Goal: Task Accomplishment & Management: Manage account settings

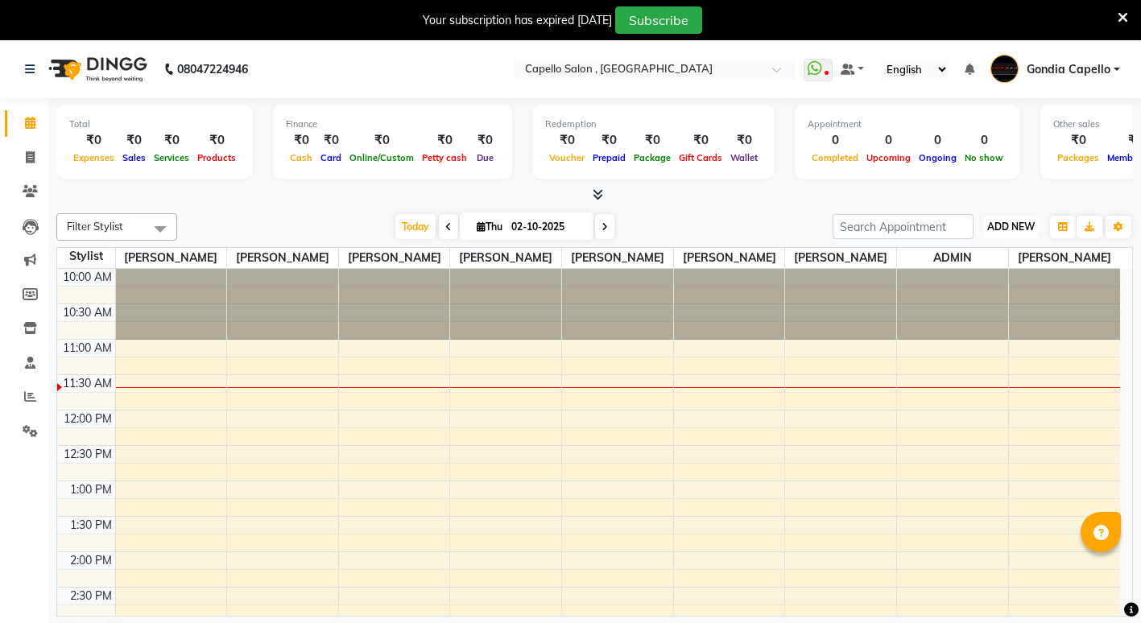
click at [998, 229] on span "ADD NEW" at bounding box center [1011, 227] width 48 height 12
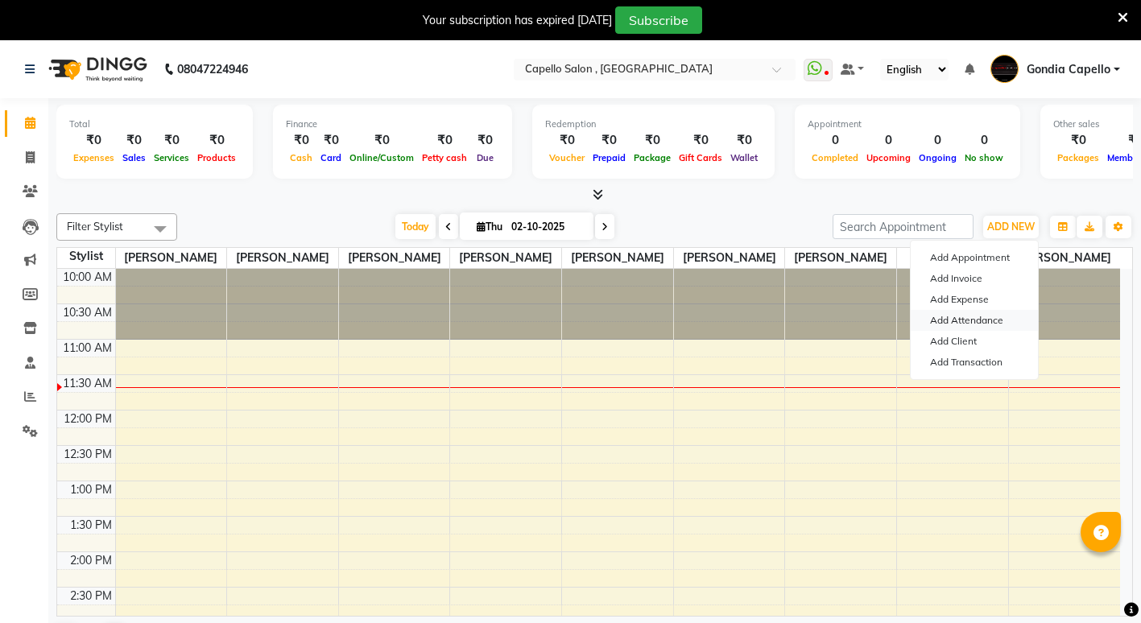
click at [977, 322] on link "Add Attendance" at bounding box center [974, 320] width 127 height 21
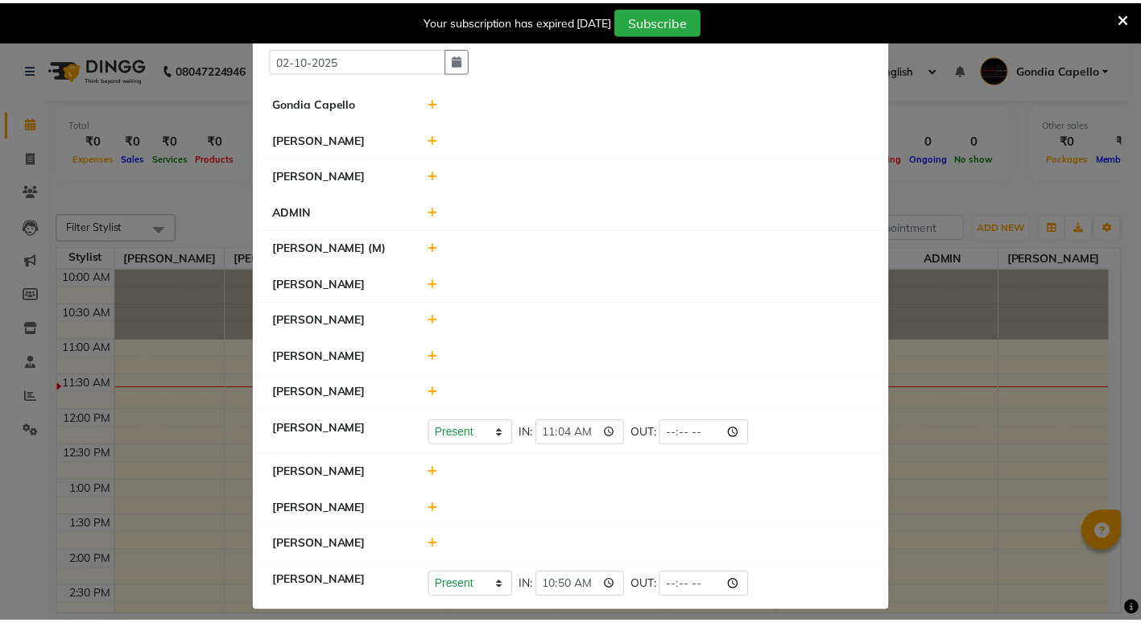
scroll to position [65, 0]
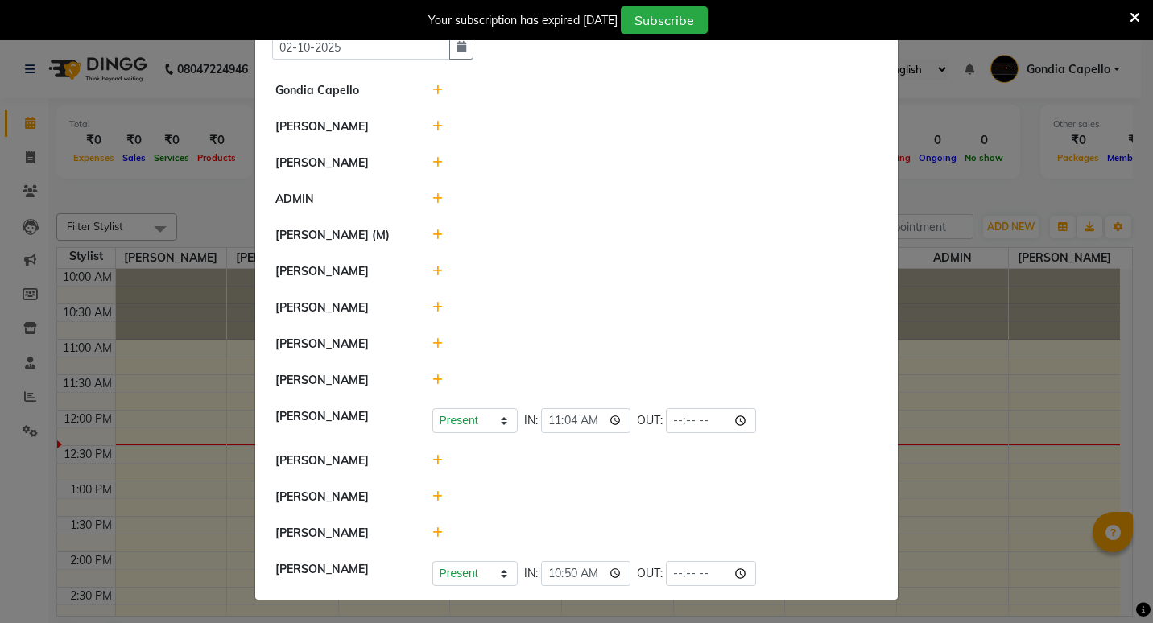
click at [1010, 456] on ngb-modal-window "Attendance × Select Date [DATE] Gondia Capello [PERSON_NAME] [PERSON_NAME] [PER…" at bounding box center [576, 311] width 1153 height 623
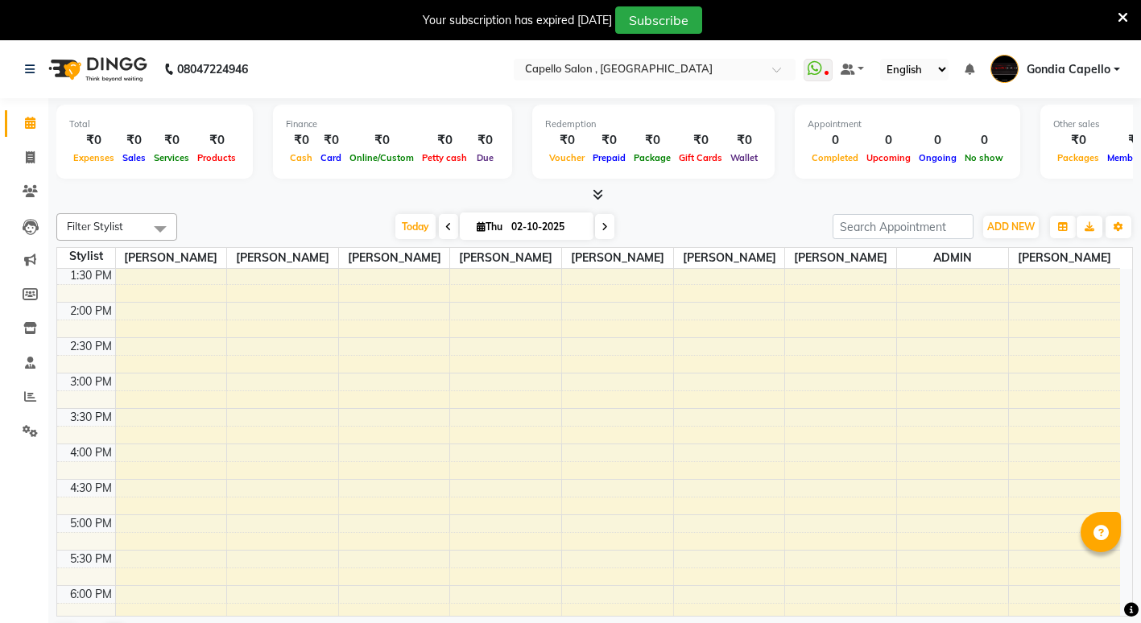
scroll to position [0, 0]
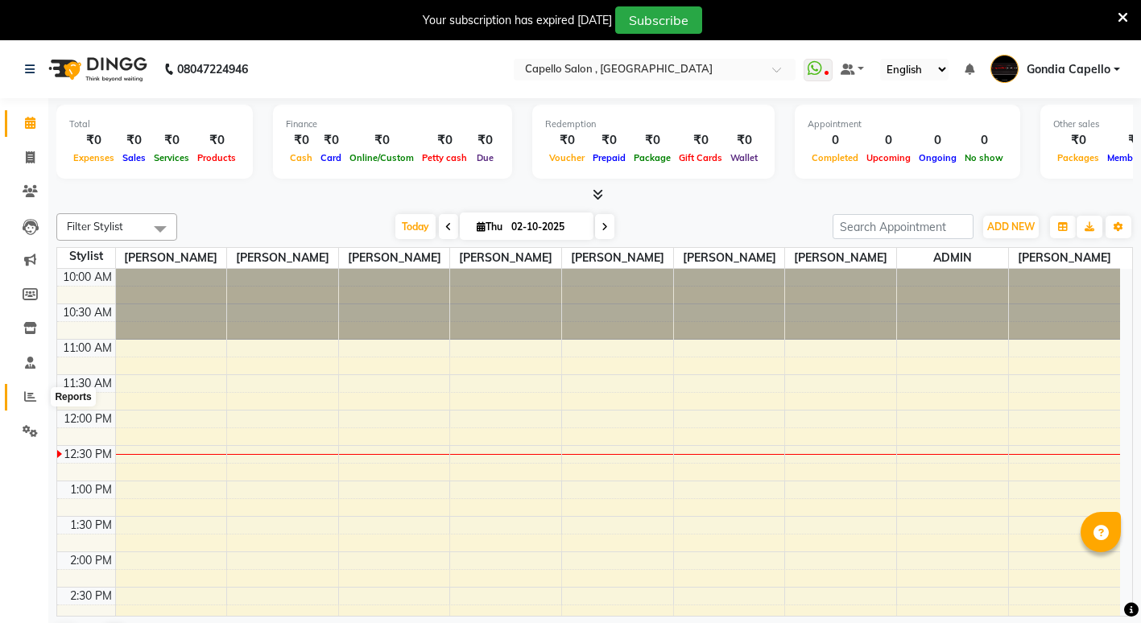
click at [28, 399] on icon at bounding box center [30, 396] width 12 height 12
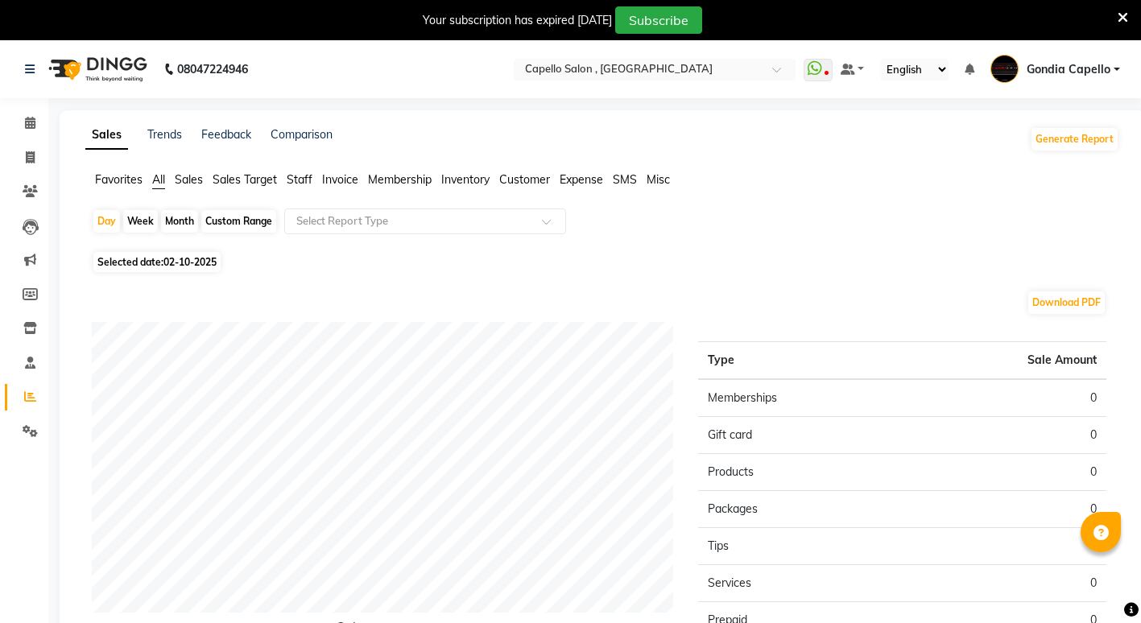
drag, startPoint x: 109, startPoint y: 222, endPoint x: 118, endPoint y: 248, distance: 27.2
click at [109, 224] on div "Day" at bounding box center [106, 221] width 27 height 23
select select "10"
select select "2025"
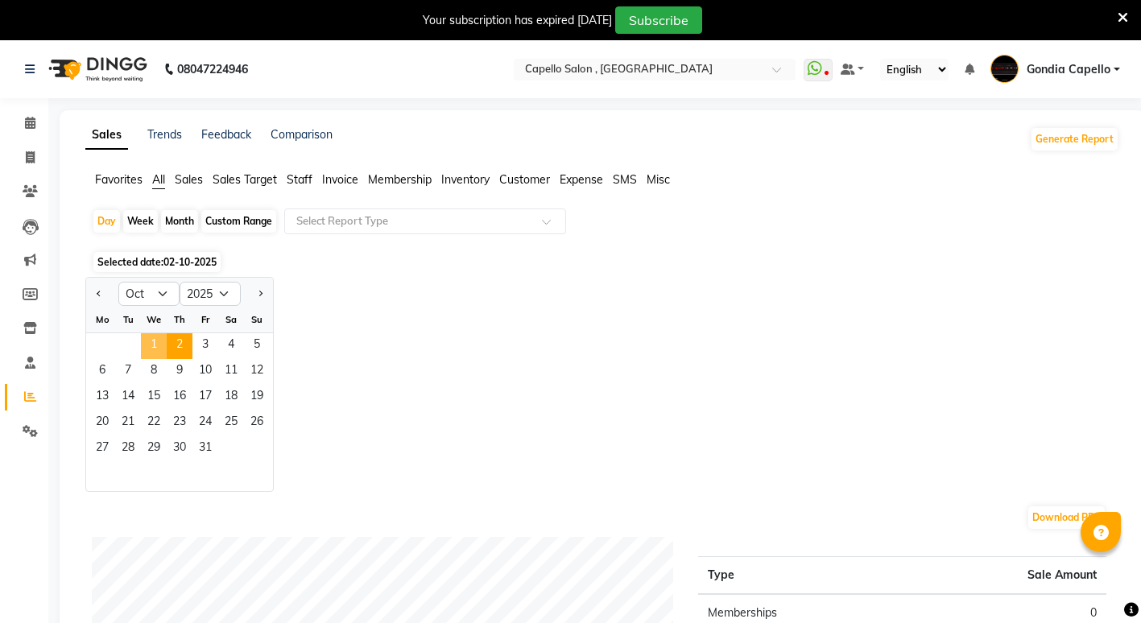
click at [153, 344] on span "1" at bounding box center [154, 346] width 26 height 26
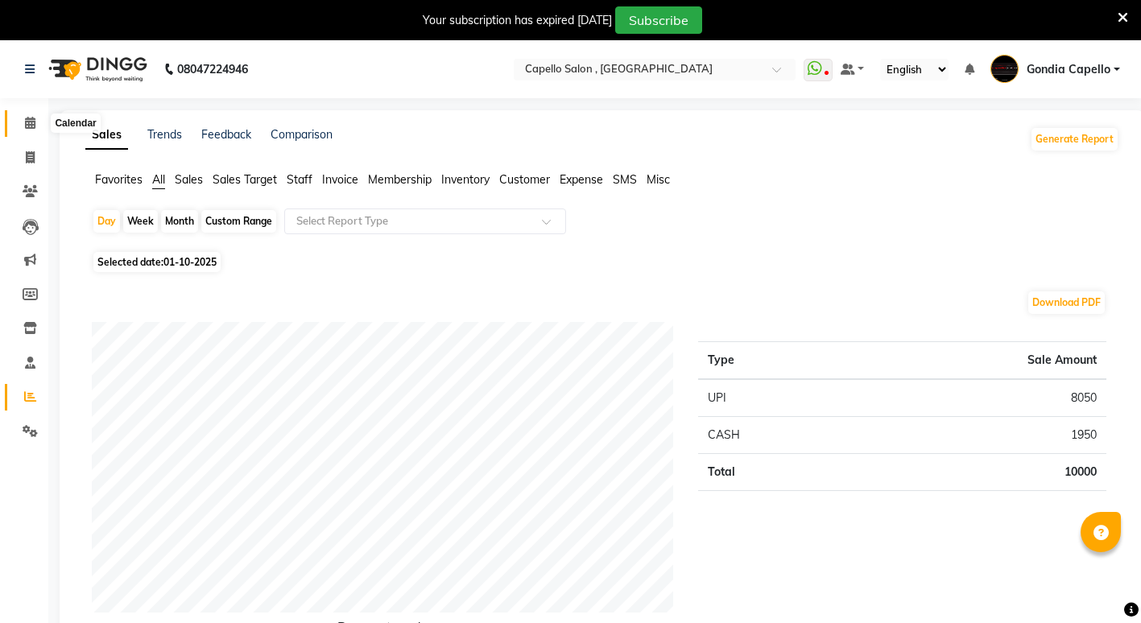
click at [25, 120] on icon at bounding box center [30, 123] width 10 height 12
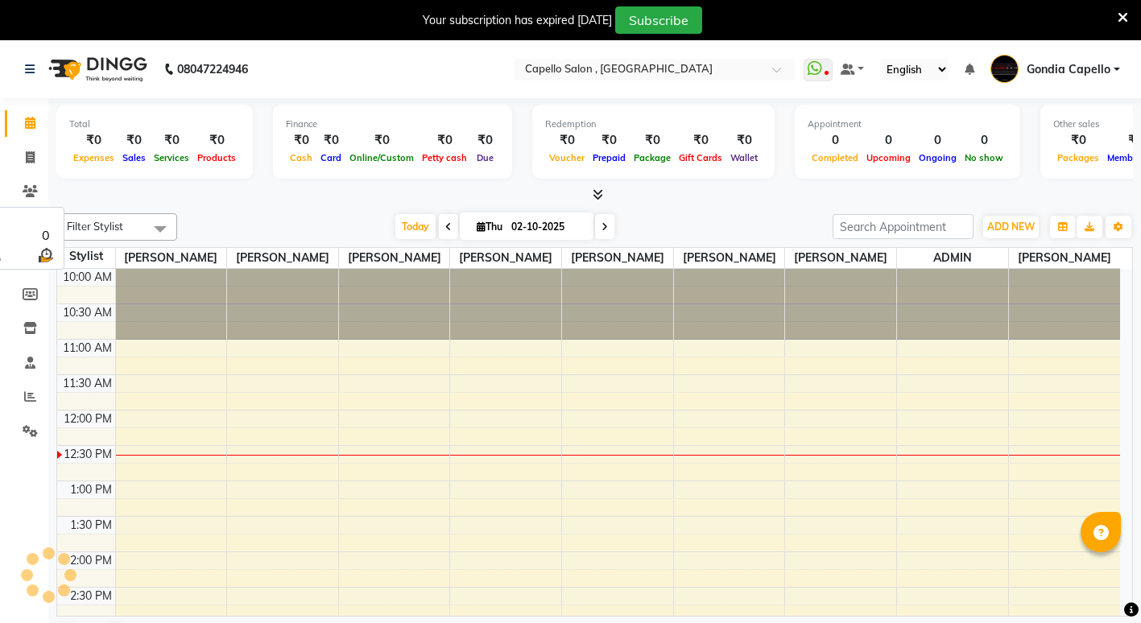
scroll to position [143, 0]
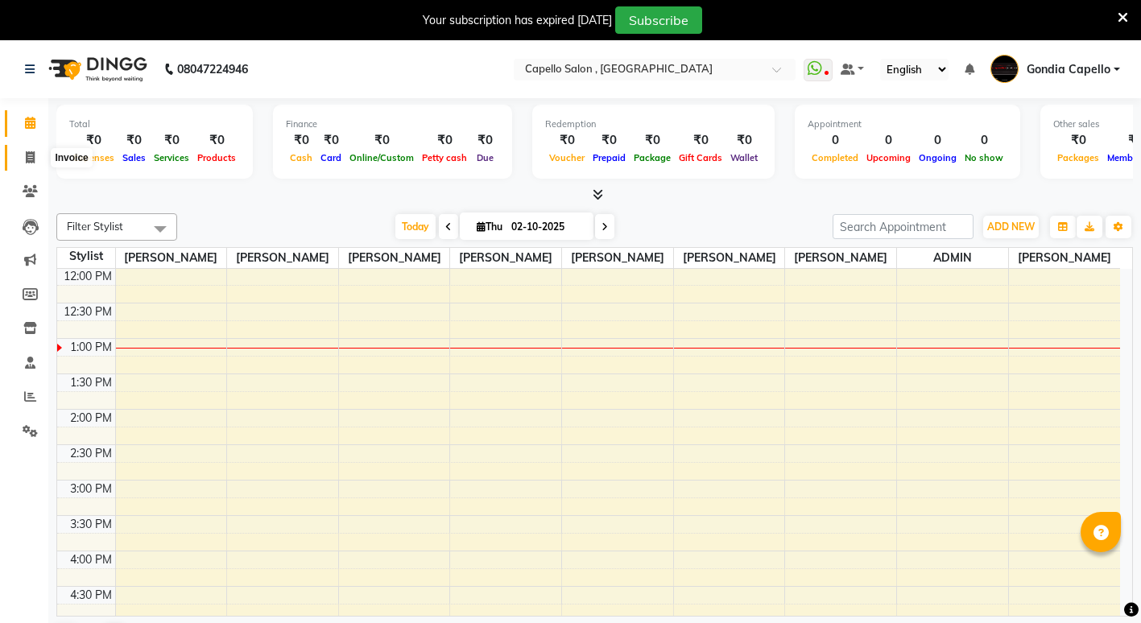
click at [29, 160] on icon at bounding box center [30, 157] width 9 height 12
select select "service"
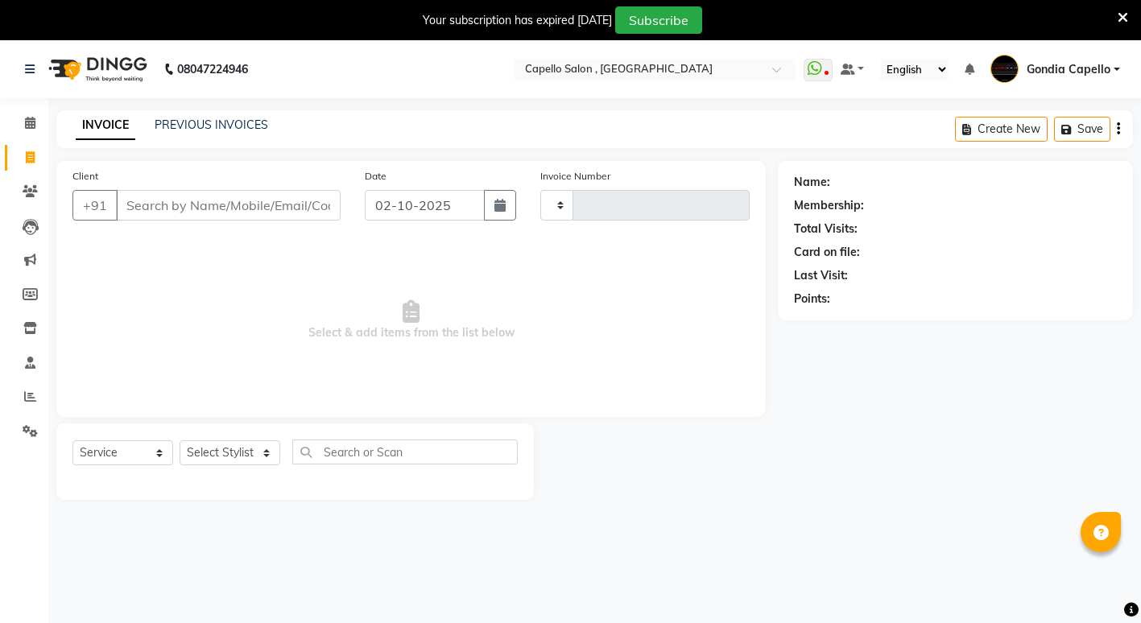
type input "2587"
select select "853"
click at [246, 448] on select "Select Stylist ADMIN [PERSON_NAME] [PERSON_NAME] [PERSON_NAME] Gondia Capello […" at bounding box center [230, 452] width 101 height 25
select select "58211"
click at [180, 440] on select "Select Stylist ADMIN [PERSON_NAME] [PERSON_NAME] [PERSON_NAME] Gondia Capello […" at bounding box center [230, 452] width 101 height 25
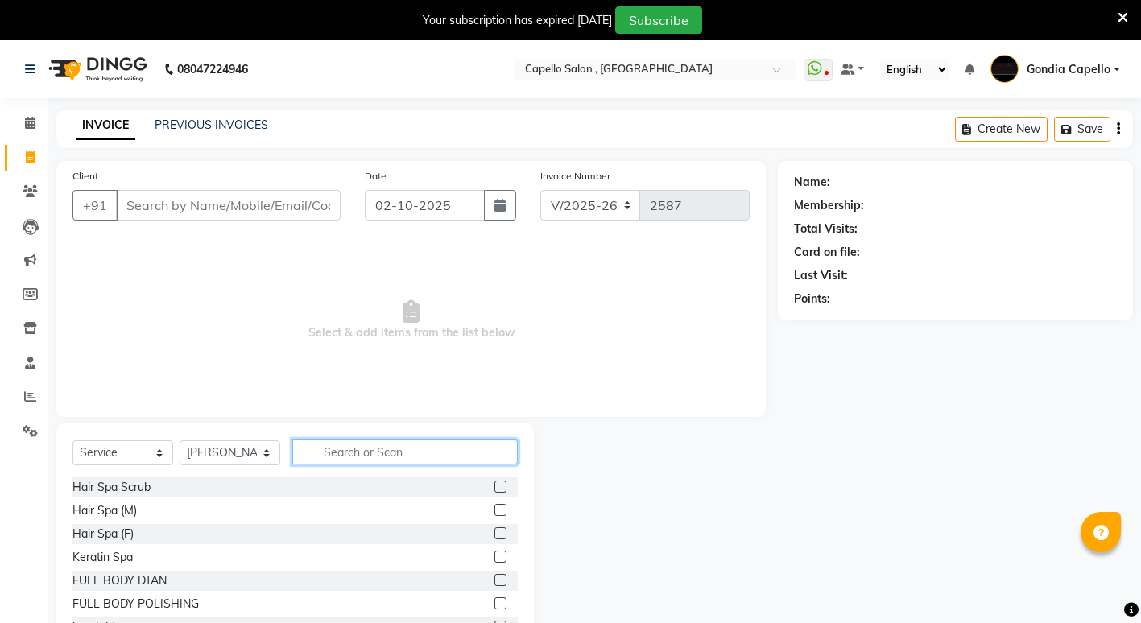
click at [385, 448] on input "text" at bounding box center [404, 452] width 225 height 25
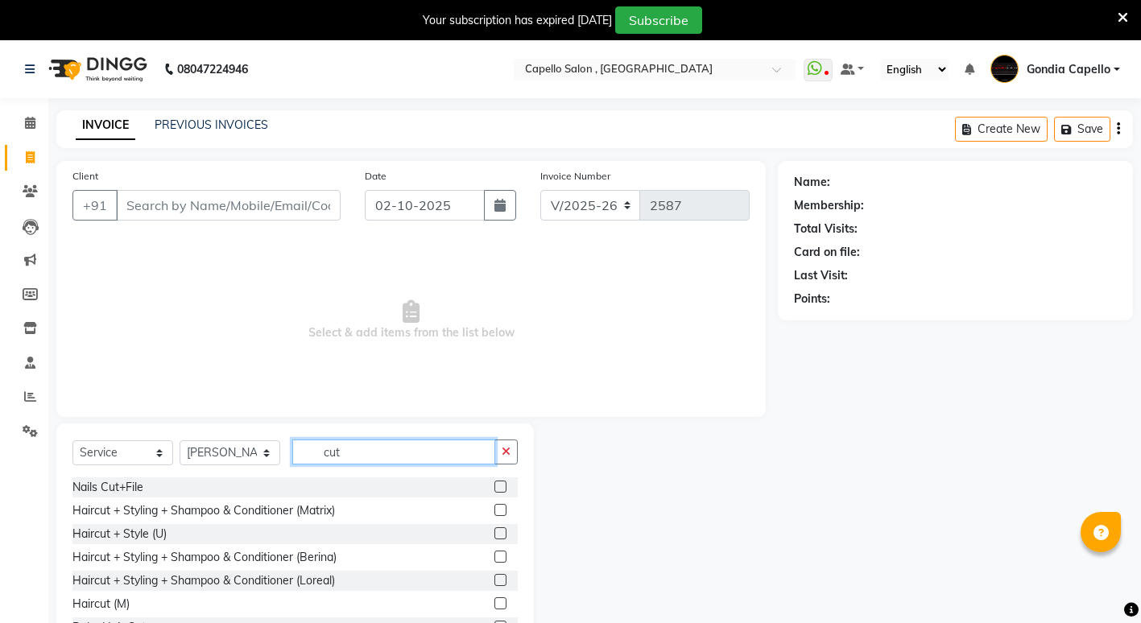
type input "cut"
click at [494, 603] on label at bounding box center [500, 603] width 12 height 12
click at [494, 603] on input "checkbox" at bounding box center [499, 604] width 10 height 10
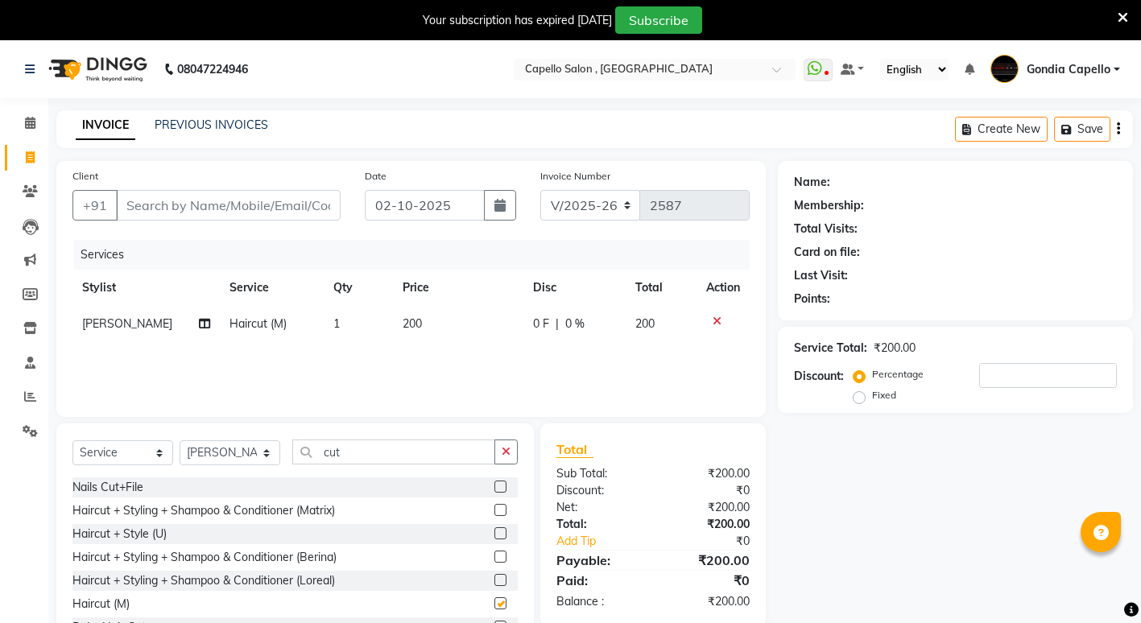
checkbox input "false"
click at [961, 591] on div "Name: Membership: Total Visits: Card on file: Last Visit: Points: Service Total…" at bounding box center [961, 411] width 367 height 500
drag, startPoint x: 202, startPoint y: 201, endPoint x: 212, endPoint y: 198, distance: 10.2
click at [210, 199] on input "Client" at bounding box center [228, 205] width 225 height 31
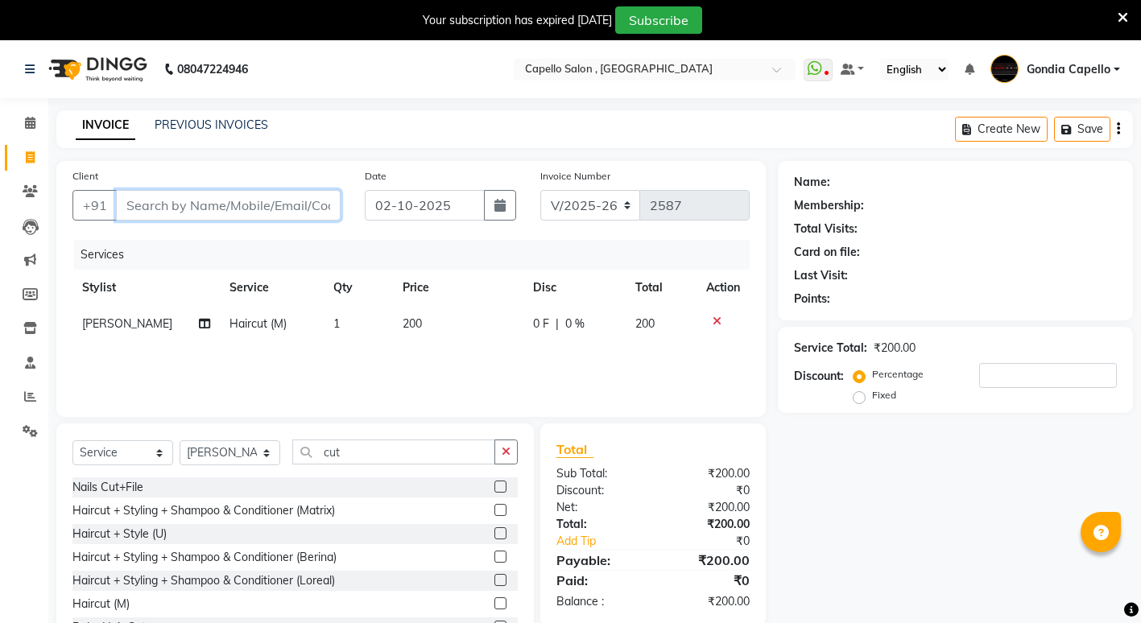
type input "9"
type input "0"
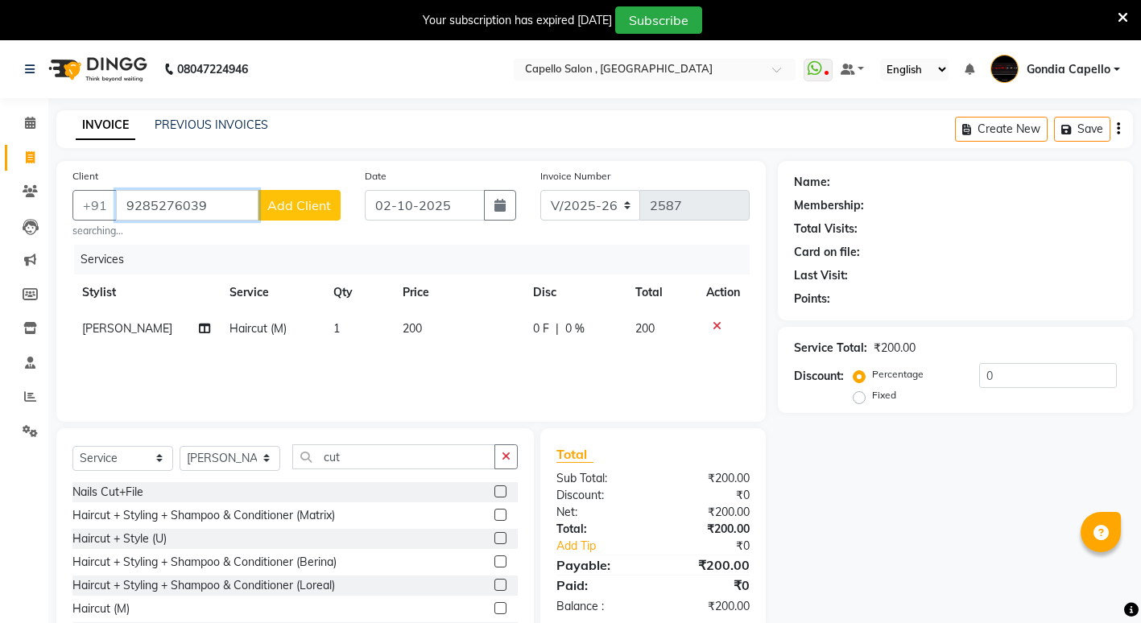
type input "9285276039"
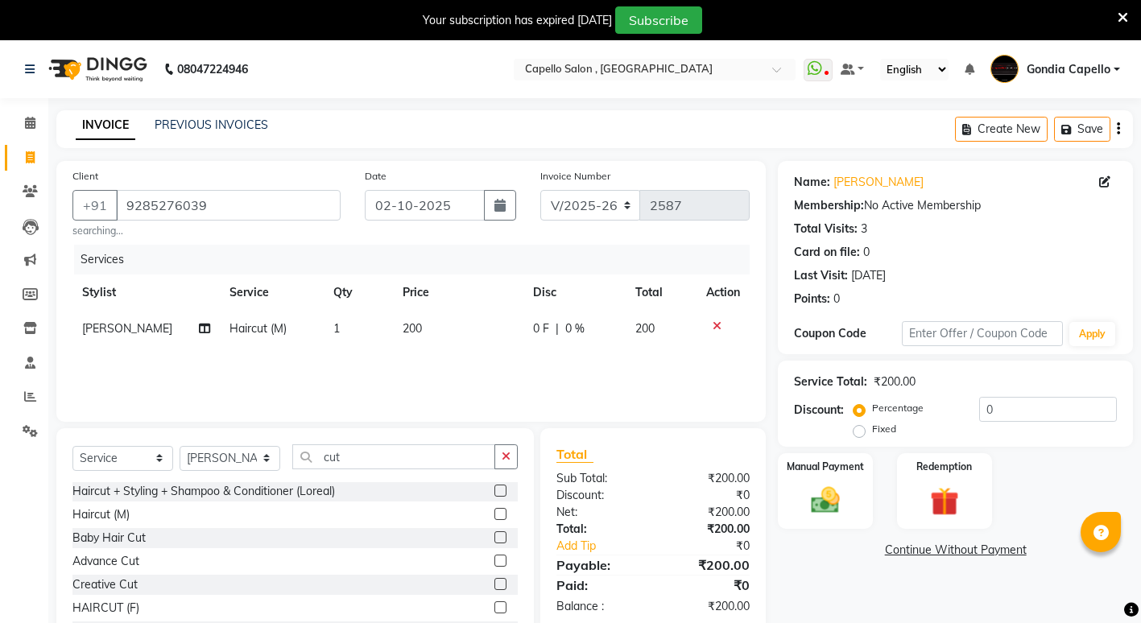
scroll to position [96, 0]
click at [820, 507] on img at bounding box center [825, 500] width 49 height 35
click at [956, 546] on span "UPI" at bounding box center [948, 551] width 25 height 19
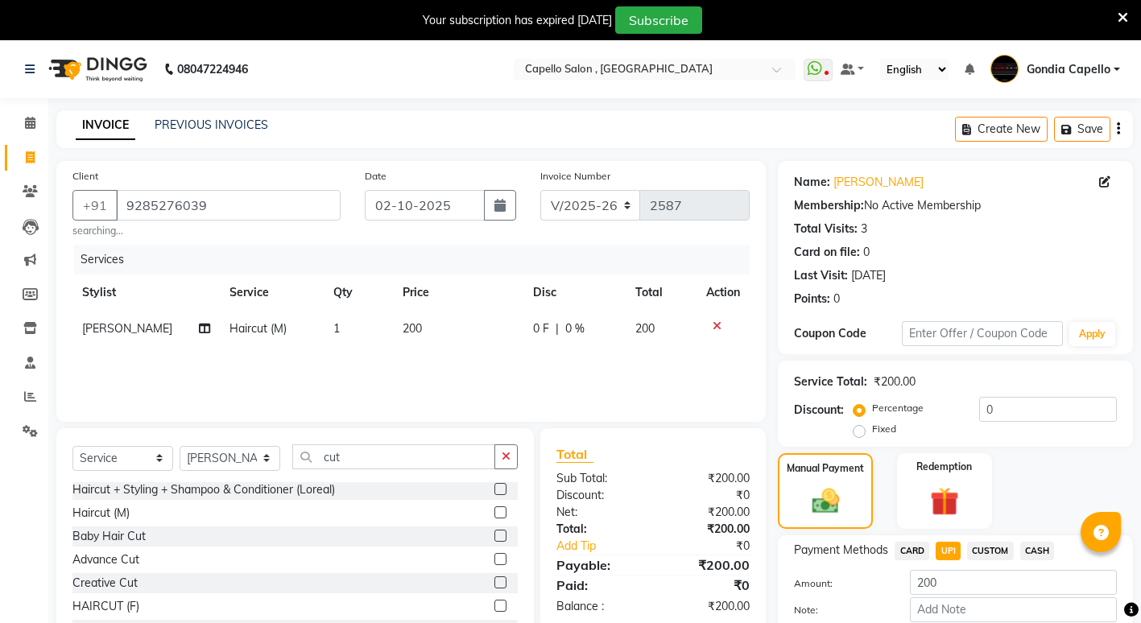
scroll to position [89, 0]
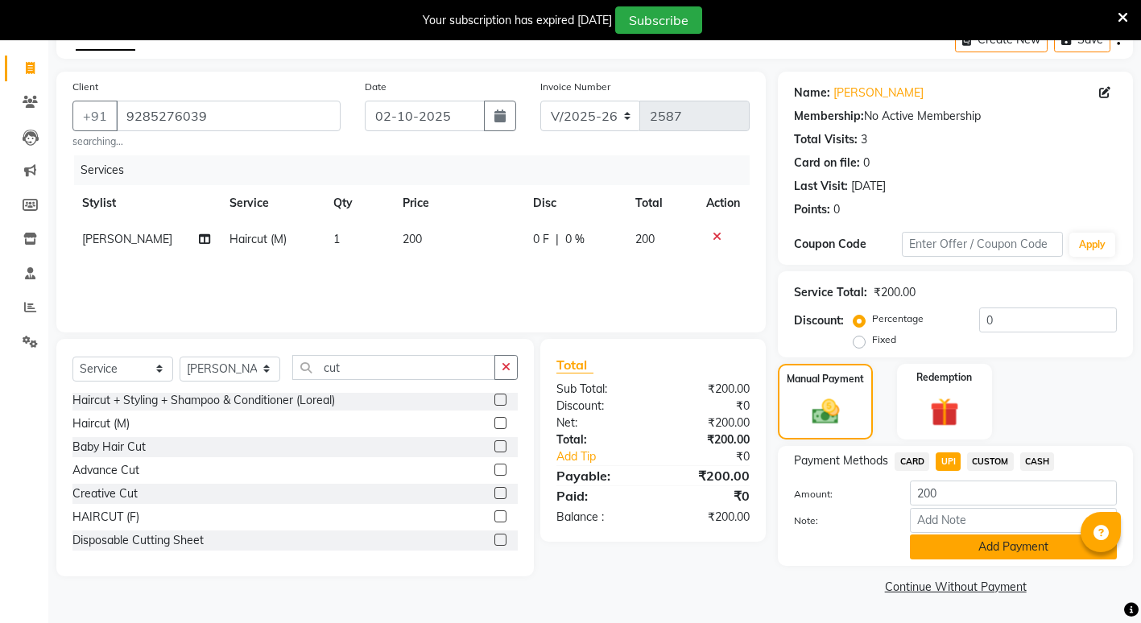
click at [973, 547] on button "Add Payment" at bounding box center [1013, 547] width 207 height 25
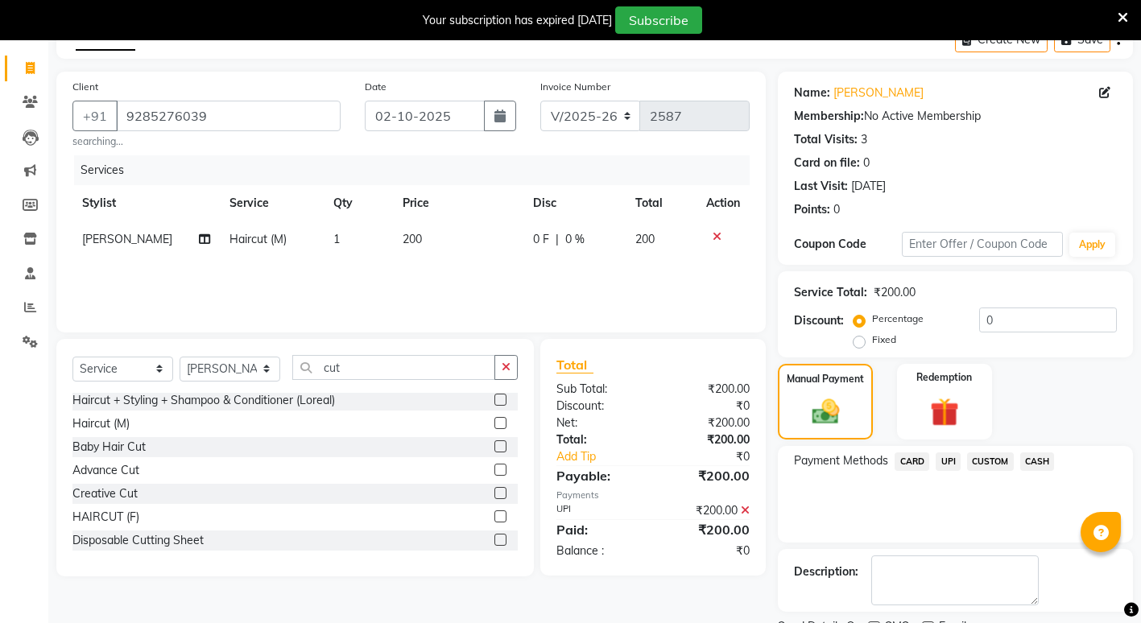
scroll to position [157, 0]
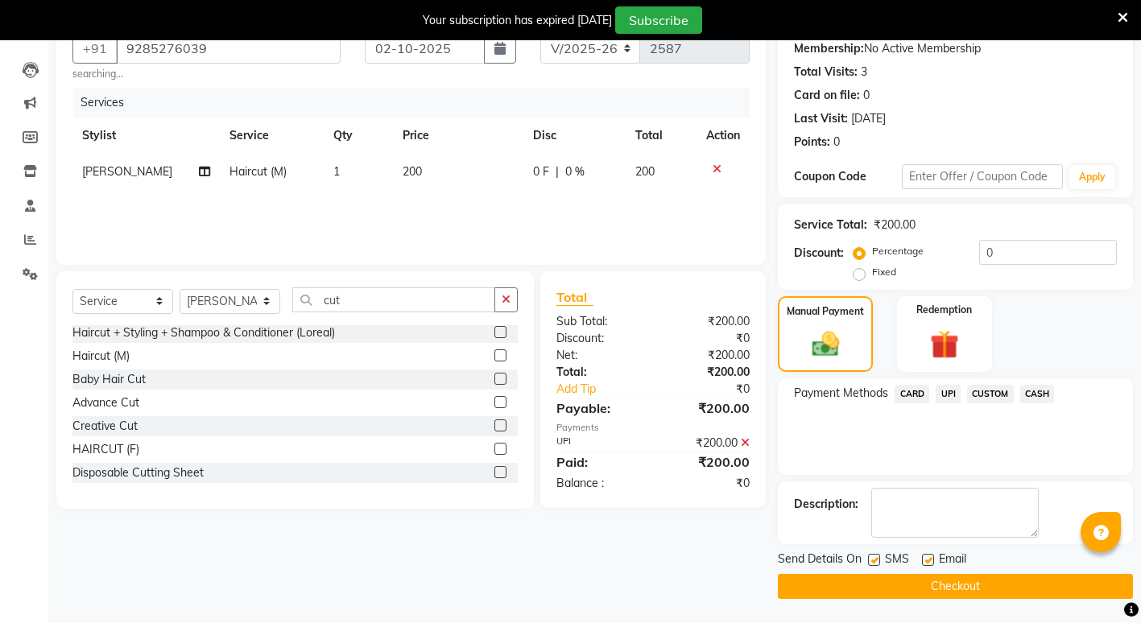
click at [851, 591] on button "Checkout" at bounding box center [955, 586] width 355 height 25
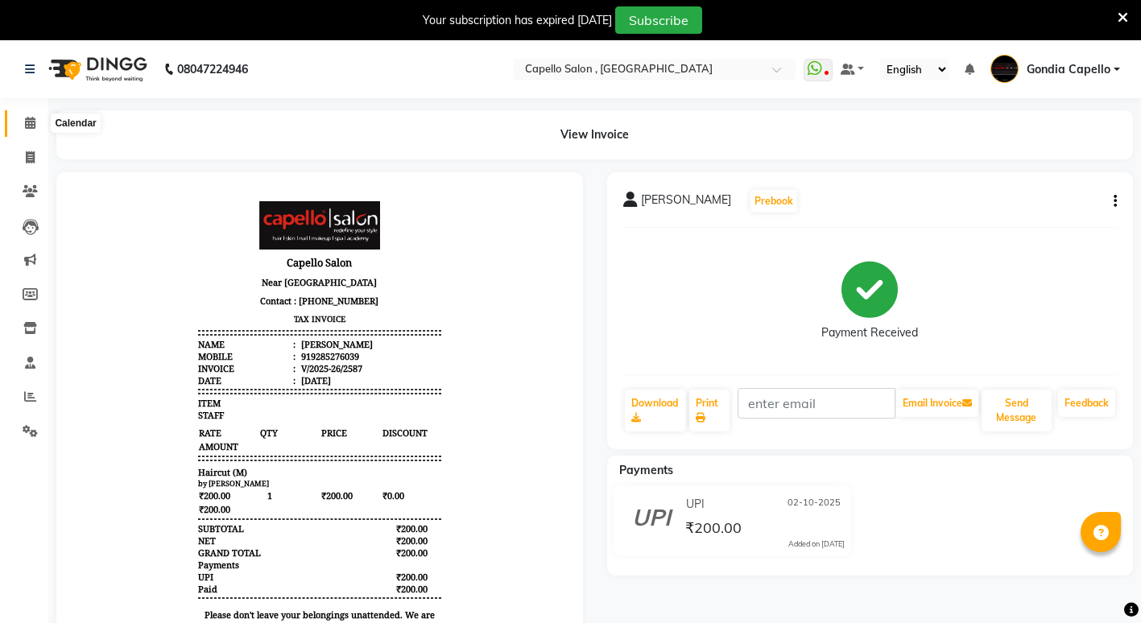
click at [34, 130] on span at bounding box center [30, 123] width 28 height 19
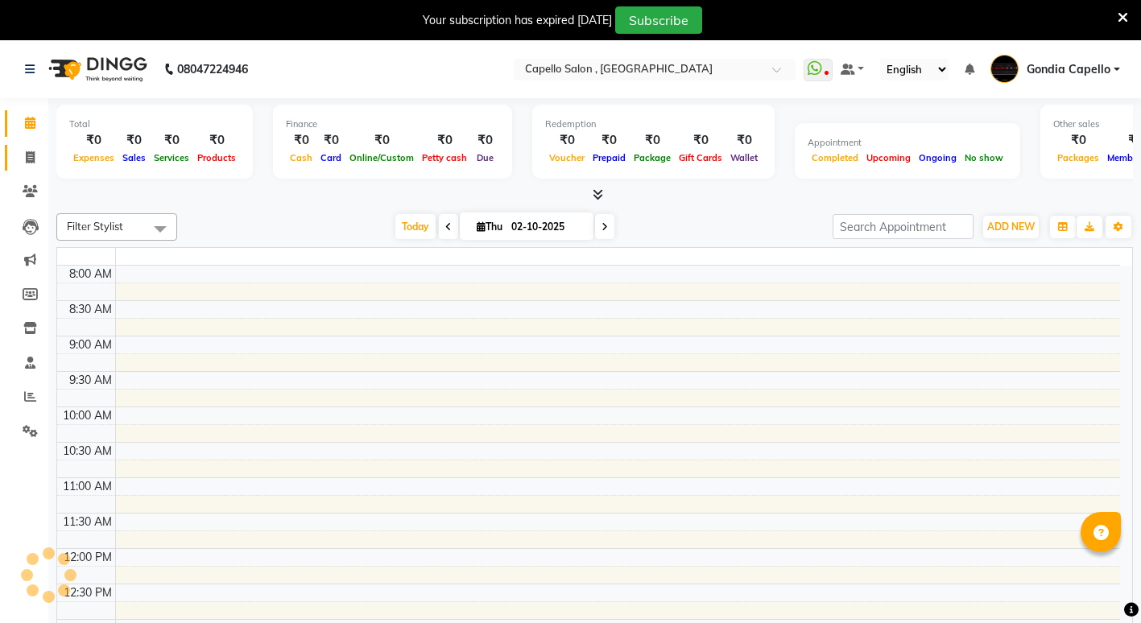
click at [29, 157] on icon at bounding box center [30, 157] width 9 height 12
select select "service"
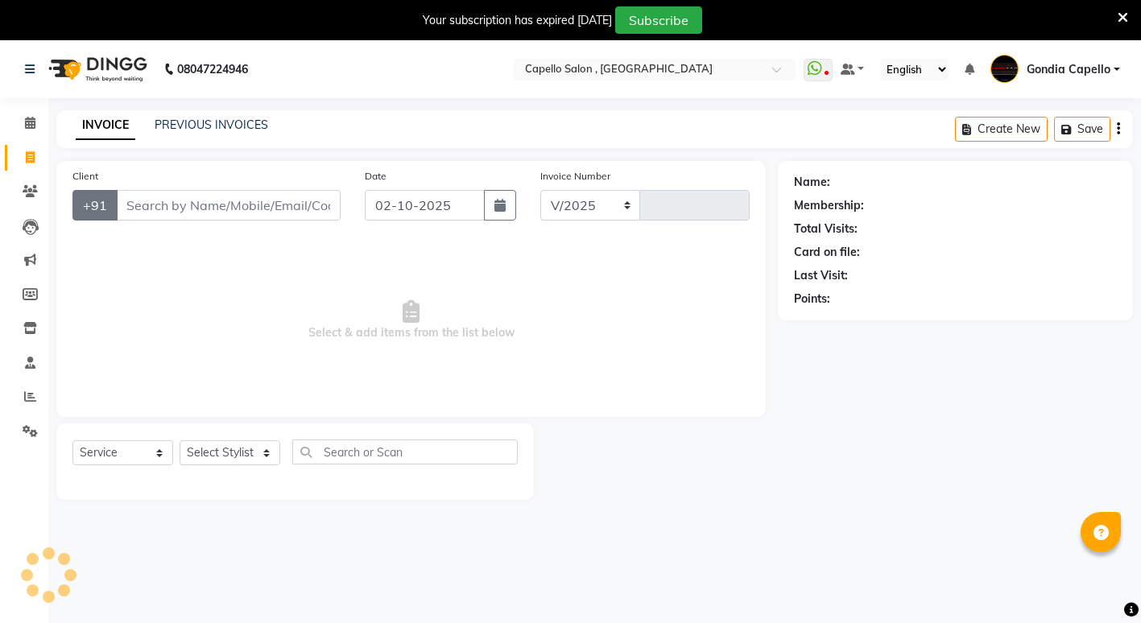
select select "853"
type input "2588"
click at [240, 455] on select "Select Stylist ADMIN [PERSON_NAME] [PERSON_NAME] [PERSON_NAME] Gondia Capello […" at bounding box center [230, 452] width 101 height 25
select select "66896"
click at [180, 440] on select "Select Stylist ADMIN [PERSON_NAME] [PERSON_NAME] [PERSON_NAME] Gondia Capello […" at bounding box center [230, 452] width 101 height 25
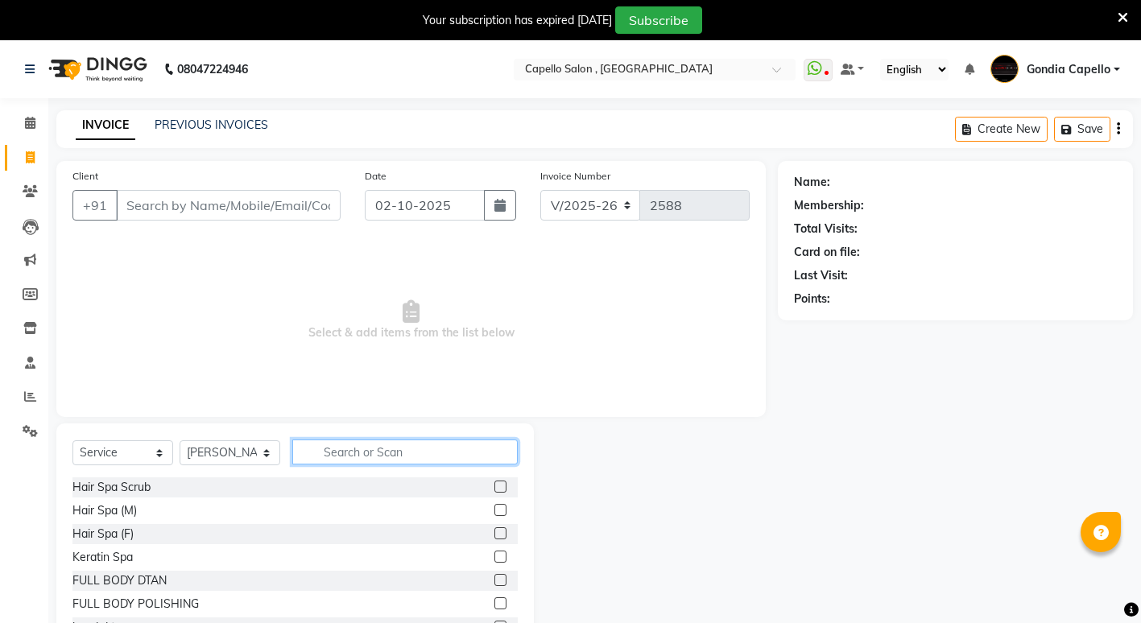
click at [381, 444] on input "text" at bounding box center [404, 452] width 225 height 25
click at [494, 531] on label at bounding box center [500, 533] width 12 height 12
click at [494, 531] on input "checkbox" at bounding box center [499, 534] width 10 height 10
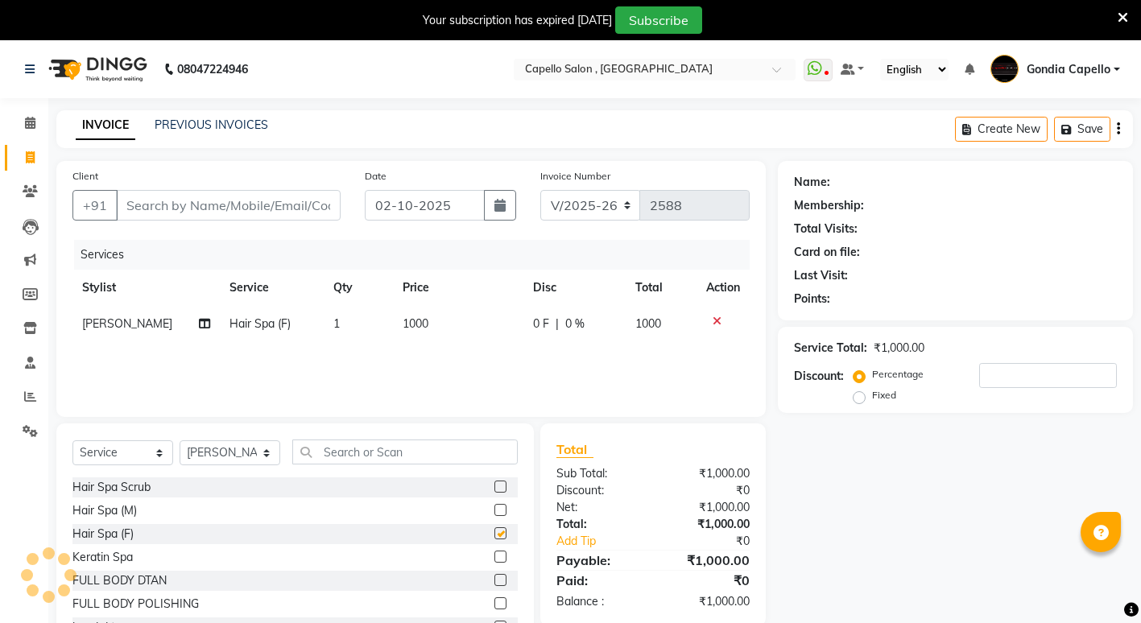
checkbox input "false"
click at [426, 327] on td "1000" at bounding box center [458, 324] width 130 height 36
select select "66896"
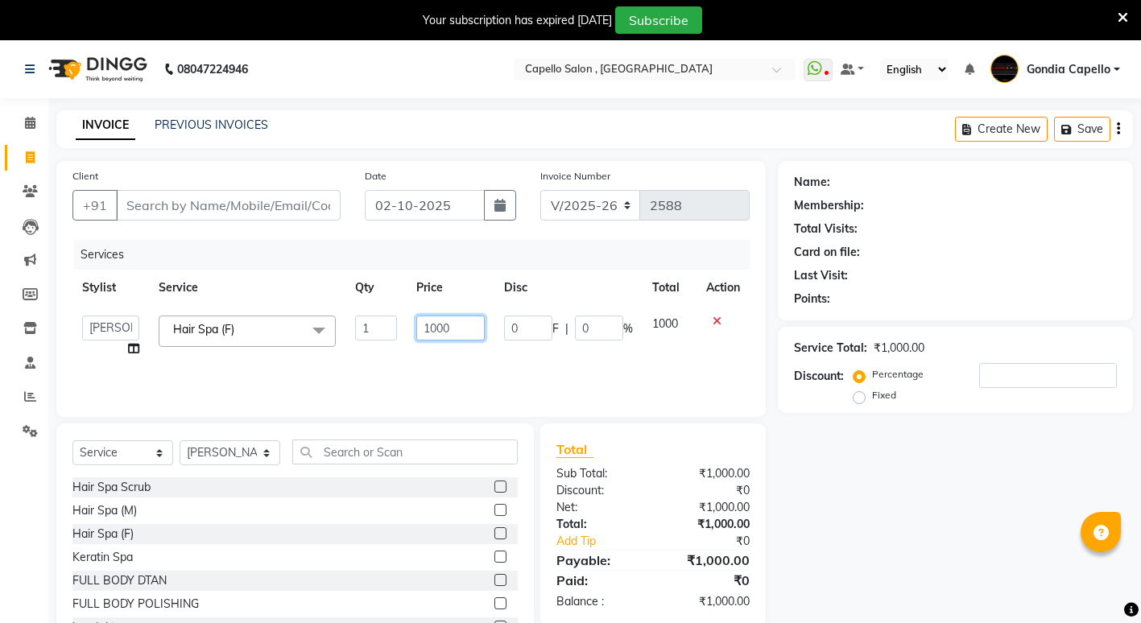
click at [473, 328] on input "1000" at bounding box center [450, 328] width 68 height 25
type input "1600"
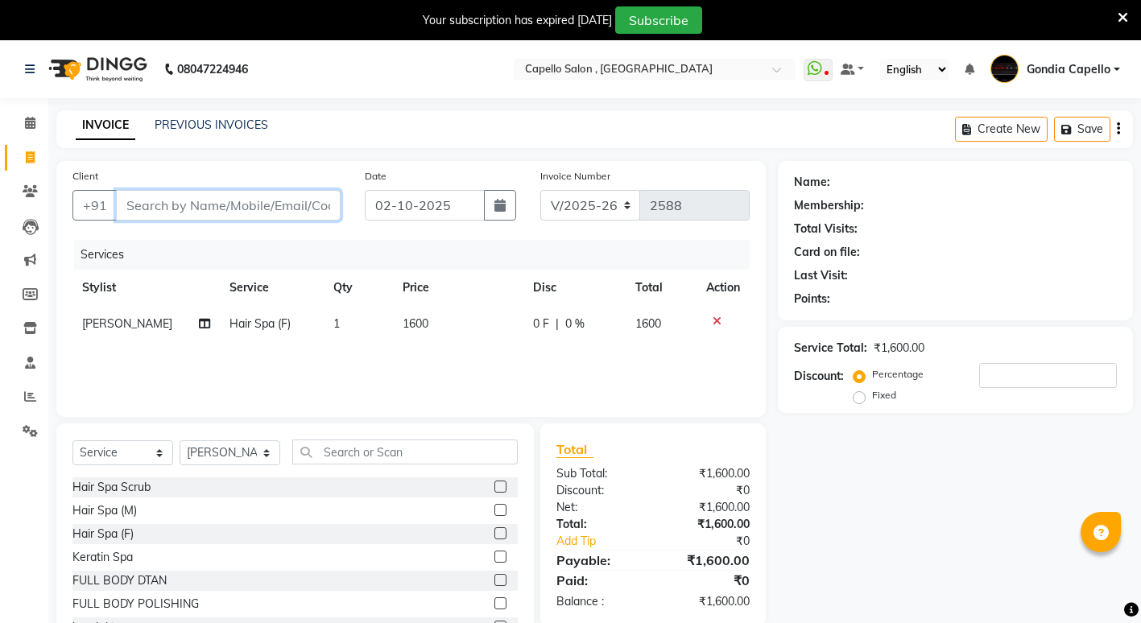
click at [305, 203] on input "Client" at bounding box center [228, 205] width 225 height 31
type input "9"
type input "0"
type input "9284469984"
click at [282, 201] on span "Add Client" at bounding box center [299, 205] width 64 height 16
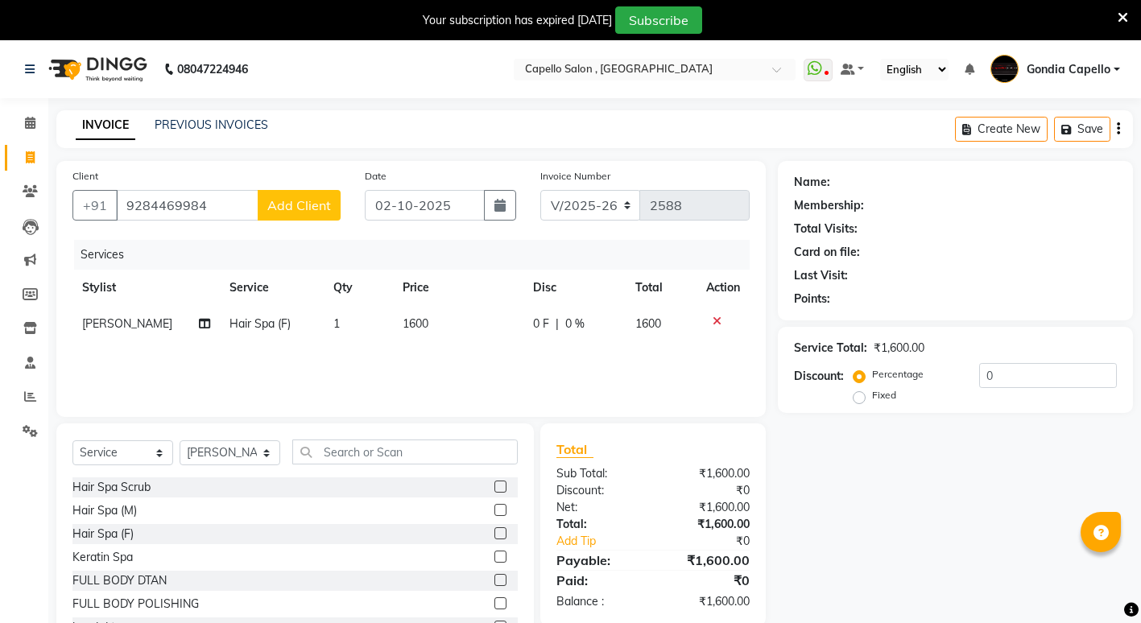
select select "22"
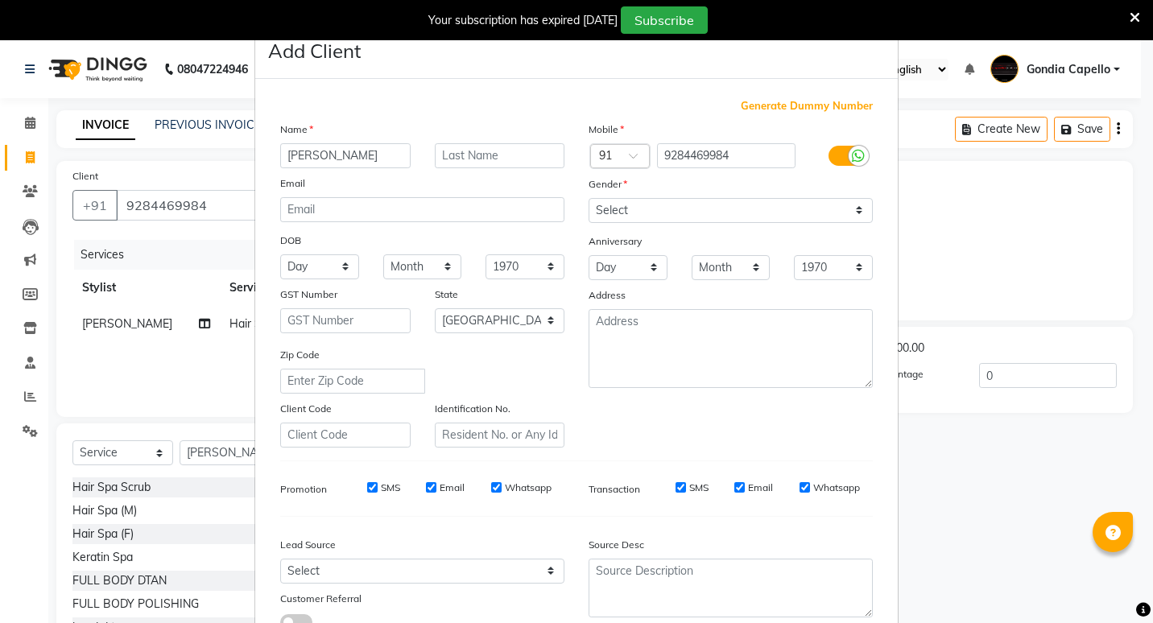
type input "[PERSON_NAME]"
click at [857, 214] on select "Select [DEMOGRAPHIC_DATA] [DEMOGRAPHIC_DATA] Other Prefer Not To Say" at bounding box center [731, 210] width 284 height 25
select select "[DEMOGRAPHIC_DATA]"
click at [589, 198] on select "Select [DEMOGRAPHIC_DATA] [DEMOGRAPHIC_DATA] Other Prefer Not To Say" at bounding box center [731, 210] width 284 height 25
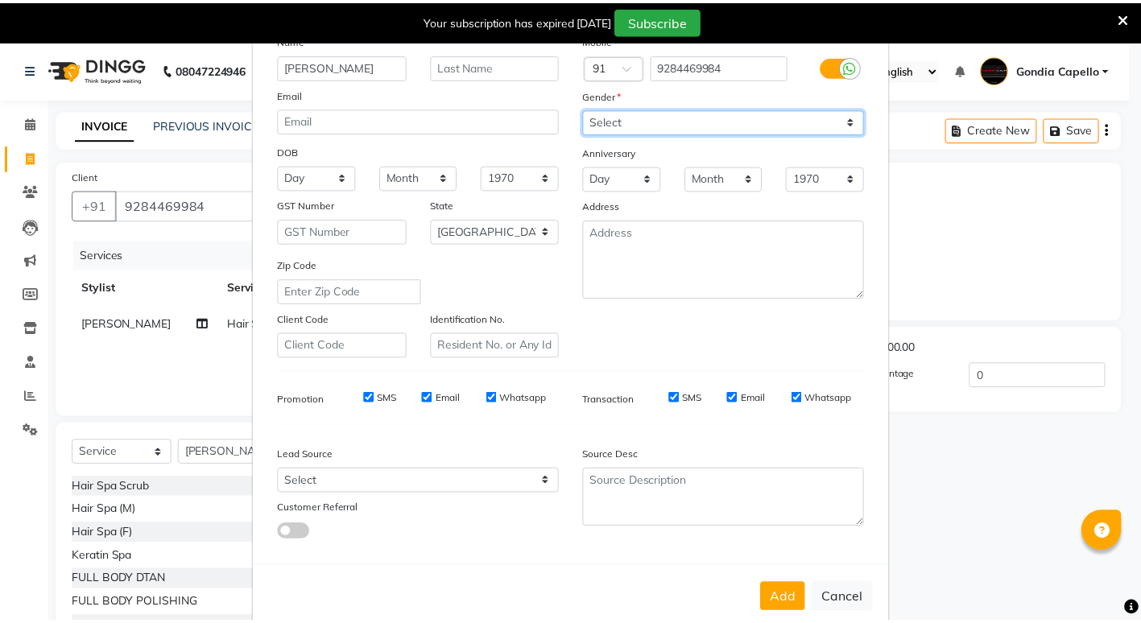
scroll to position [120, 0]
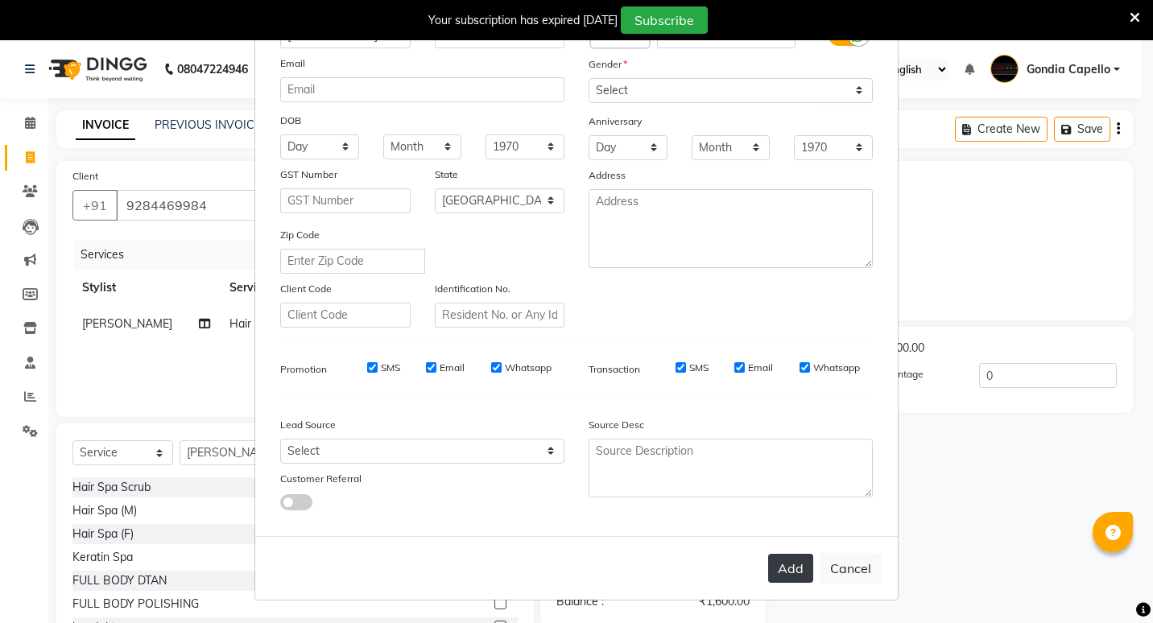
click at [795, 568] on button "Add" at bounding box center [790, 568] width 45 height 29
select select
select select "null"
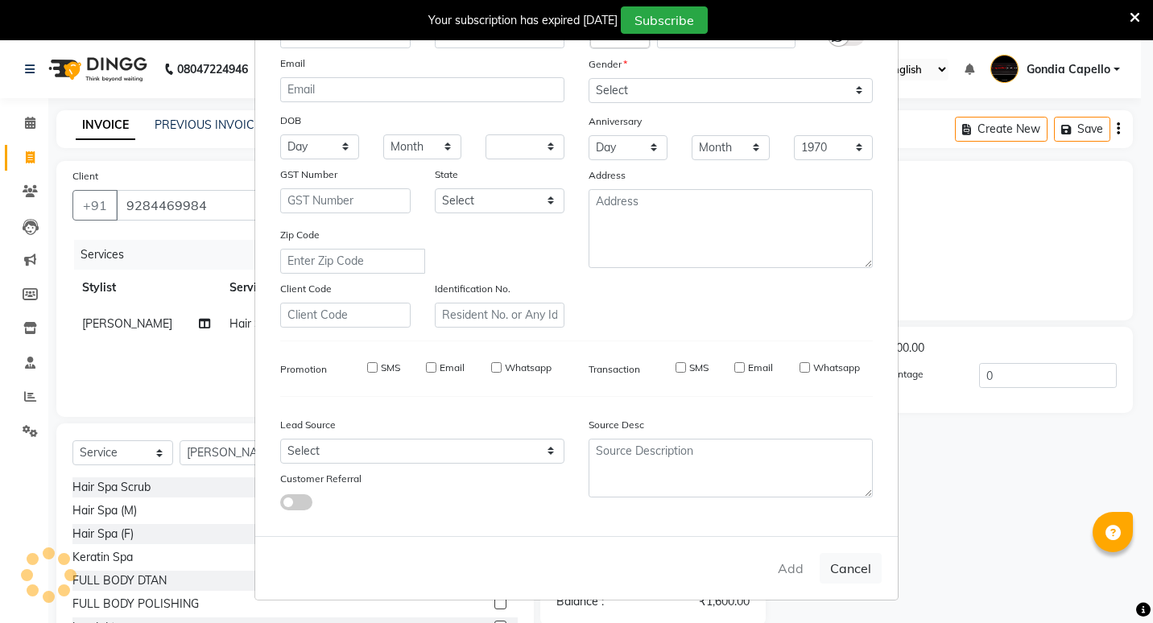
select select
checkbox input "false"
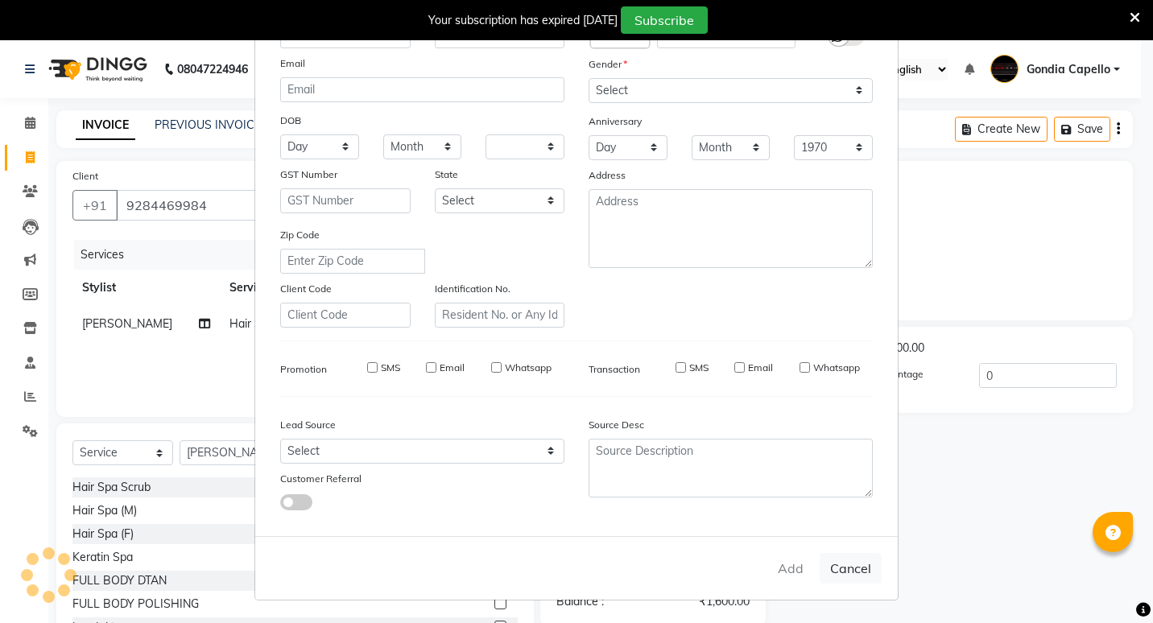
checkbox input "false"
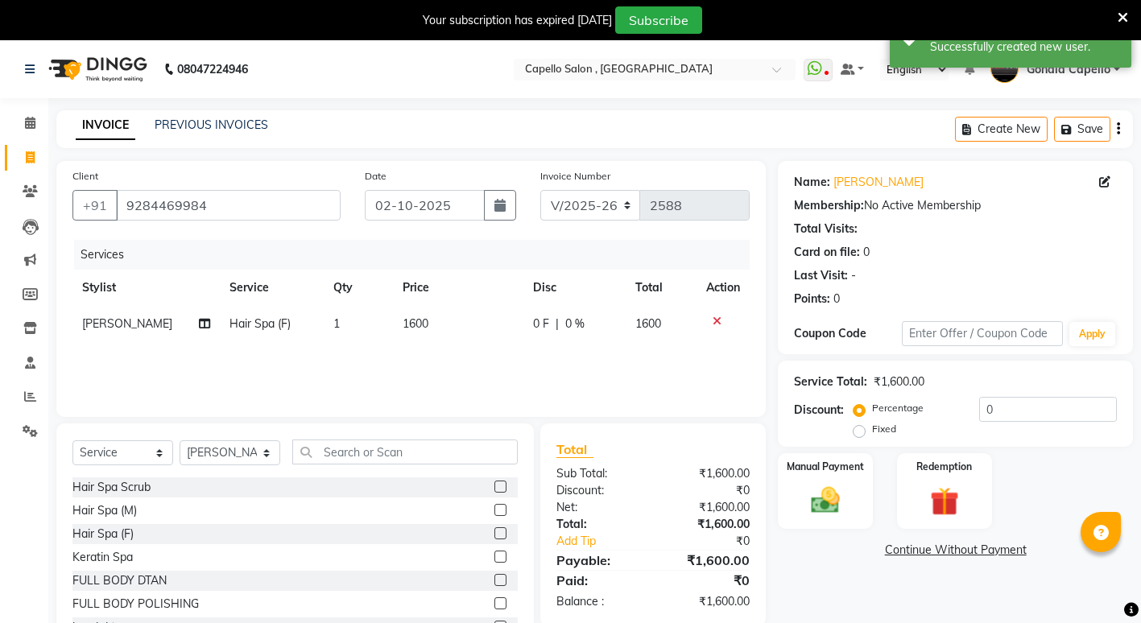
scroll to position [62, 0]
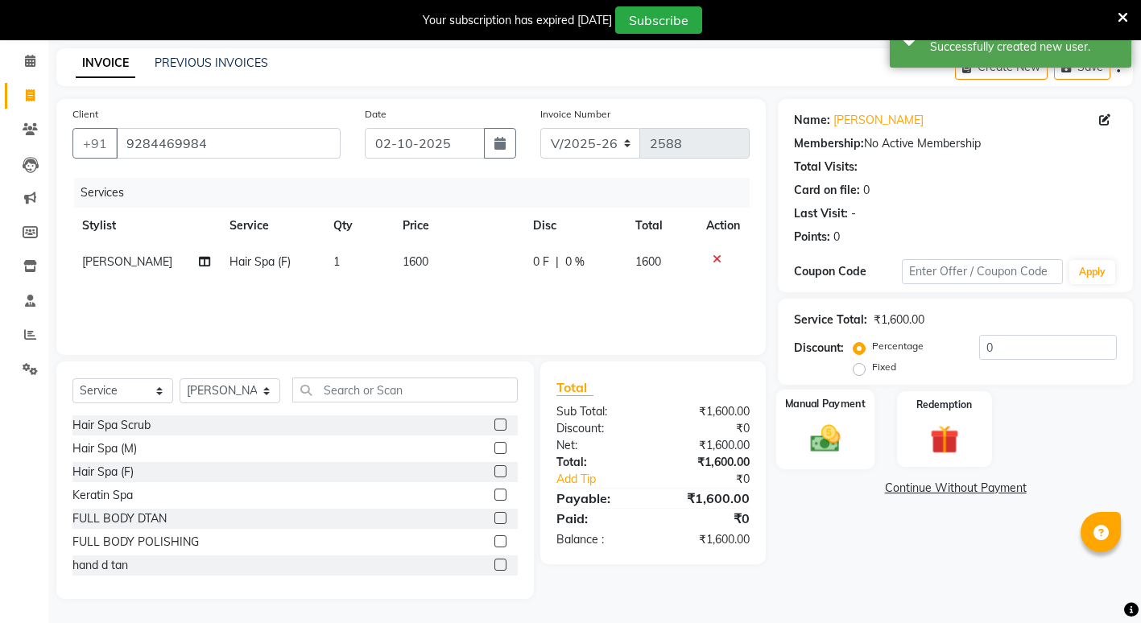
click at [816, 451] on img at bounding box center [825, 438] width 49 height 35
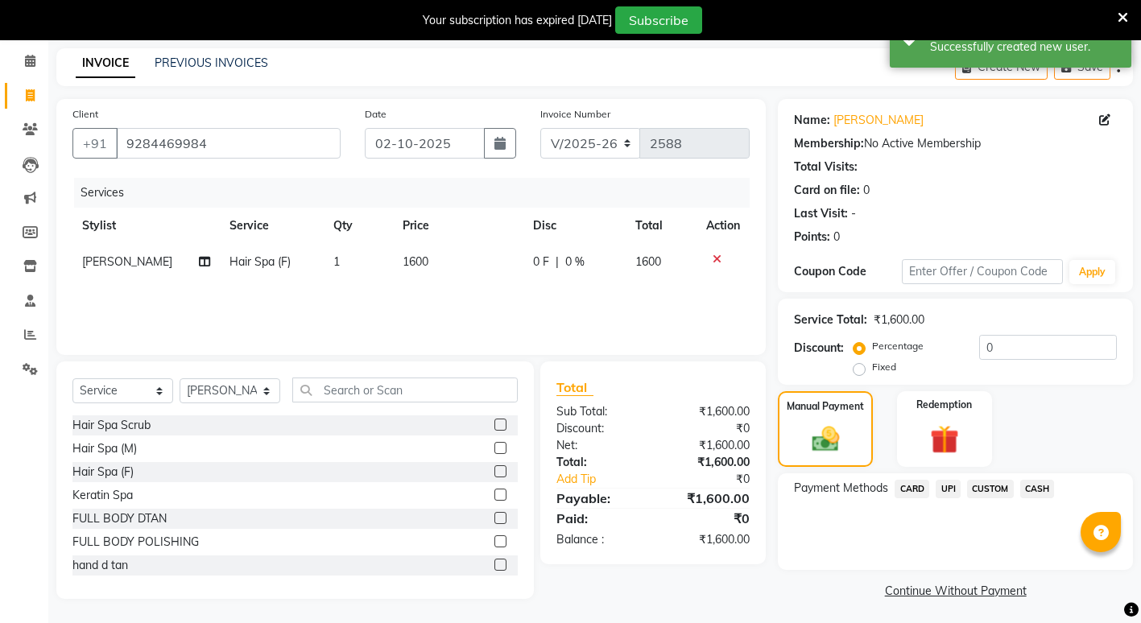
click at [948, 482] on span "UPI" at bounding box center [948, 489] width 25 height 19
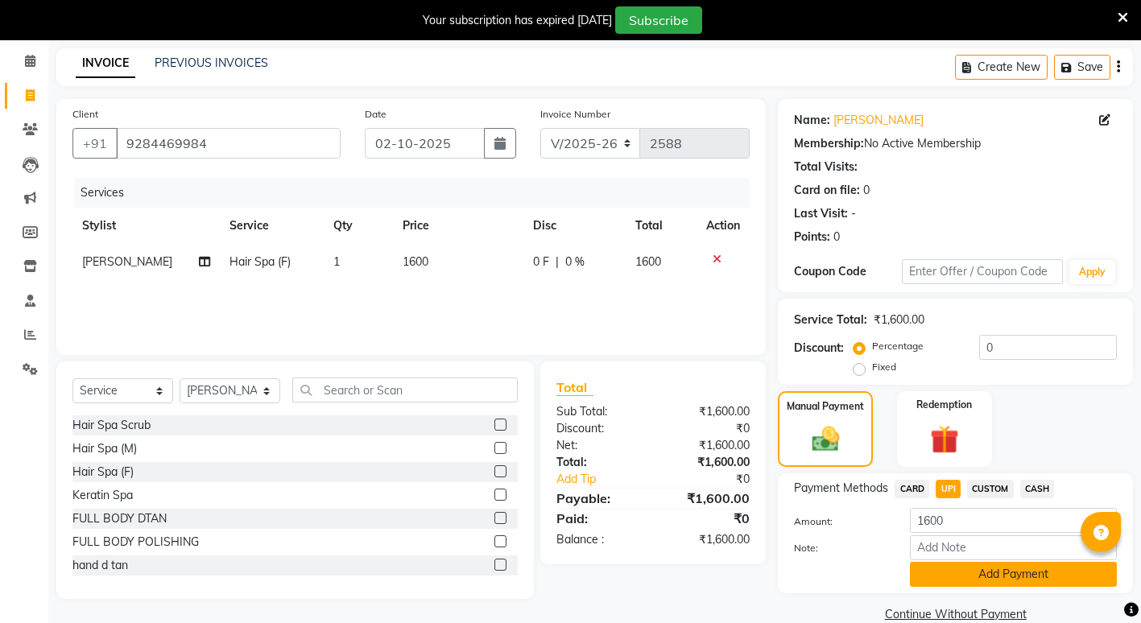
click at [961, 570] on button "Add Payment" at bounding box center [1013, 574] width 207 height 25
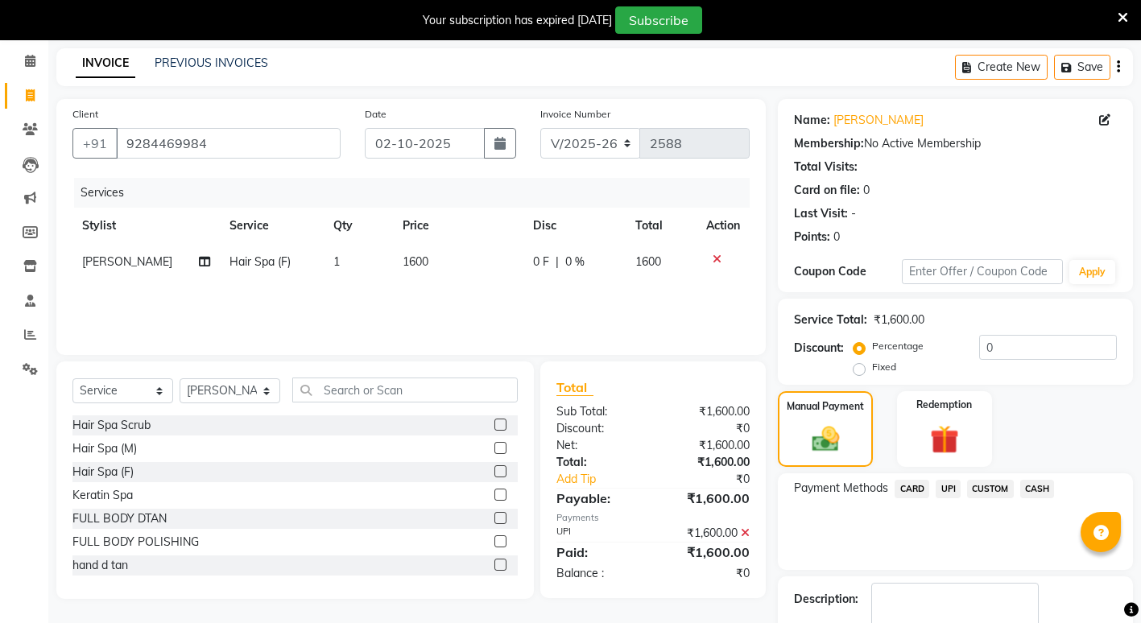
scroll to position [157, 0]
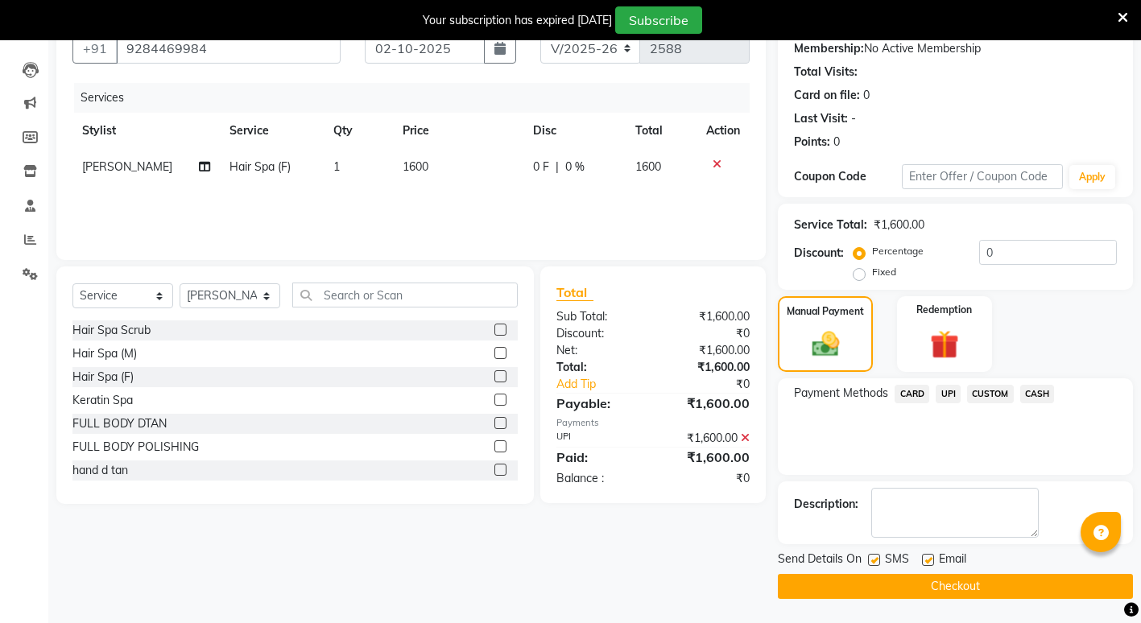
click at [958, 585] on button "Checkout" at bounding box center [955, 586] width 355 height 25
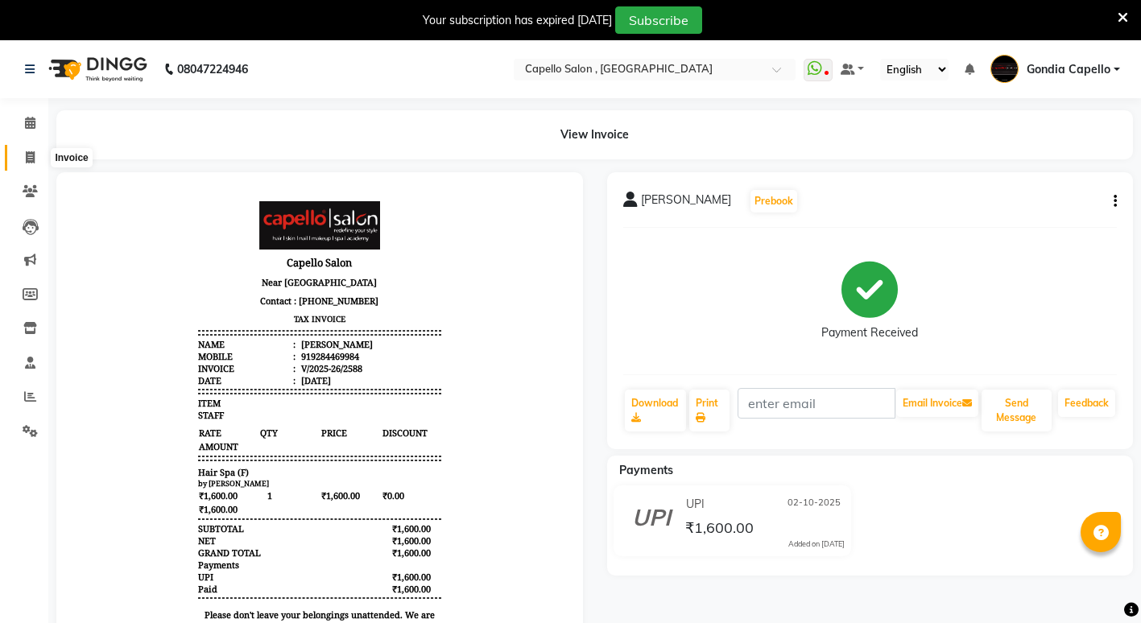
click at [31, 155] on icon at bounding box center [30, 157] width 9 height 12
select select "service"
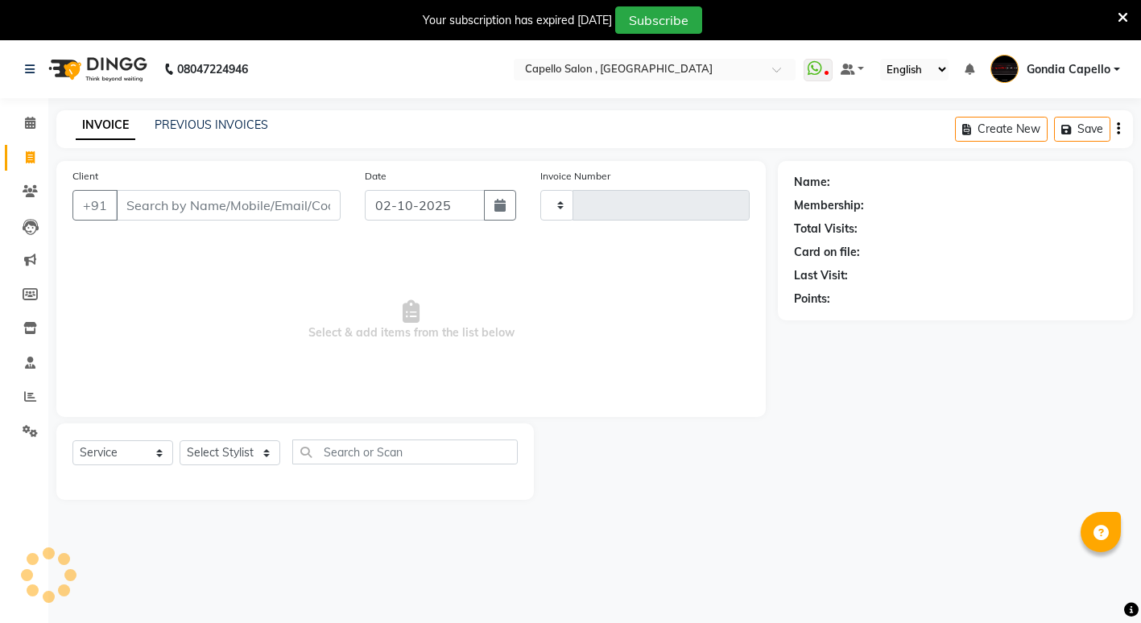
scroll to position [40, 0]
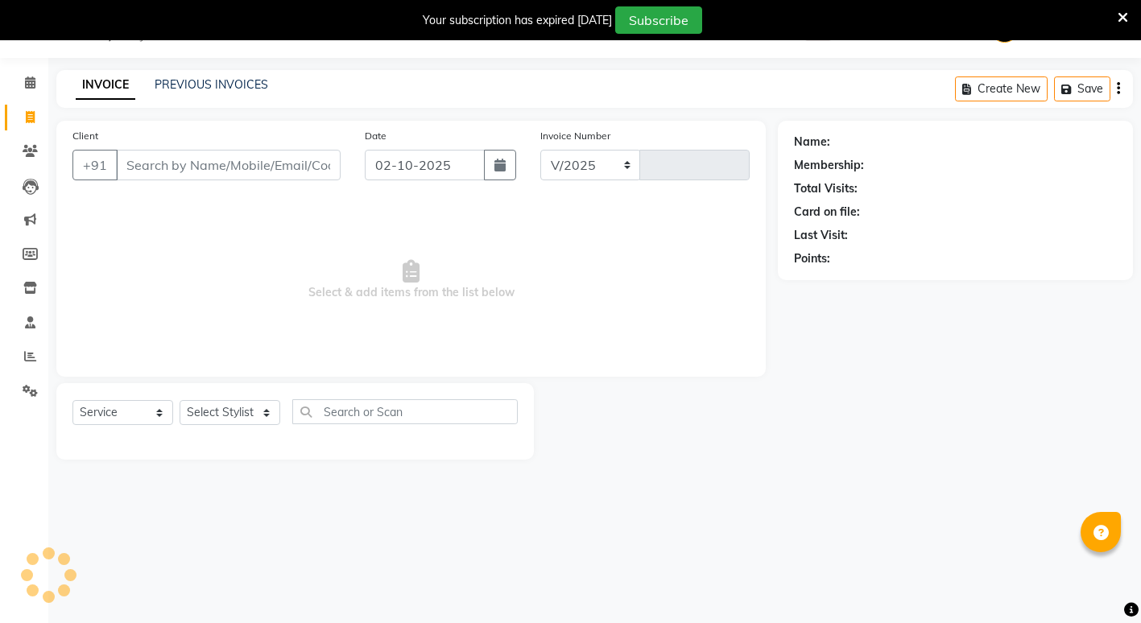
select select "853"
type input "2589"
click at [217, 409] on select "Select Stylist ADMIN [PERSON_NAME] [PERSON_NAME] [PERSON_NAME] Gondia Capello […" at bounding box center [230, 412] width 101 height 25
select select "58211"
click at [180, 400] on select "Select Stylist ADMIN [PERSON_NAME] [PERSON_NAME] [PERSON_NAME] Gondia Capello […" at bounding box center [230, 412] width 101 height 25
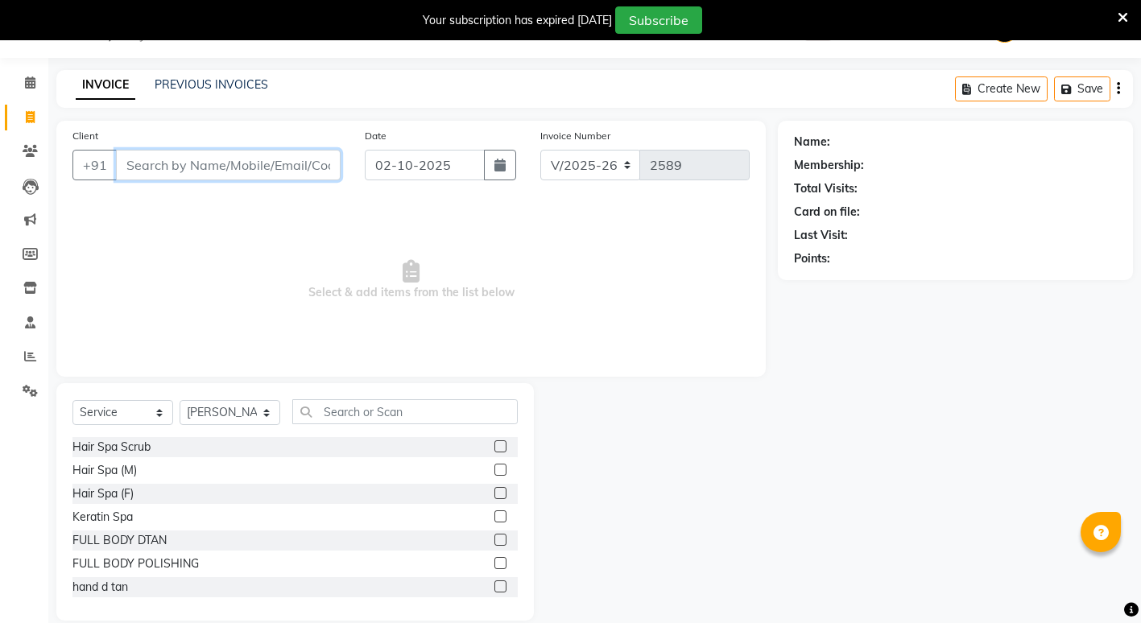
click at [196, 159] on input "Client" at bounding box center [228, 165] width 225 height 31
type input "9"
type input "8699839784"
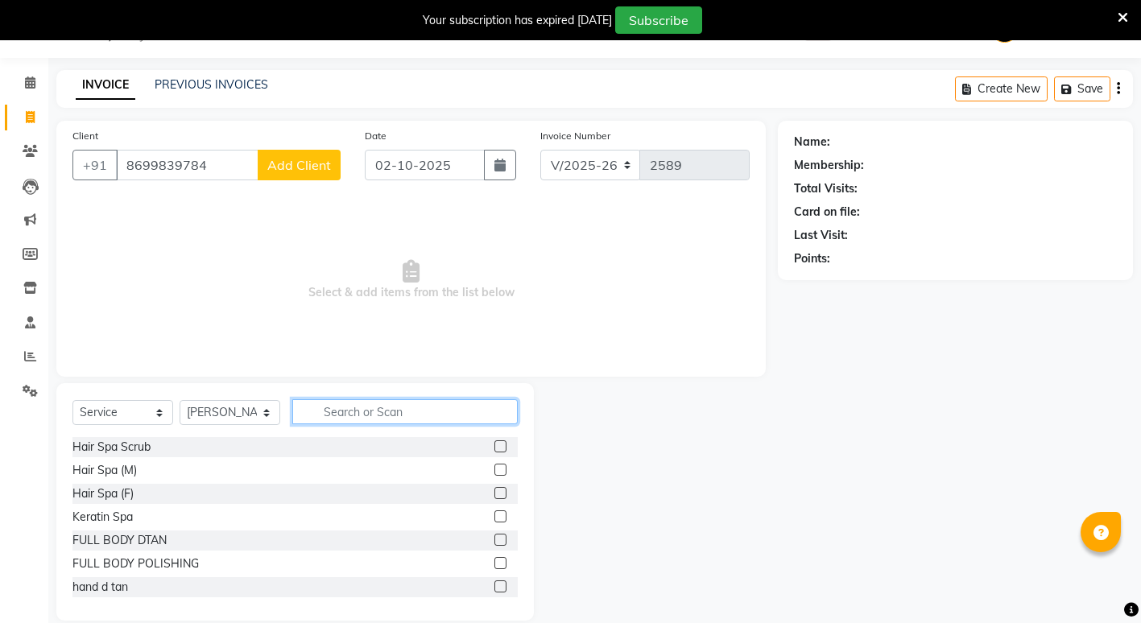
click at [372, 400] on input "text" at bounding box center [404, 411] width 225 height 25
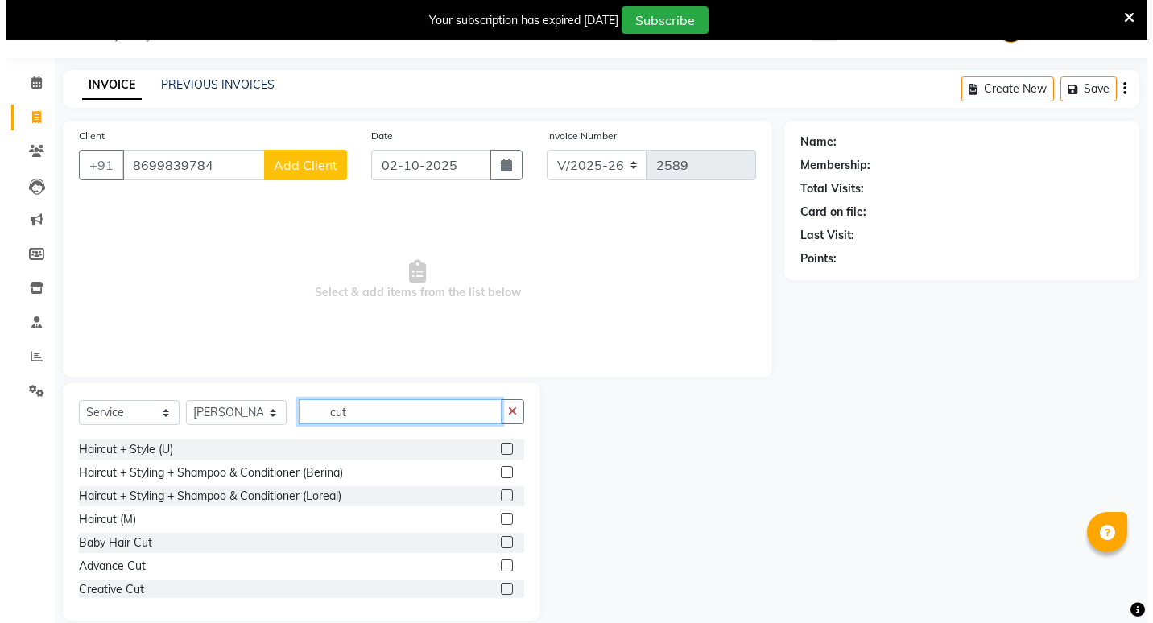
scroll to position [81, 0]
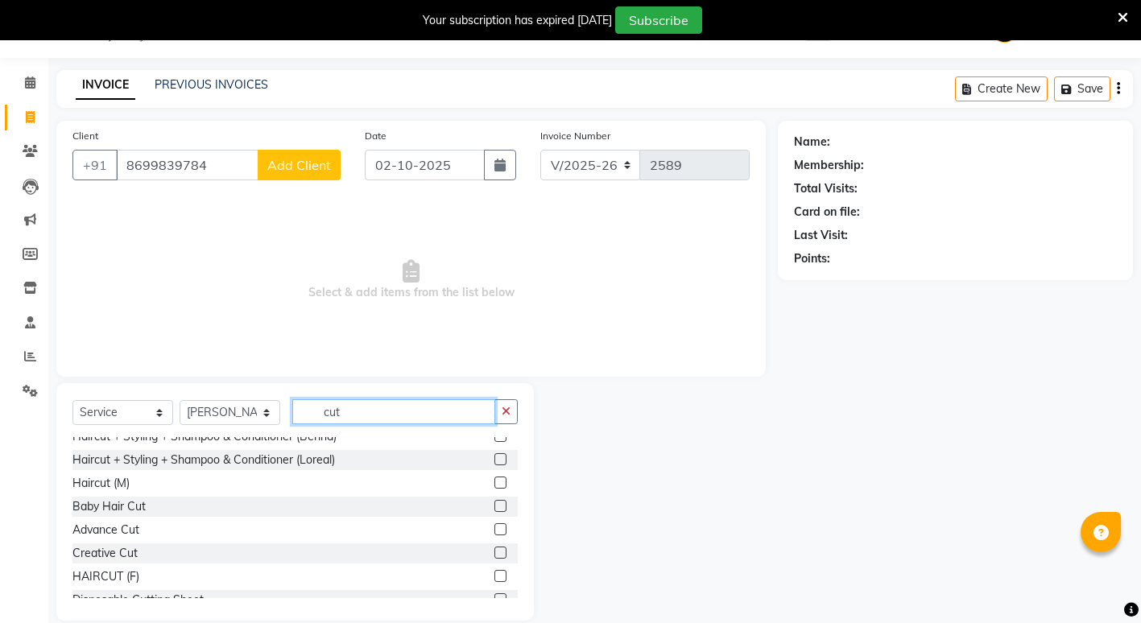
type input "cut"
click at [494, 485] on label at bounding box center [500, 483] width 12 height 12
click at [494, 485] on input "checkbox" at bounding box center [499, 483] width 10 height 10
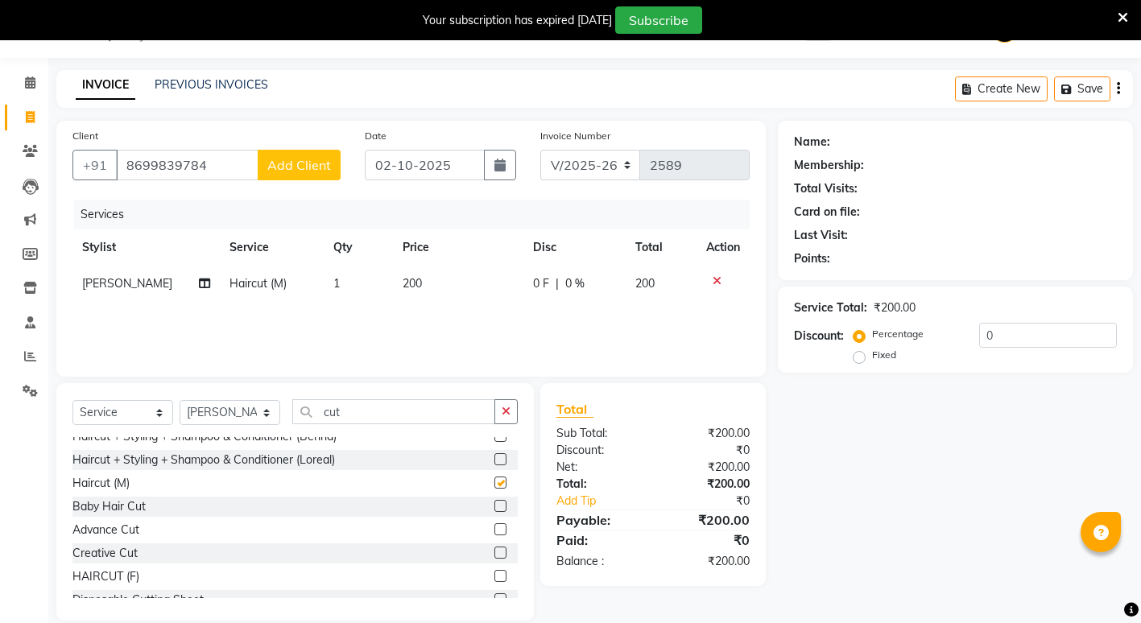
checkbox input "false"
drag, startPoint x: 432, startPoint y: 296, endPoint x: 436, endPoint y: 287, distance: 10.5
click at [436, 287] on td "200" at bounding box center [458, 284] width 130 height 36
select select "58211"
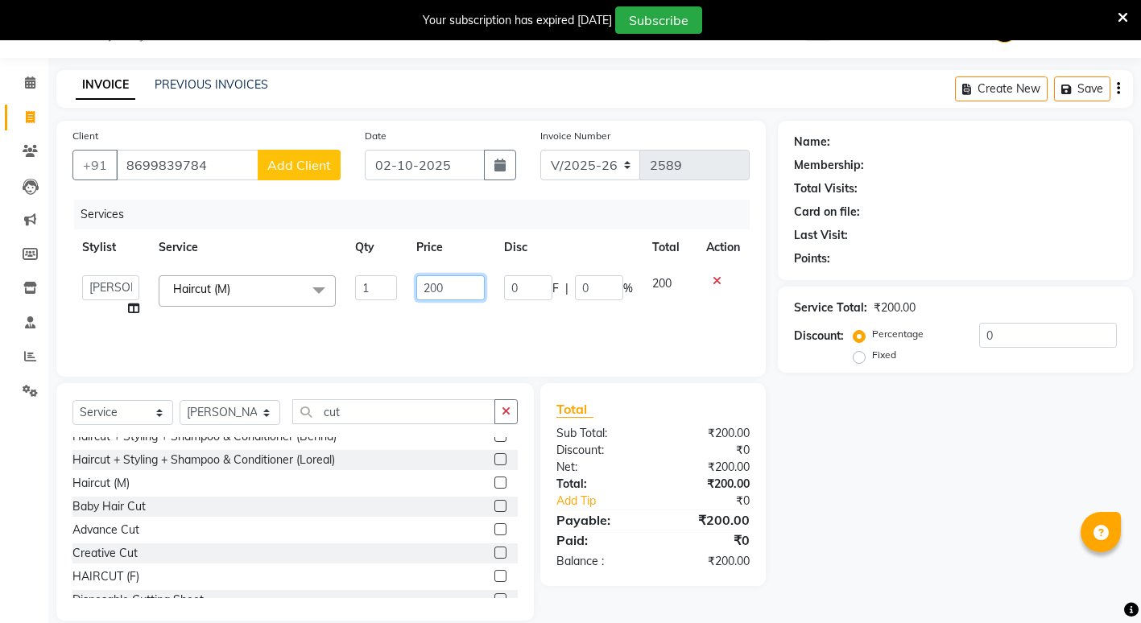
click at [456, 294] on input "200" at bounding box center [450, 287] width 68 height 25
type input "2"
type input "100"
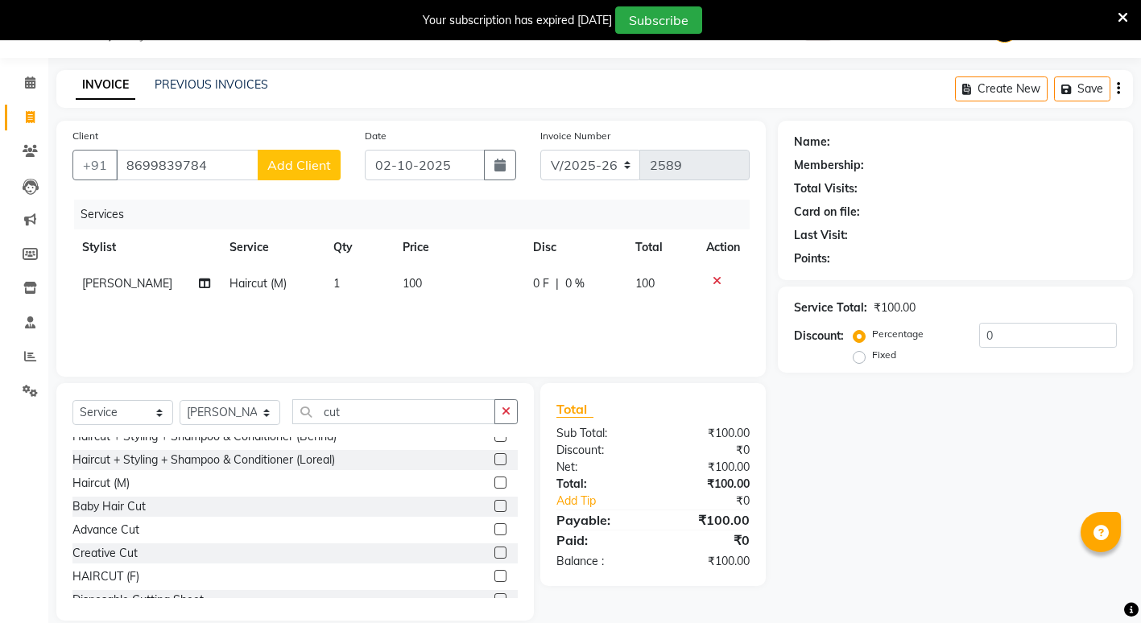
click at [303, 153] on button "Add Client" at bounding box center [299, 165] width 83 height 31
select select "22"
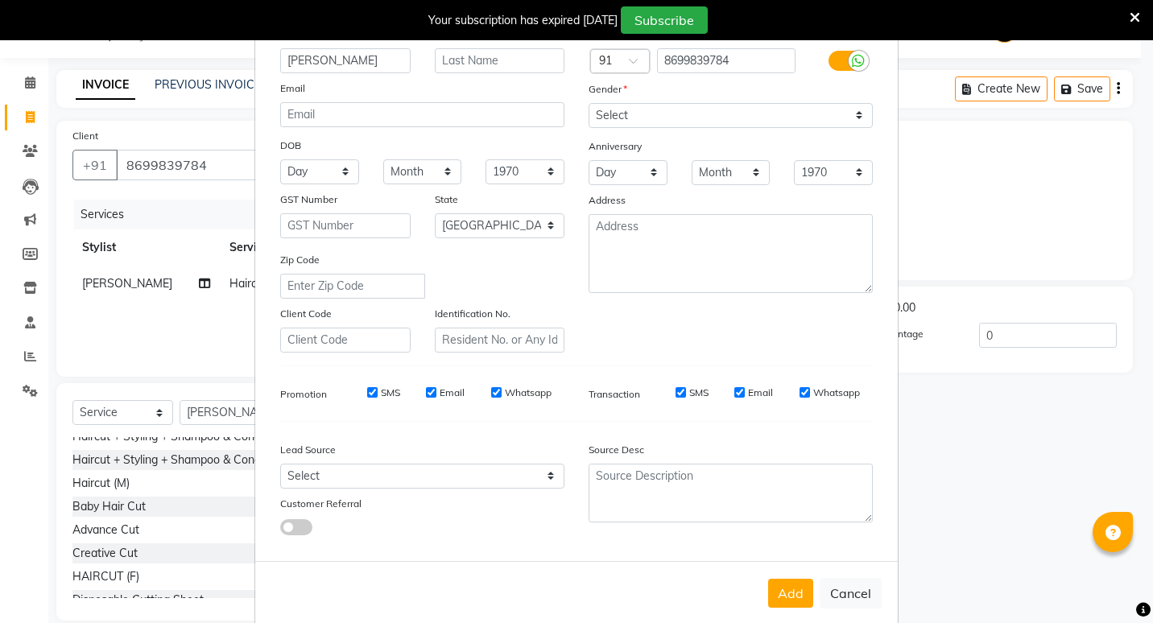
scroll to position [120, 0]
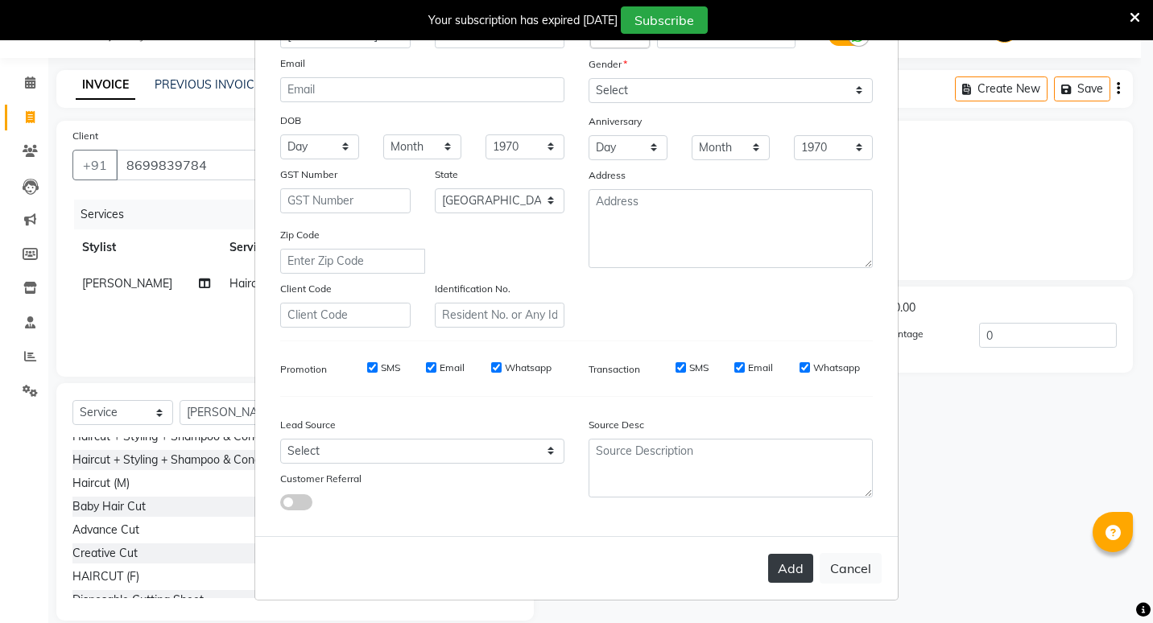
type input "[PERSON_NAME]"
click at [787, 564] on button "Add" at bounding box center [790, 568] width 45 height 29
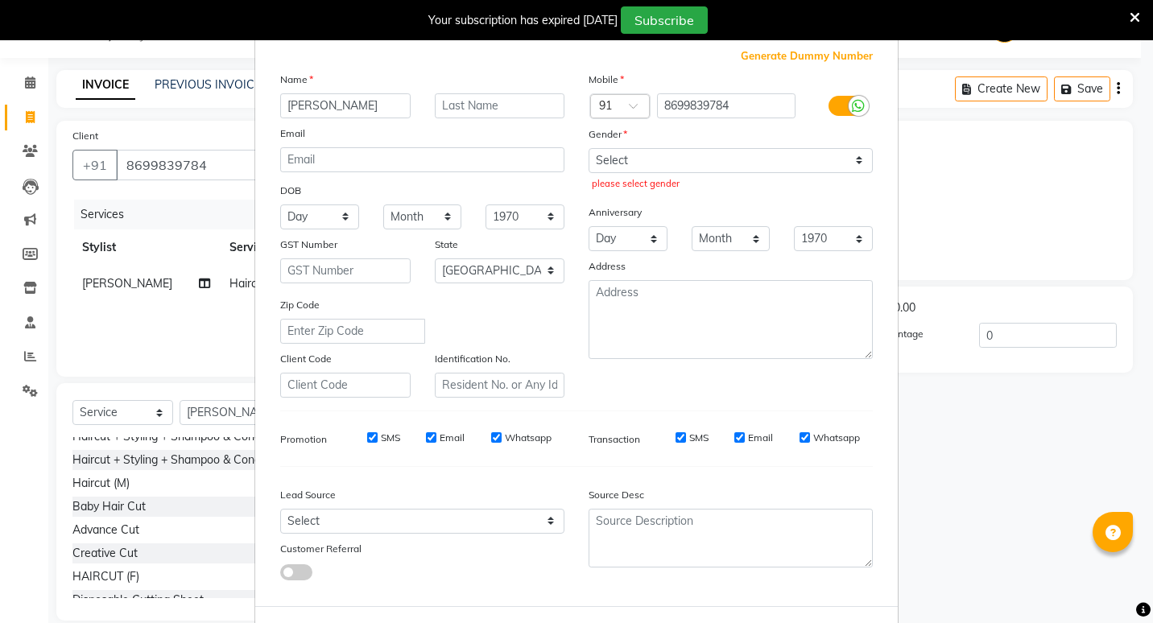
scroll to position [0, 0]
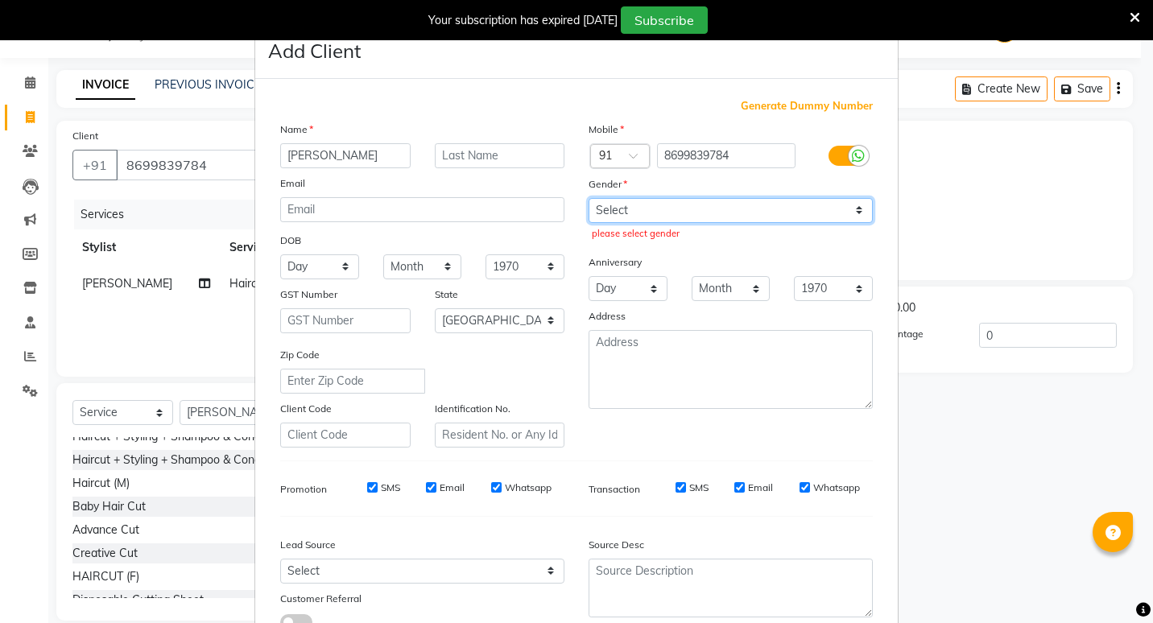
click at [859, 216] on select "Select [DEMOGRAPHIC_DATA] [DEMOGRAPHIC_DATA] Other Prefer Not To Say" at bounding box center [731, 210] width 284 height 25
select select "[DEMOGRAPHIC_DATA]"
click at [589, 198] on select "Select [DEMOGRAPHIC_DATA] [DEMOGRAPHIC_DATA] Other Prefer Not To Say" at bounding box center [731, 210] width 284 height 25
click at [849, 209] on select "Select [DEMOGRAPHIC_DATA] [DEMOGRAPHIC_DATA] Other Prefer Not To Say" at bounding box center [731, 210] width 284 height 25
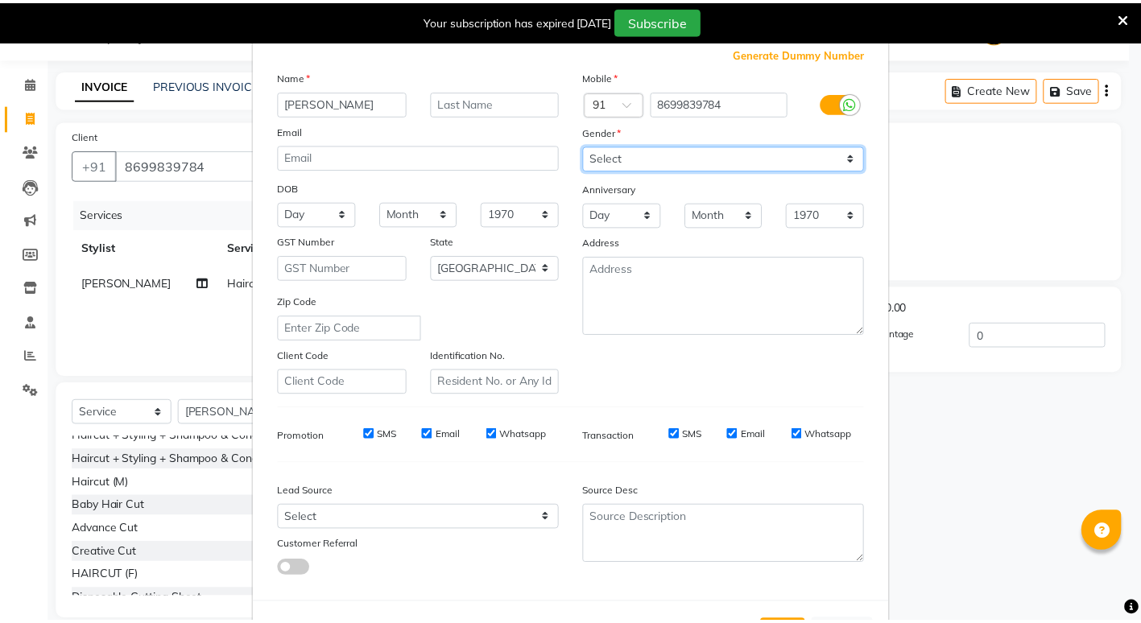
scroll to position [81, 0]
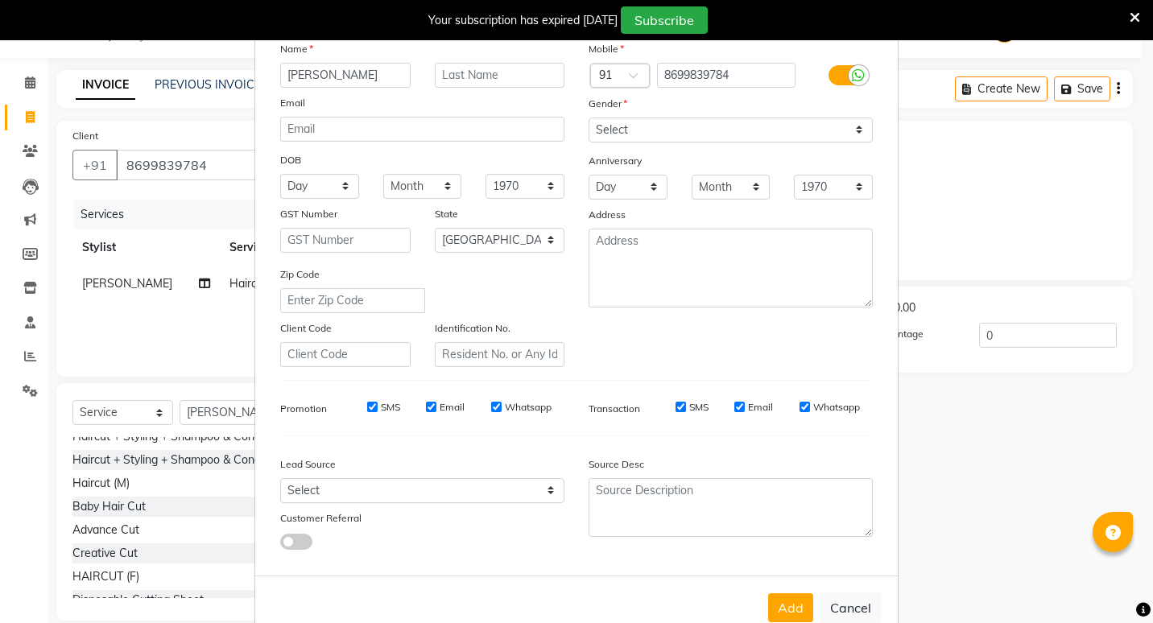
drag, startPoint x: 792, startPoint y: 605, endPoint x: 792, endPoint y: 596, distance: 9.7
click at [792, 603] on button "Add" at bounding box center [790, 607] width 45 height 29
select select
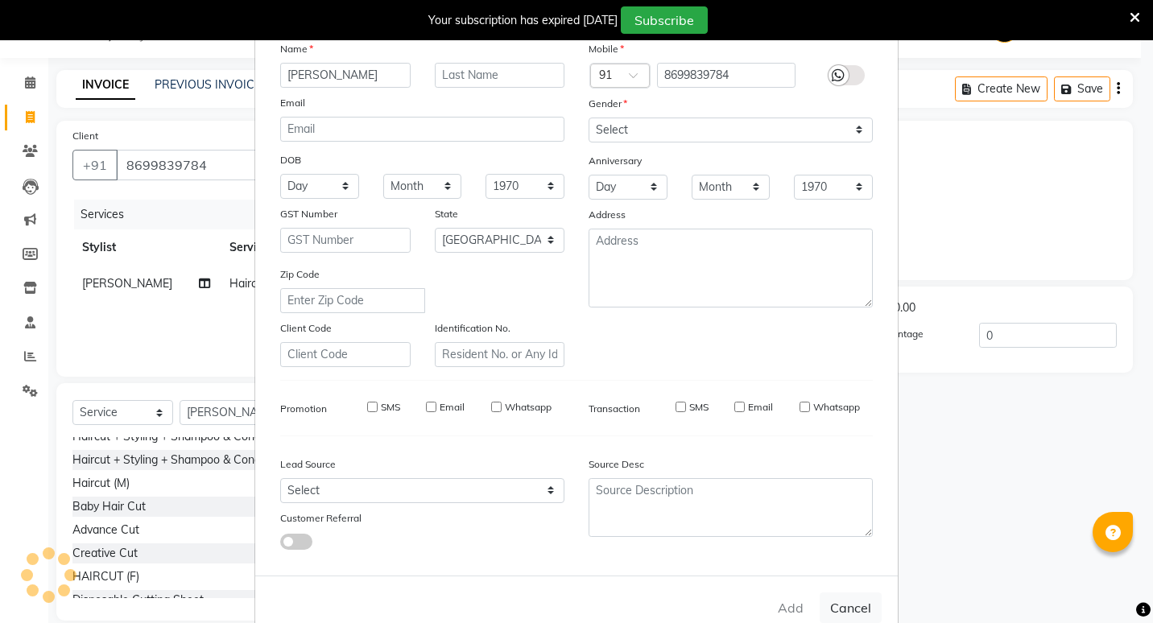
select select "null"
select select
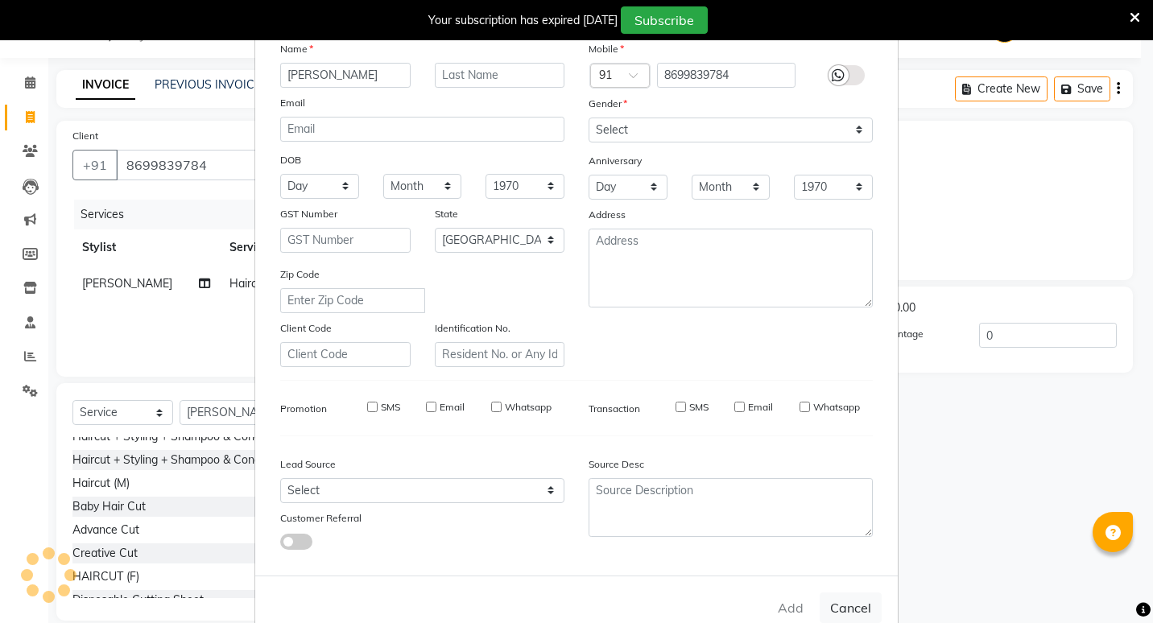
checkbox input "false"
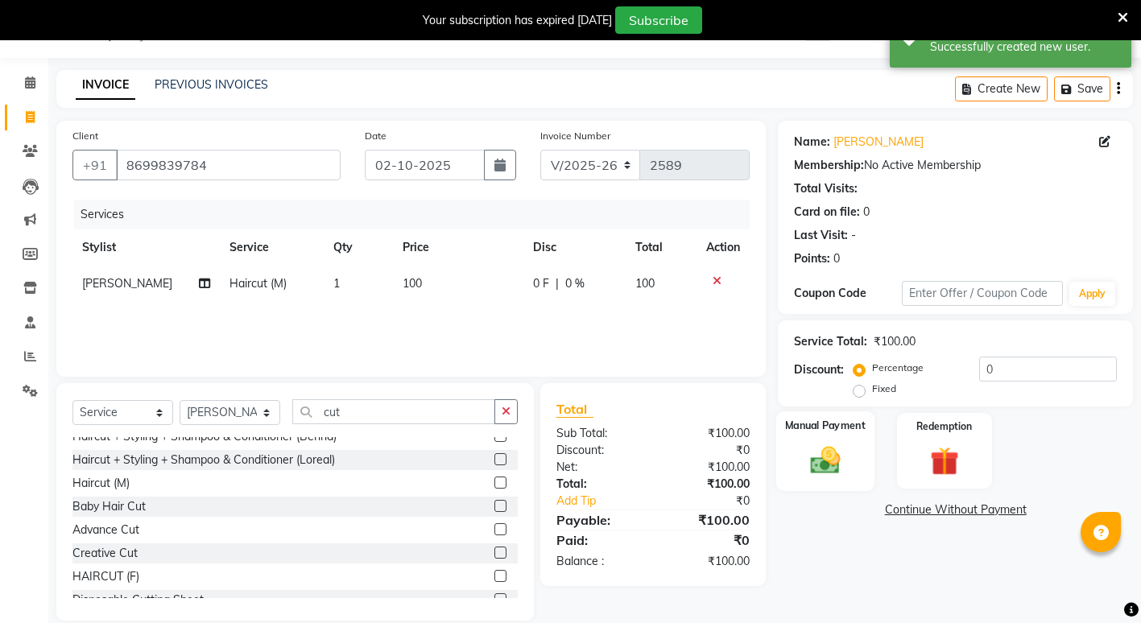
click at [799, 467] on div "Manual Payment" at bounding box center [825, 450] width 98 height 79
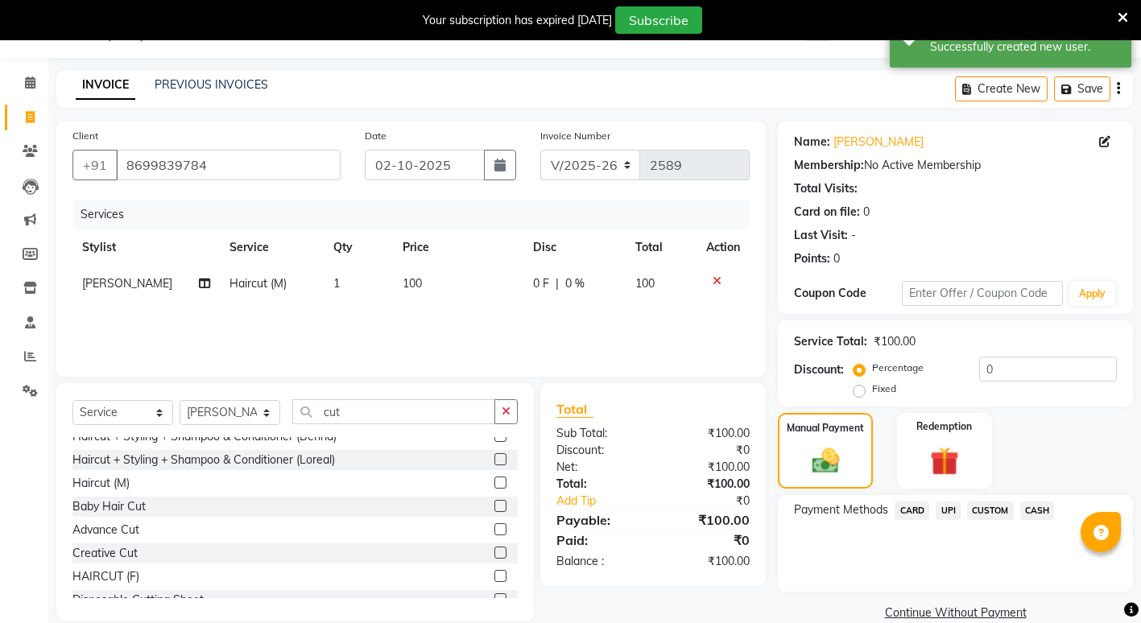
click at [954, 514] on span "UPI" at bounding box center [948, 511] width 25 height 19
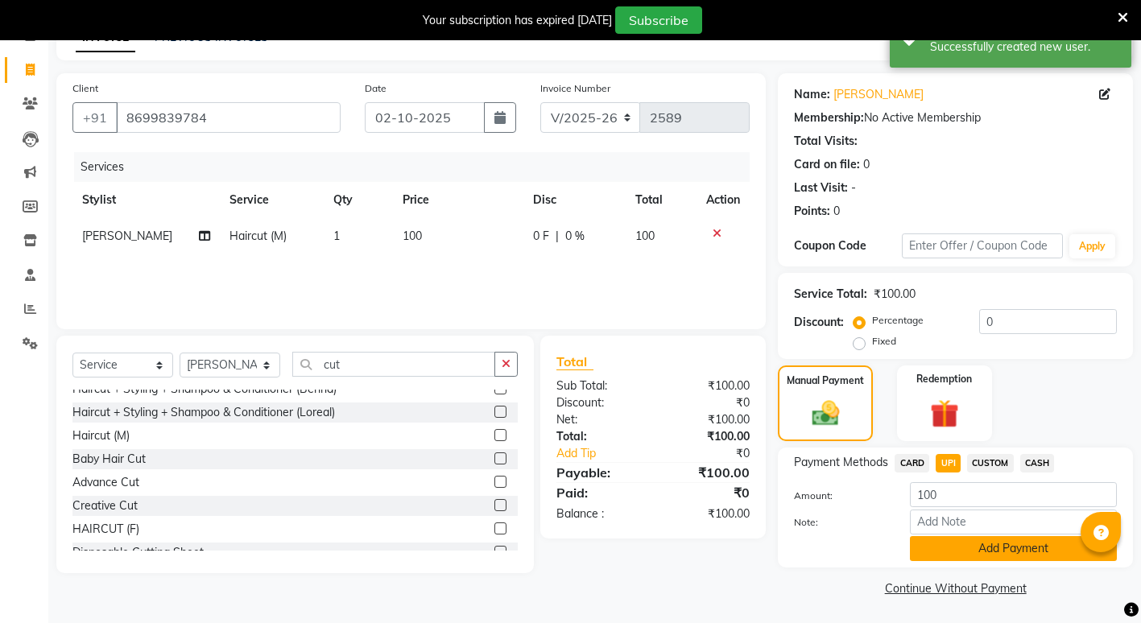
scroll to position [89, 0]
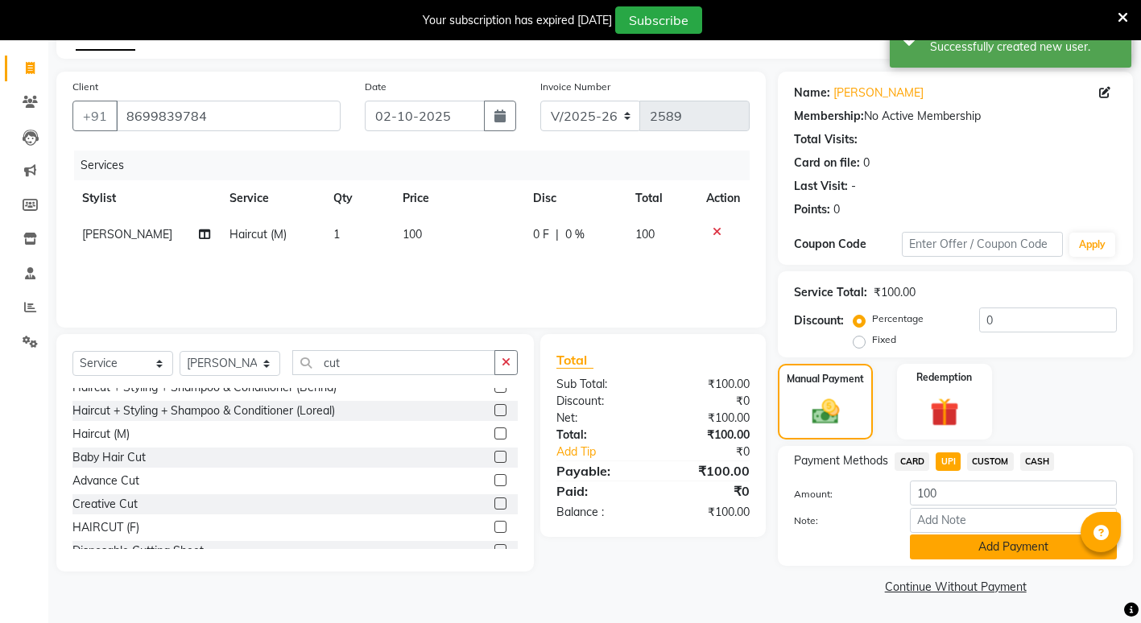
click at [959, 540] on button "Add Payment" at bounding box center [1013, 547] width 207 height 25
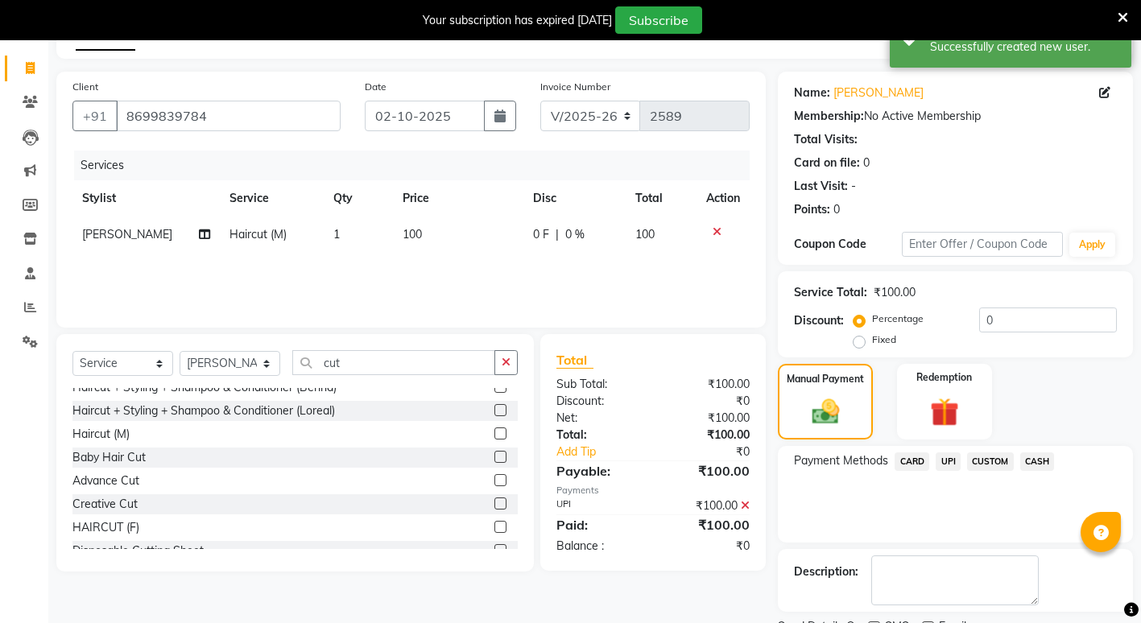
scroll to position [157, 0]
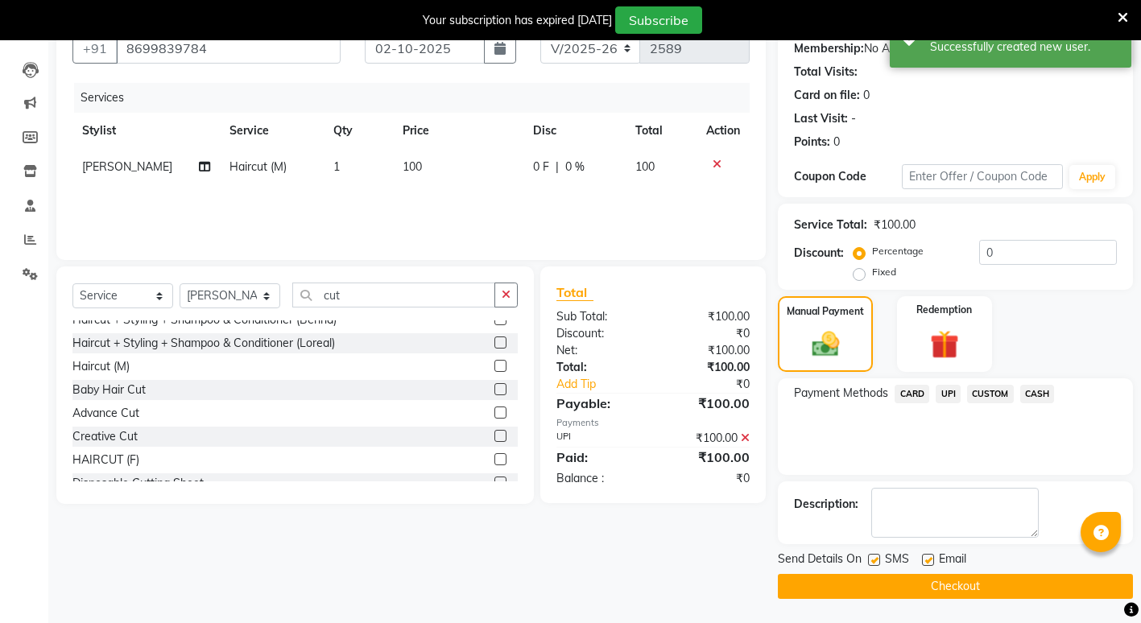
click at [928, 587] on button "Checkout" at bounding box center [955, 586] width 355 height 25
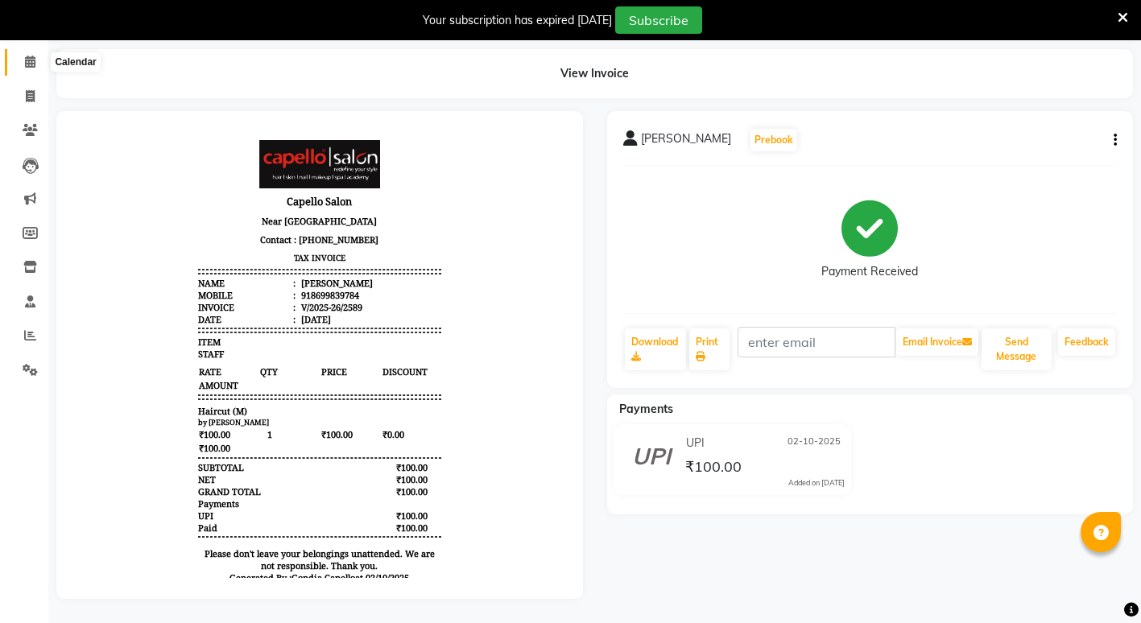
click at [30, 56] on icon at bounding box center [30, 62] width 10 height 12
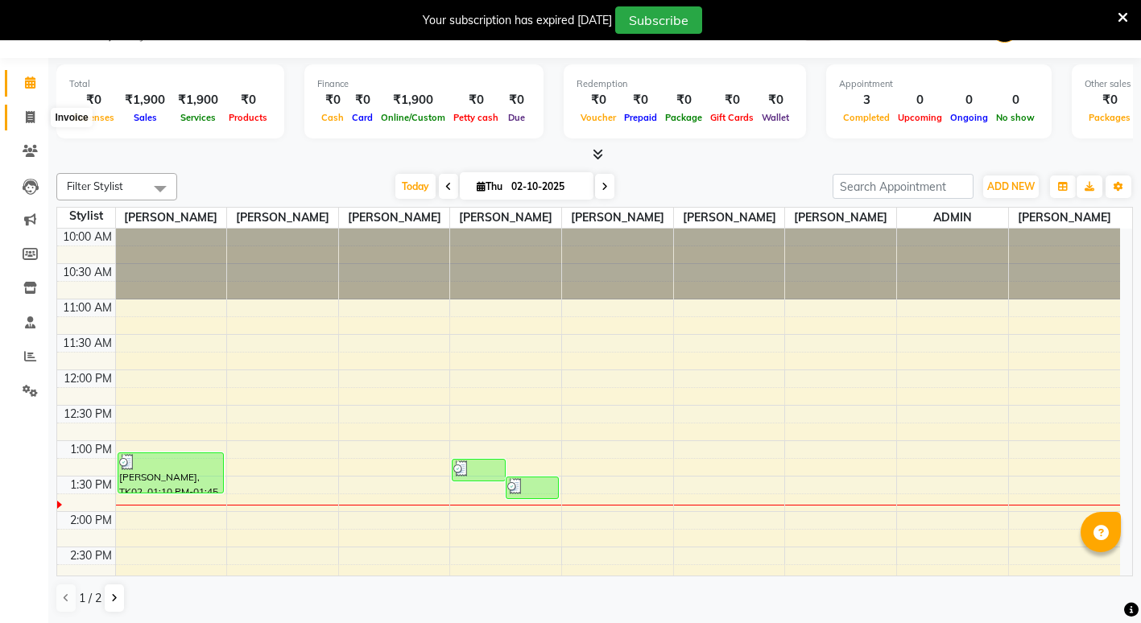
click at [28, 116] on icon at bounding box center [30, 117] width 9 height 12
select select "service"
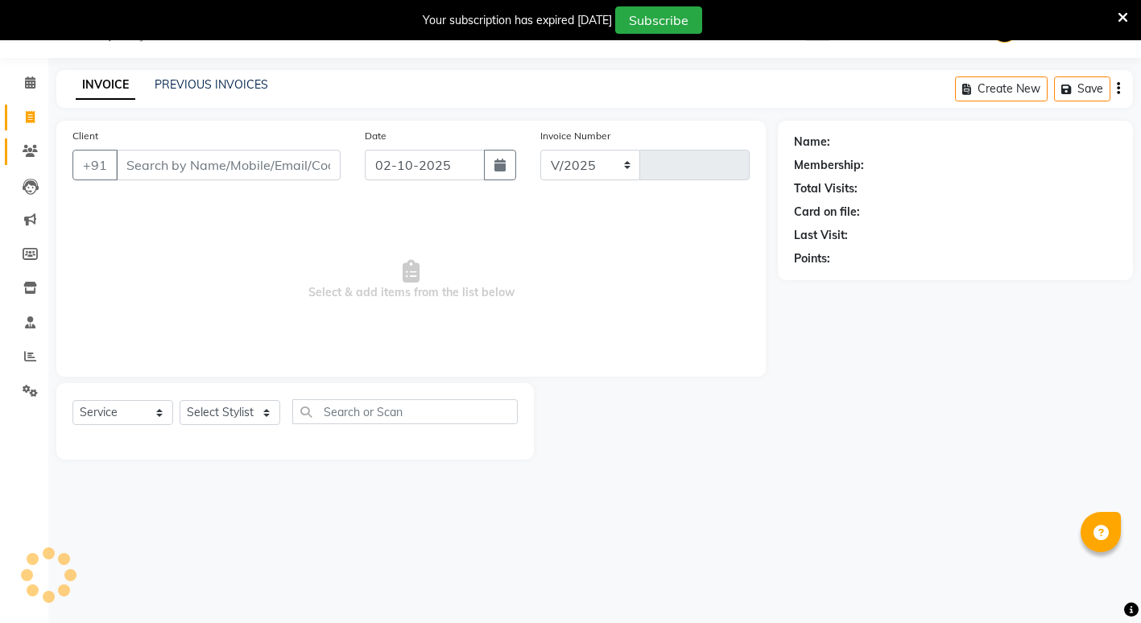
select select "853"
type input "2590"
click at [238, 408] on select "Select Stylist ADMIN [PERSON_NAME] [PERSON_NAME] [PERSON_NAME] Gondia Capello […" at bounding box center [230, 412] width 101 height 25
select select "58211"
click at [180, 400] on select "Select Stylist ADMIN [PERSON_NAME] [PERSON_NAME] [PERSON_NAME] Gondia Capello […" at bounding box center [230, 412] width 101 height 25
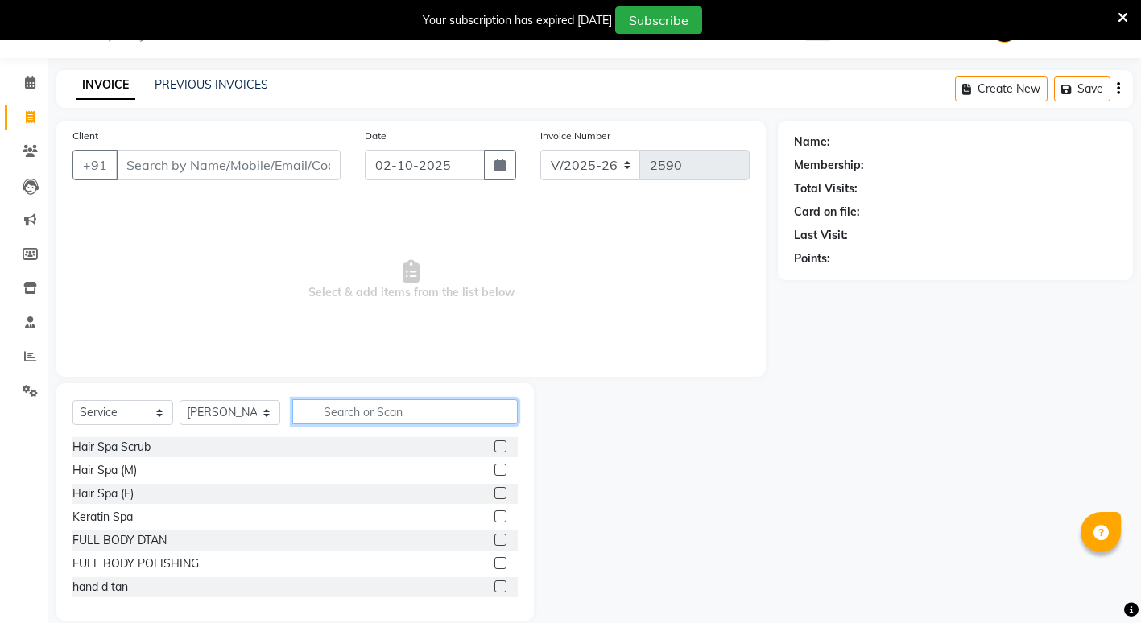
click at [349, 410] on input "text" at bounding box center [404, 411] width 225 height 25
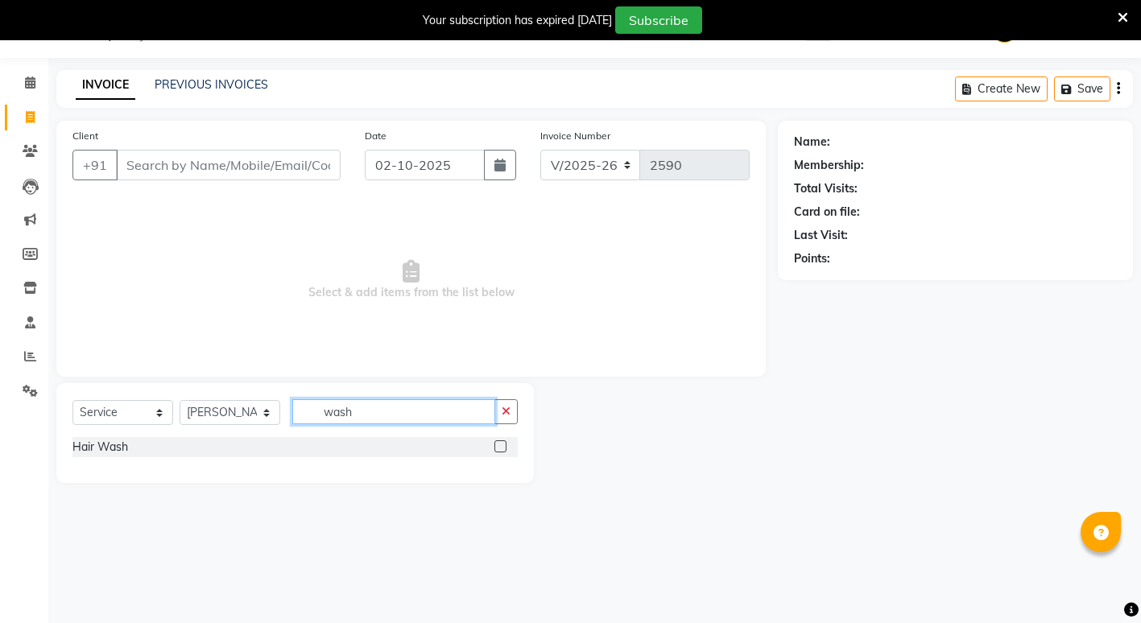
type input "wash"
click at [502, 440] on label at bounding box center [500, 446] width 12 height 12
click at [502, 442] on input "checkbox" at bounding box center [499, 447] width 10 height 10
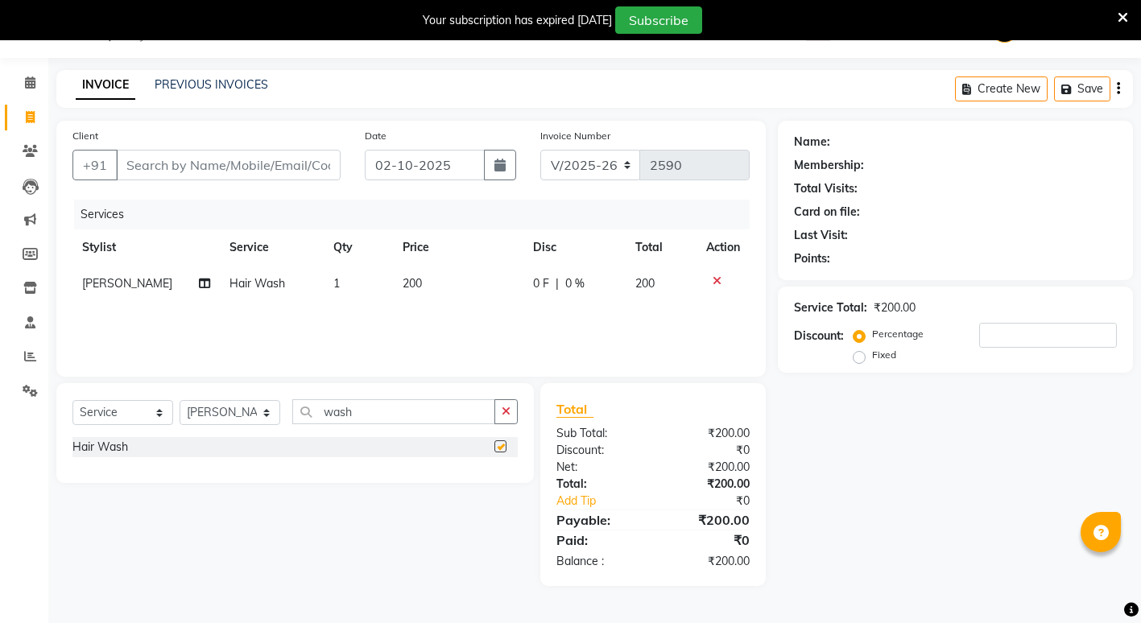
checkbox input "false"
click at [279, 165] on input "Client" at bounding box center [228, 165] width 225 height 31
type input "9"
type input "0"
type input "9420028297"
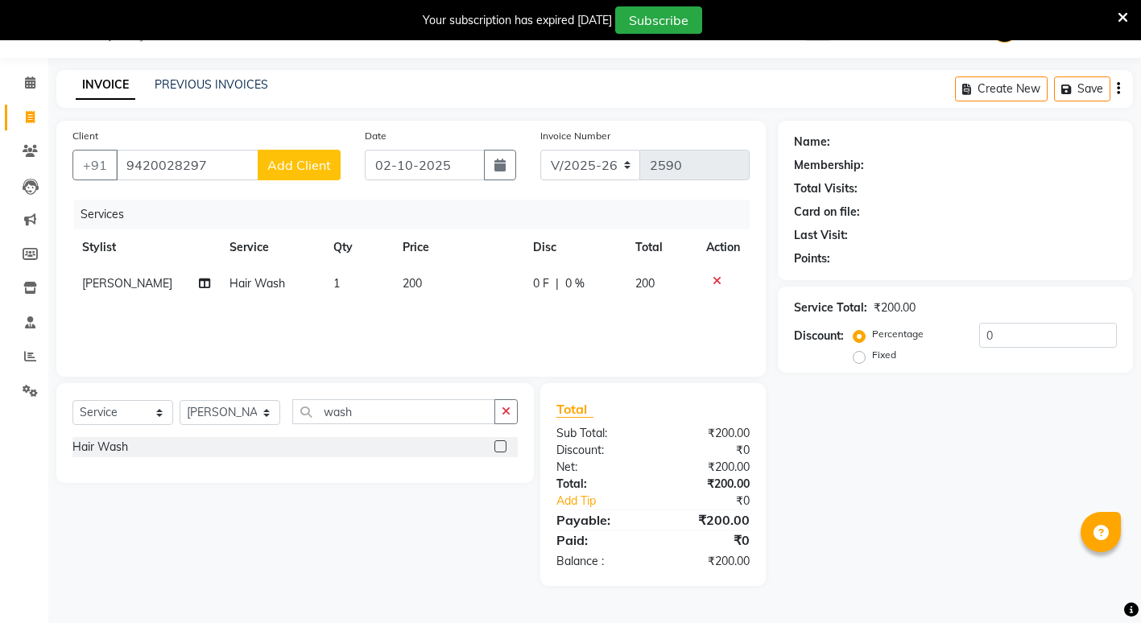
click at [282, 174] on button "Add Client" at bounding box center [299, 165] width 83 height 31
select select "22"
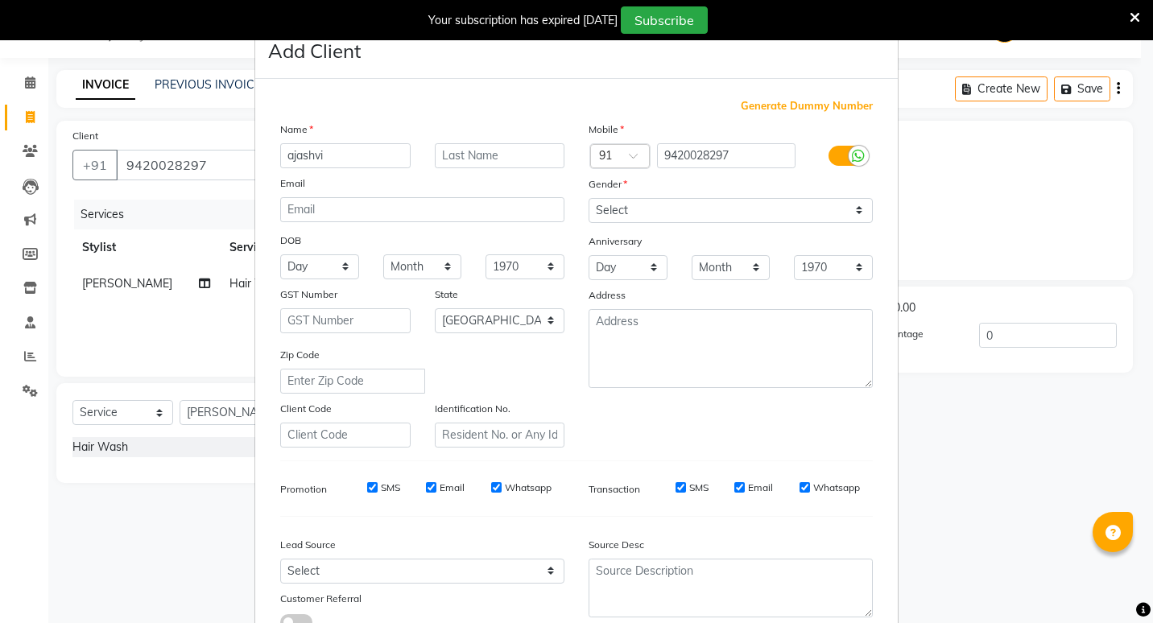
type input "ajashvi"
click at [845, 211] on select "Select [DEMOGRAPHIC_DATA] [DEMOGRAPHIC_DATA] Other Prefer Not To Say" at bounding box center [731, 210] width 284 height 25
select select "[DEMOGRAPHIC_DATA]"
click at [589, 198] on select "Select [DEMOGRAPHIC_DATA] [DEMOGRAPHIC_DATA] Other Prefer Not To Say" at bounding box center [731, 210] width 284 height 25
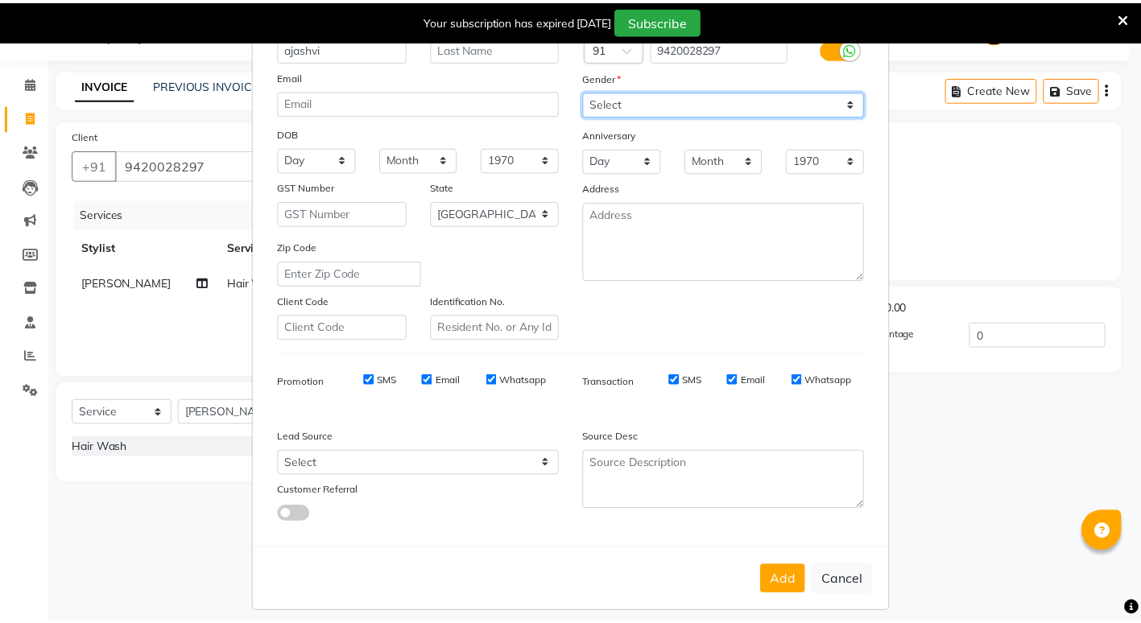
scroll to position [120, 0]
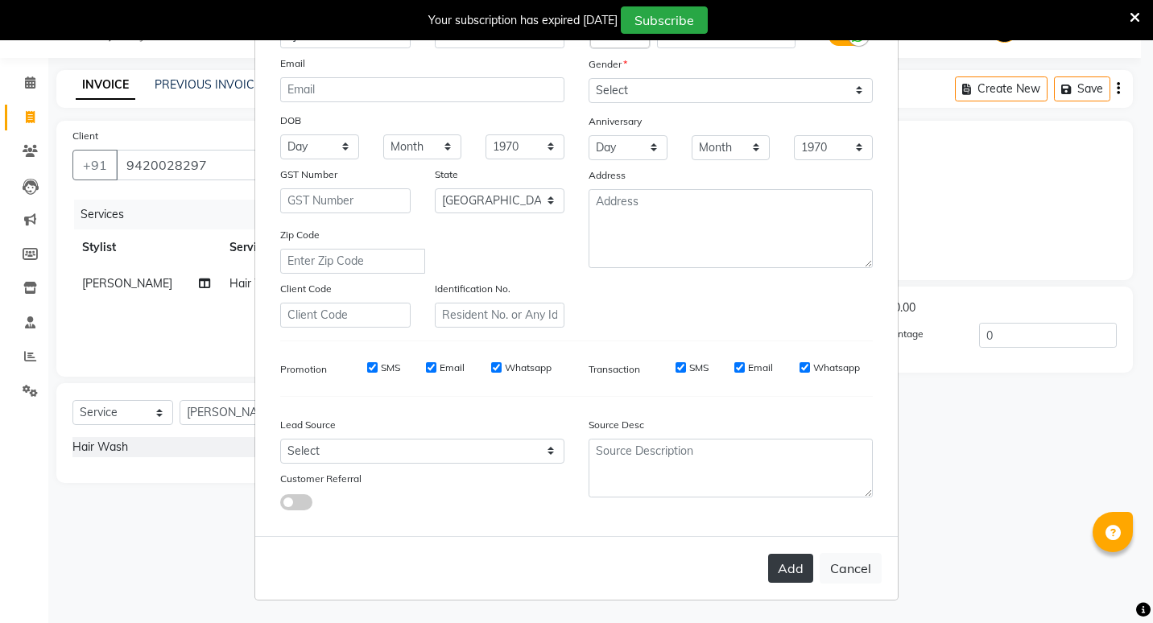
click at [783, 564] on button "Add" at bounding box center [790, 568] width 45 height 29
select select
select select "null"
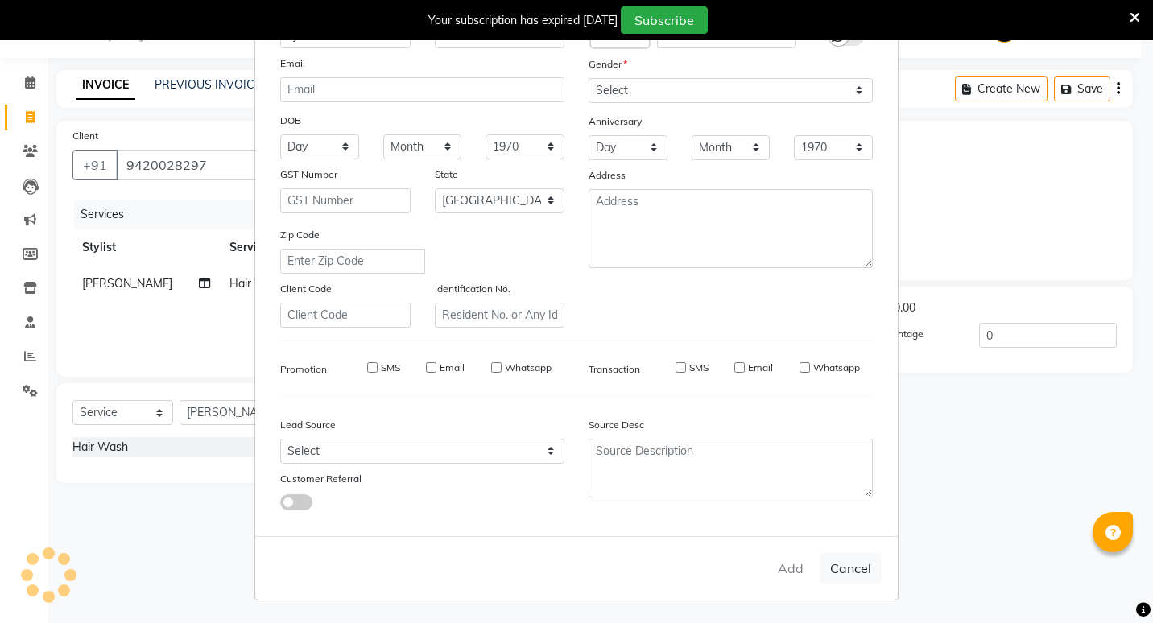
select select
checkbox input "false"
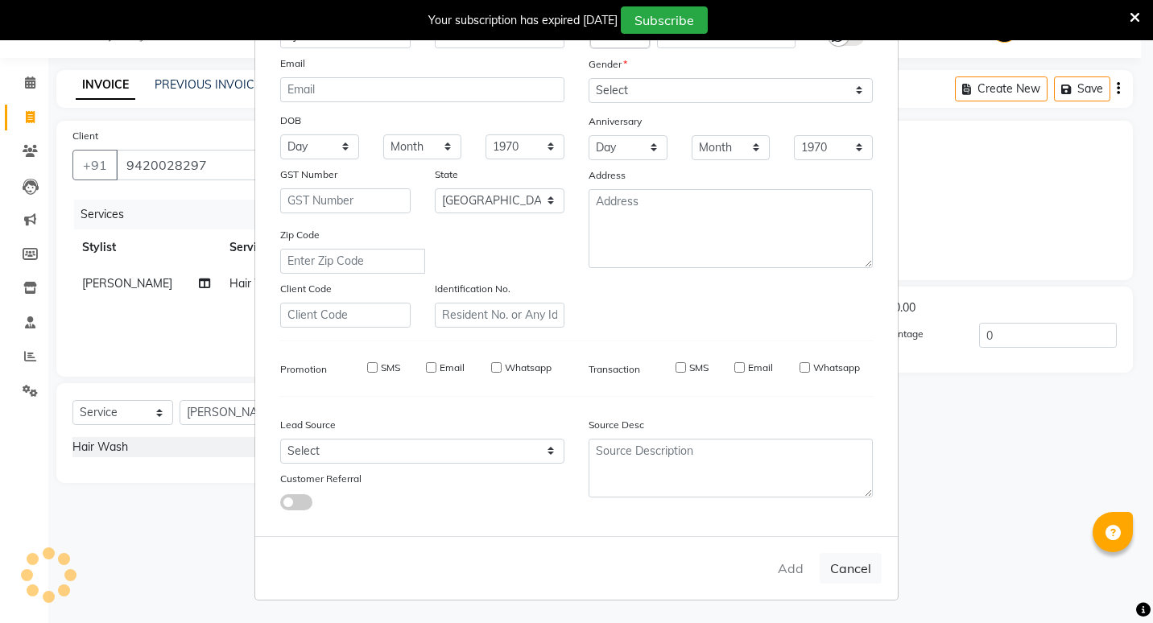
checkbox input "false"
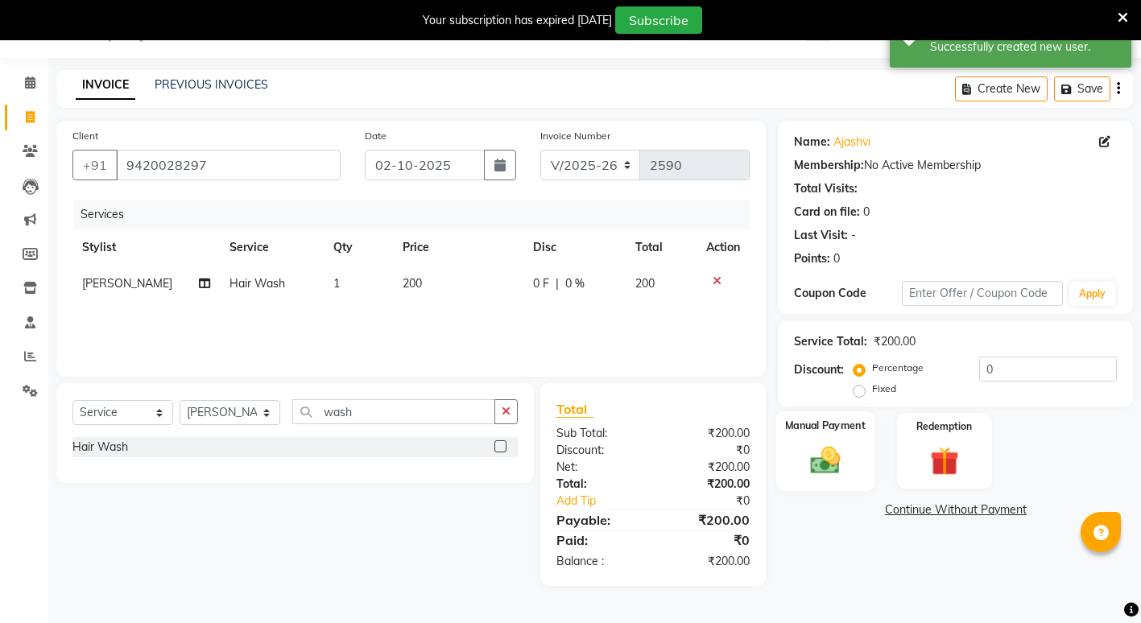
click at [842, 475] on img at bounding box center [825, 460] width 49 height 35
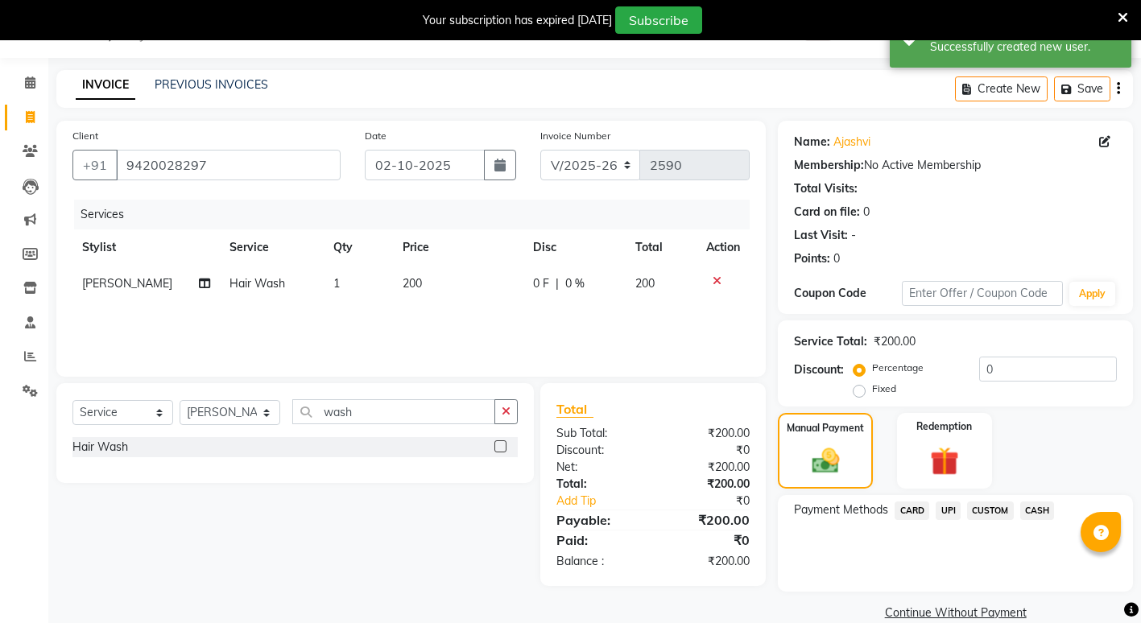
click at [1041, 514] on span "CASH" at bounding box center [1037, 511] width 35 height 19
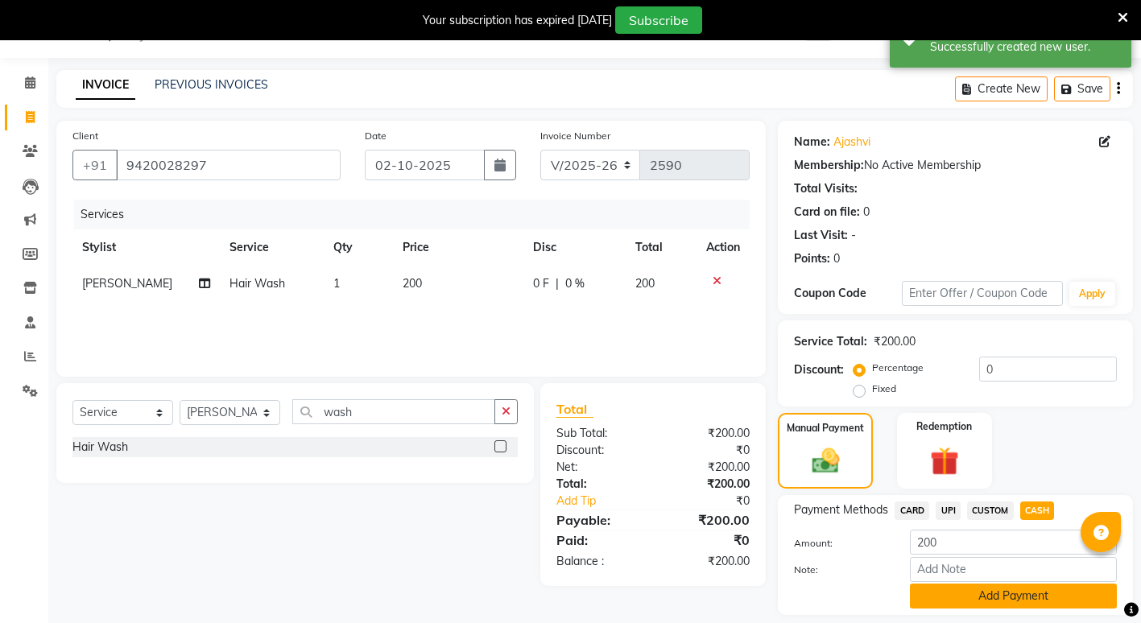
click at [961, 586] on button "Add Payment" at bounding box center [1013, 596] width 207 height 25
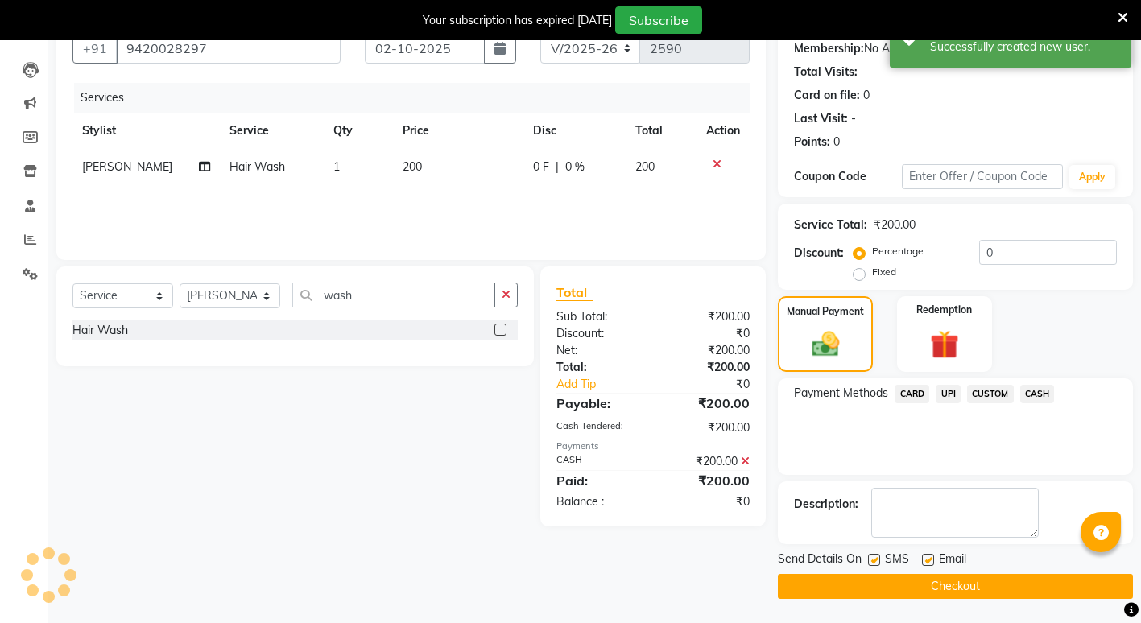
click at [854, 576] on button "Checkout" at bounding box center [955, 586] width 355 height 25
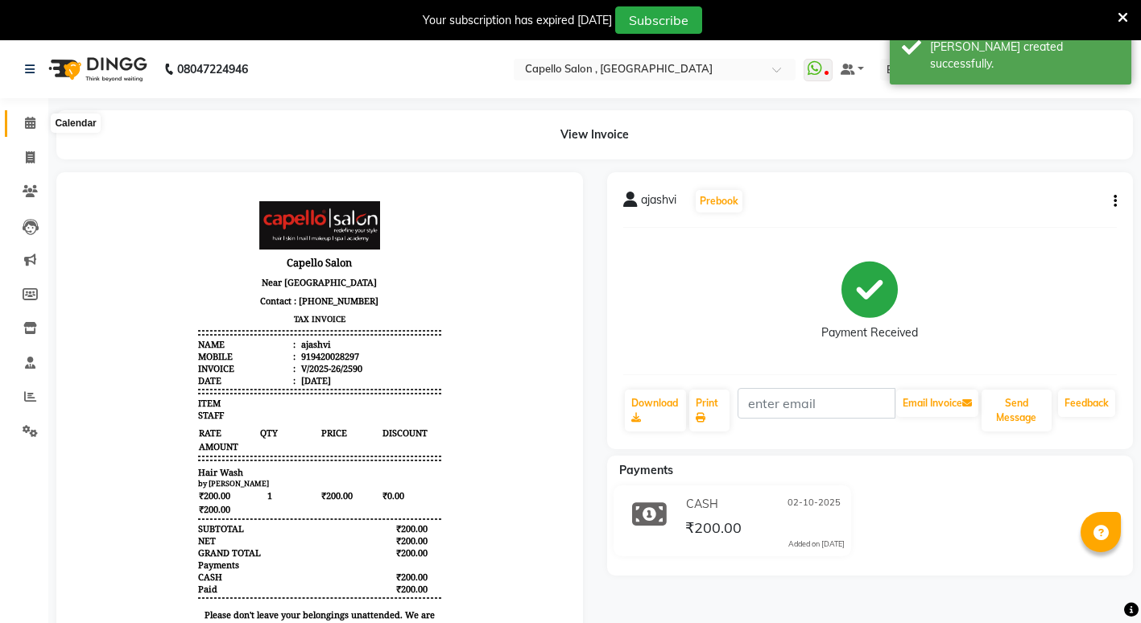
click at [38, 117] on span at bounding box center [30, 123] width 28 height 19
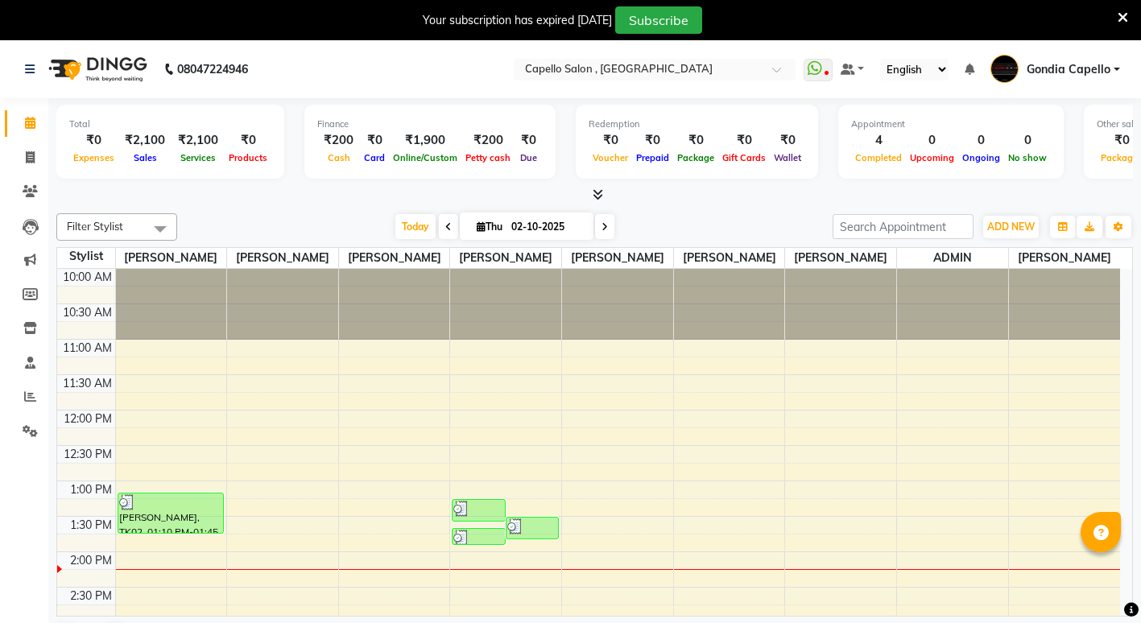
click at [23, 382] on li "Reports" at bounding box center [24, 397] width 48 height 35
click at [27, 399] on icon at bounding box center [30, 396] width 12 height 12
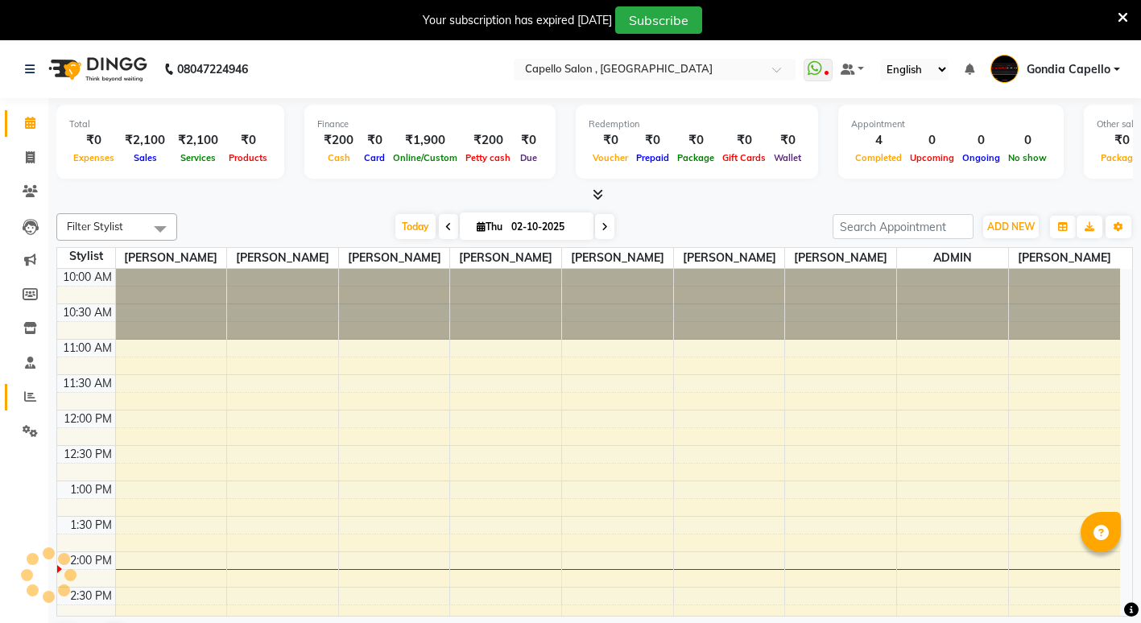
scroll to position [284, 0]
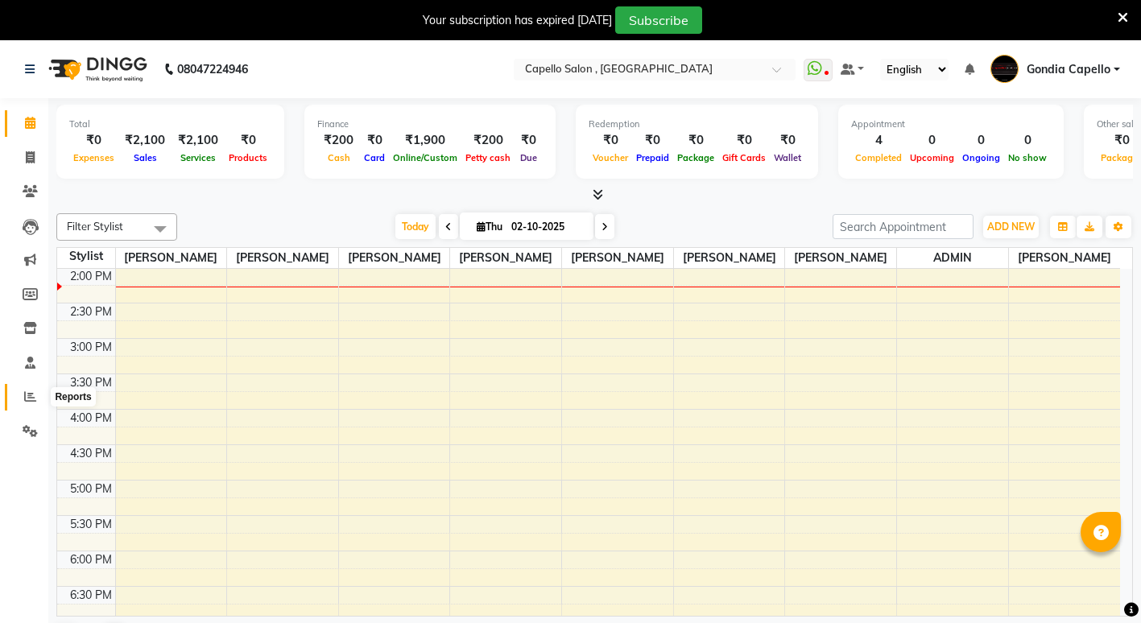
click at [22, 394] on span at bounding box center [30, 397] width 28 height 19
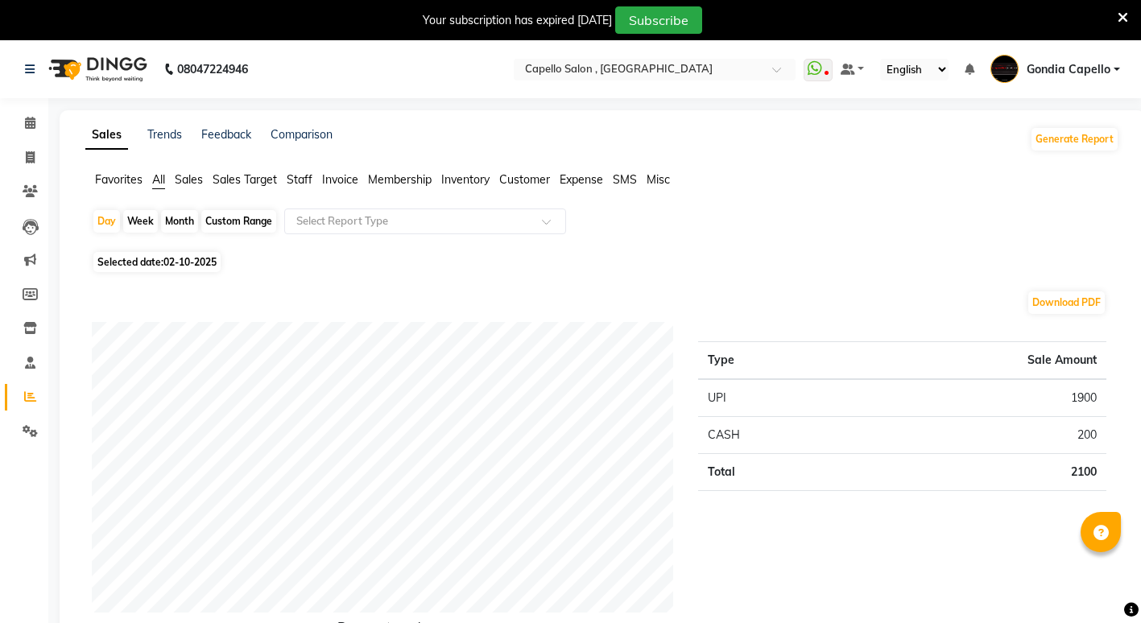
click at [188, 215] on div "Month" at bounding box center [179, 221] width 37 height 23
select select "10"
select select "2025"
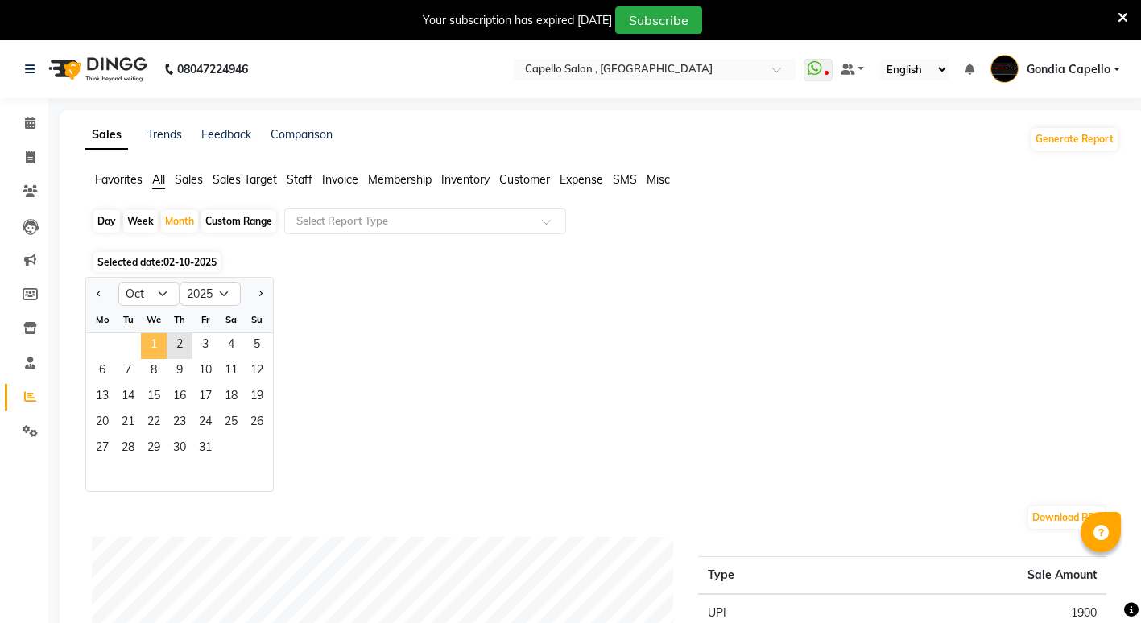
click at [153, 341] on span "1" at bounding box center [154, 346] width 26 height 26
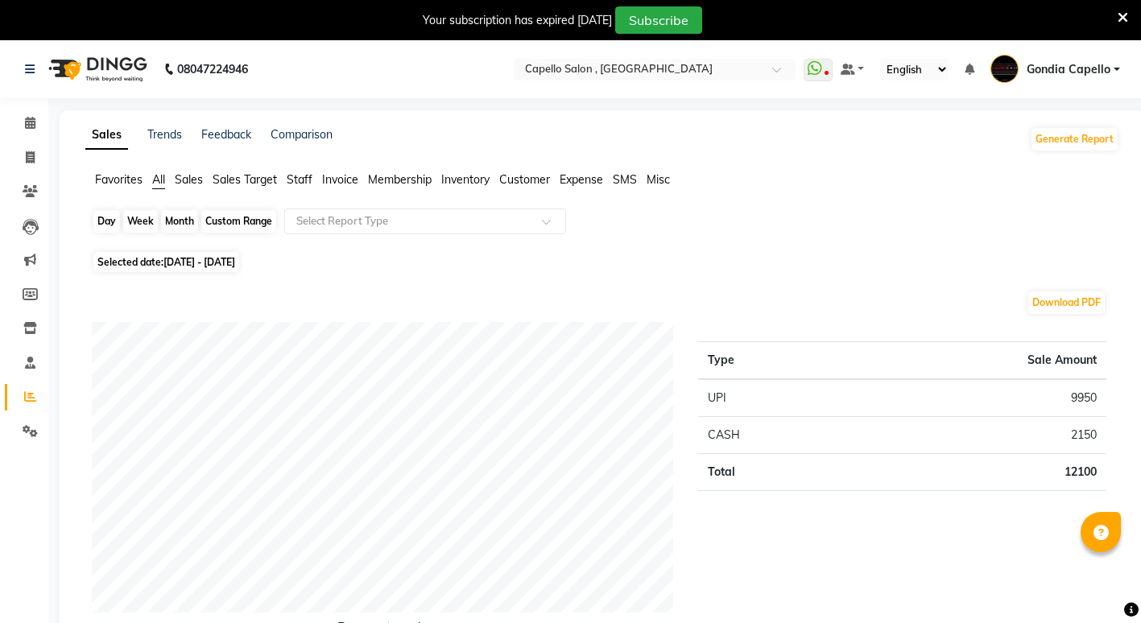
drag, startPoint x: 164, startPoint y: 213, endPoint x: 166, endPoint y: 230, distance: 17.8
click at [164, 220] on div "Month" at bounding box center [179, 221] width 37 height 23
select select "10"
select select "2025"
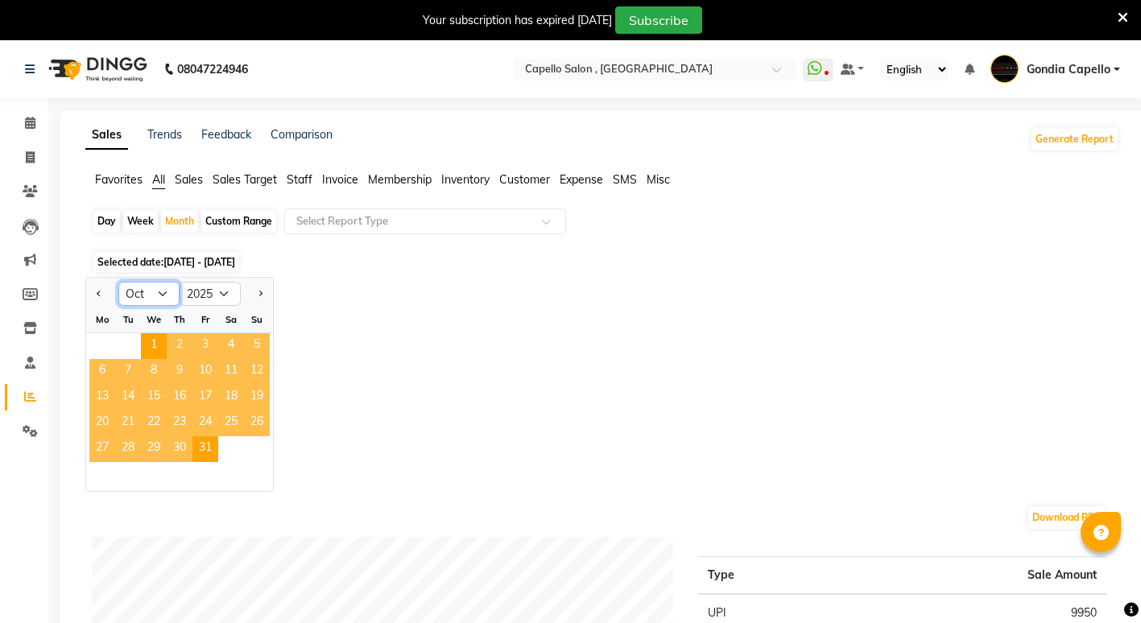
click at [133, 283] on select "Jan Feb Mar Apr May Jun [DATE] Aug Sep Oct Nov Dec" at bounding box center [148, 294] width 61 height 24
select select "8"
click at [118, 282] on select "Jan Feb Mar Apr May Jun [DATE] Aug Sep Oct Nov Dec" at bounding box center [148, 294] width 61 height 24
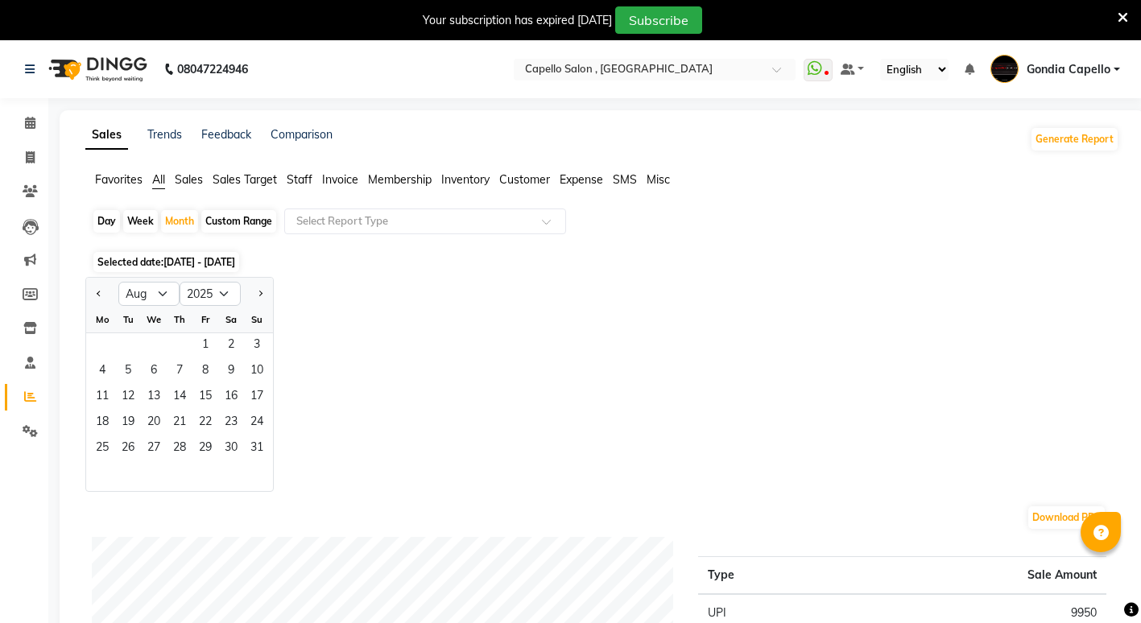
drag, startPoint x: 134, startPoint y: 259, endPoint x: 134, endPoint y: 295, distance: 36.2
drag, startPoint x: 134, startPoint y: 295, endPoint x: 140, endPoint y: 283, distance: 13.7
click at [140, 283] on select "Jan Feb Mar Apr May Jun [DATE] Aug Sep Oct Nov Dec" at bounding box center [148, 294] width 61 height 24
click at [118, 282] on select "Jan Feb Mar Apr May Jun [DATE] Aug Sep Oct Nov Dec" at bounding box center [148, 294] width 61 height 24
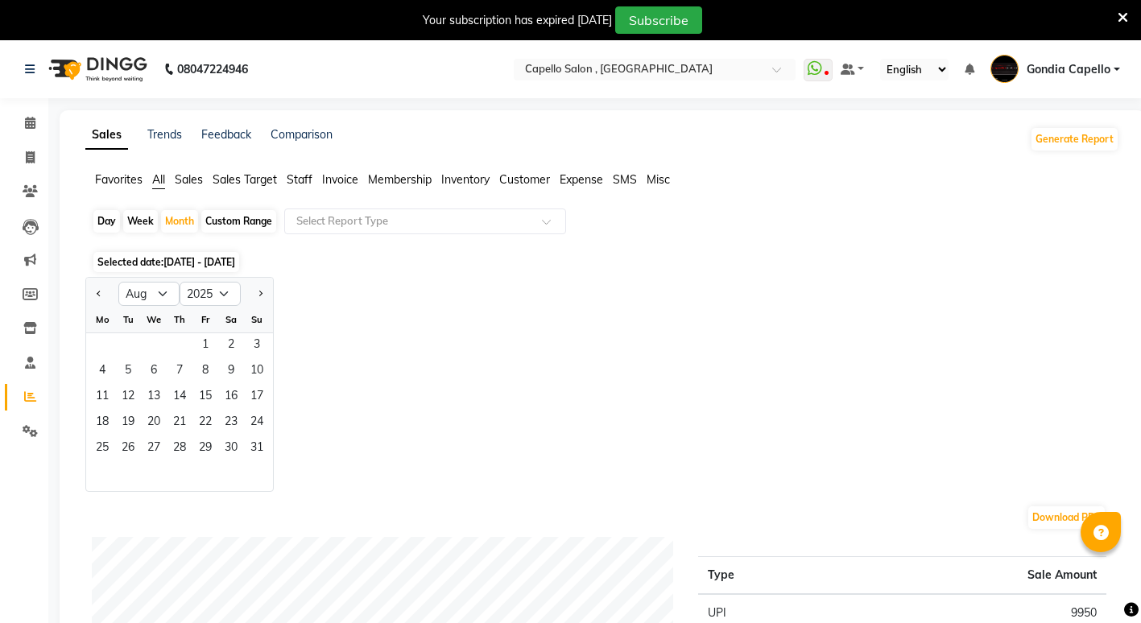
click at [193, 328] on div "Fr" at bounding box center [205, 320] width 26 height 26
click at [198, 354] on span "1" at bounding box center [205, 346] width 26 height 26
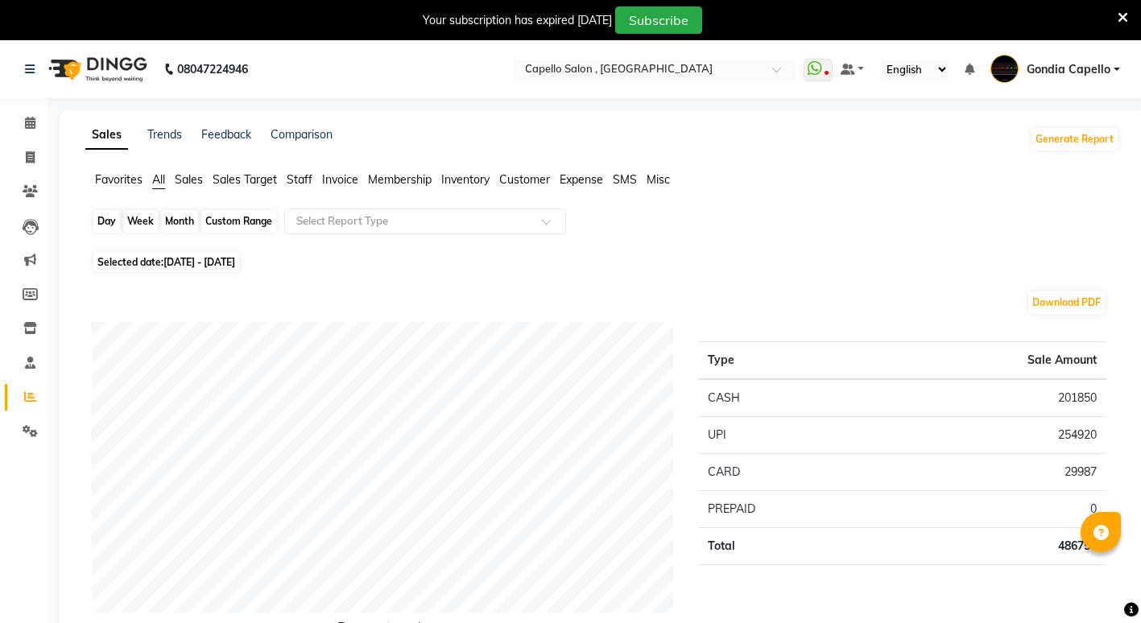
click at [179, 225] on div "Month" at bounding box center [179, 221] width 37 height 23
select select "8"
select select "2025"
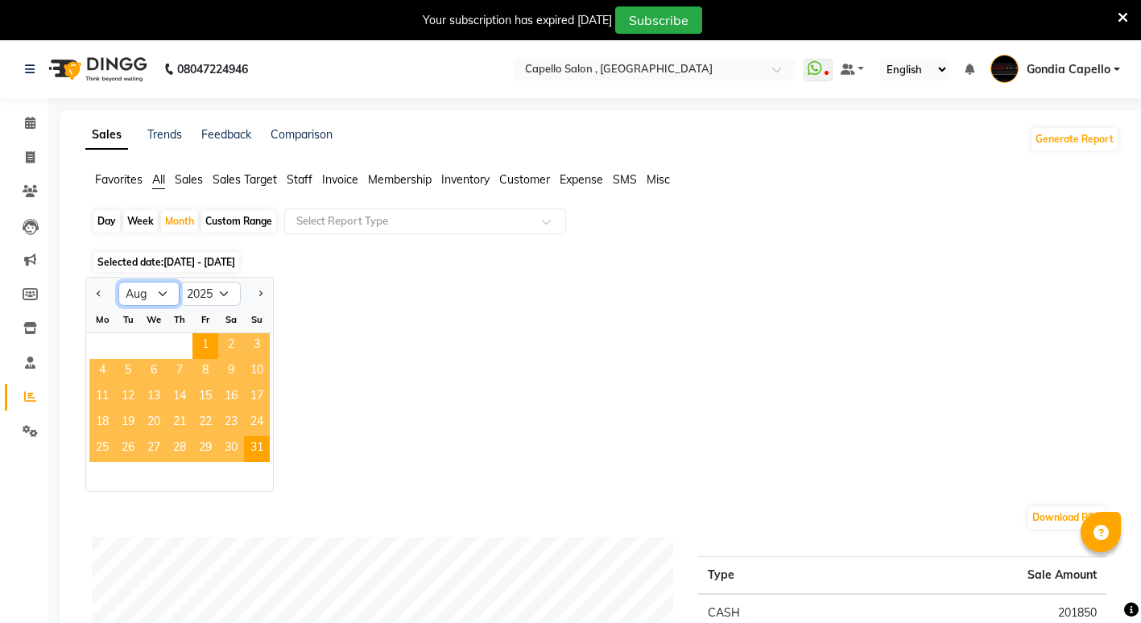
click at [167, 301] on select "Jan Feb Mar Apr May Jun [DATE] Aug Sep Oct Nov Dec" at bounding box center [148, 294] width 61 height 24
select select "9"
click at [118, 282] on select "Jan Feb Mar Apr May Jun [DATE] Aug Sep Oct Nov Dec" at bounding box center [148, 294] width 61 height 24
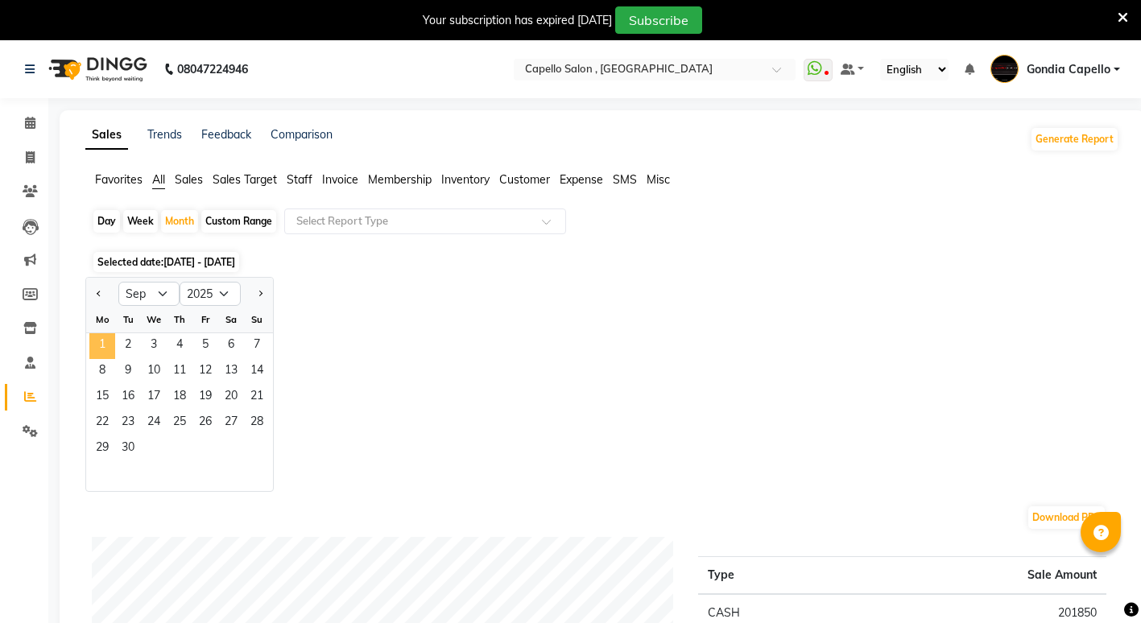
click at [105, 348] on span "1" at bounding box center [102, 346] width 26 height 26
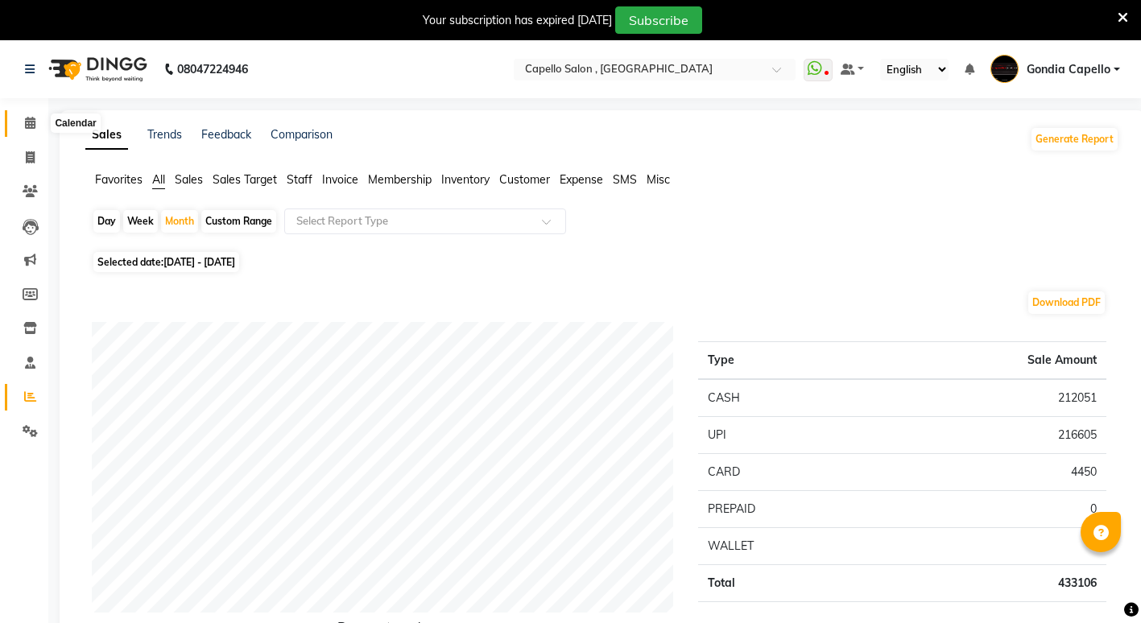
click at [30, 123] on icon at bounding box center [30, 123] width 10 height 12
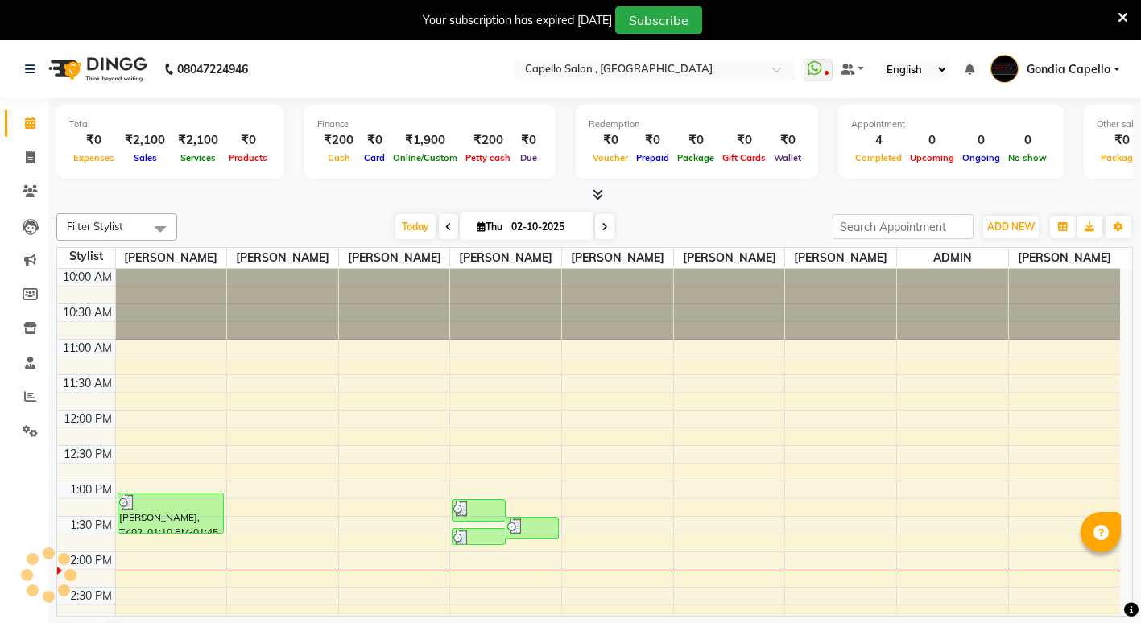
scroll to position [284, 0]
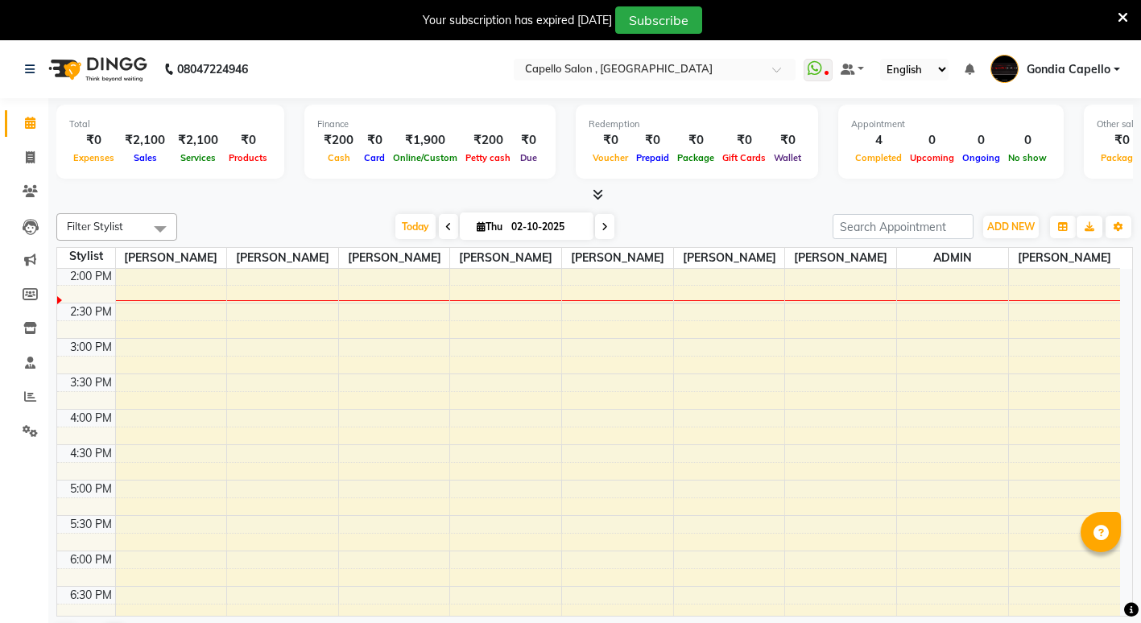
click at [779, 370] on div "10:00 AM 10:30 AM 11:00 AM 11:30 AM 12:00 PM 12:30 PM 1:00 PM 1:30 PM 2:00 PM 2…" at bounding box center [588, 409] width 1063 height 849
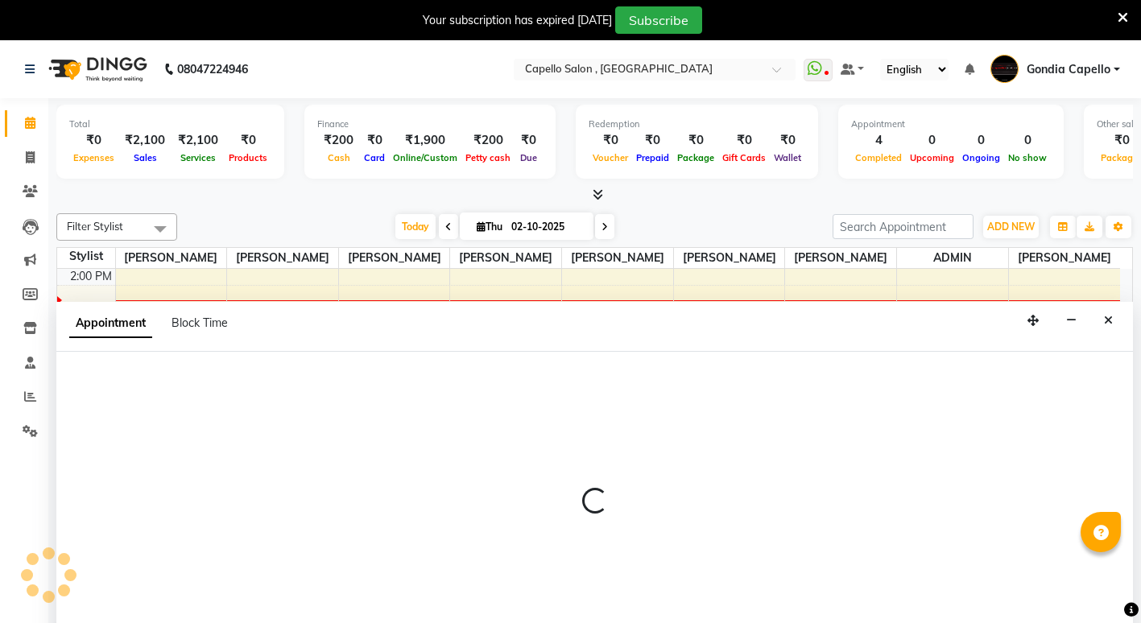
select select "63767"
select select "tentative"
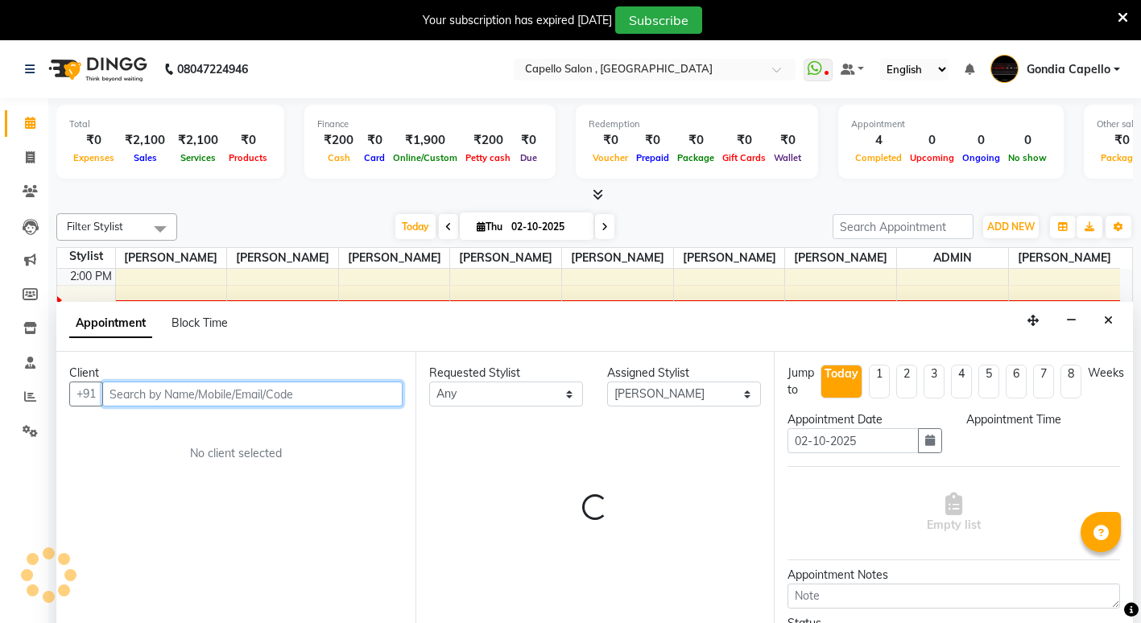
scroll to position [41, 0]
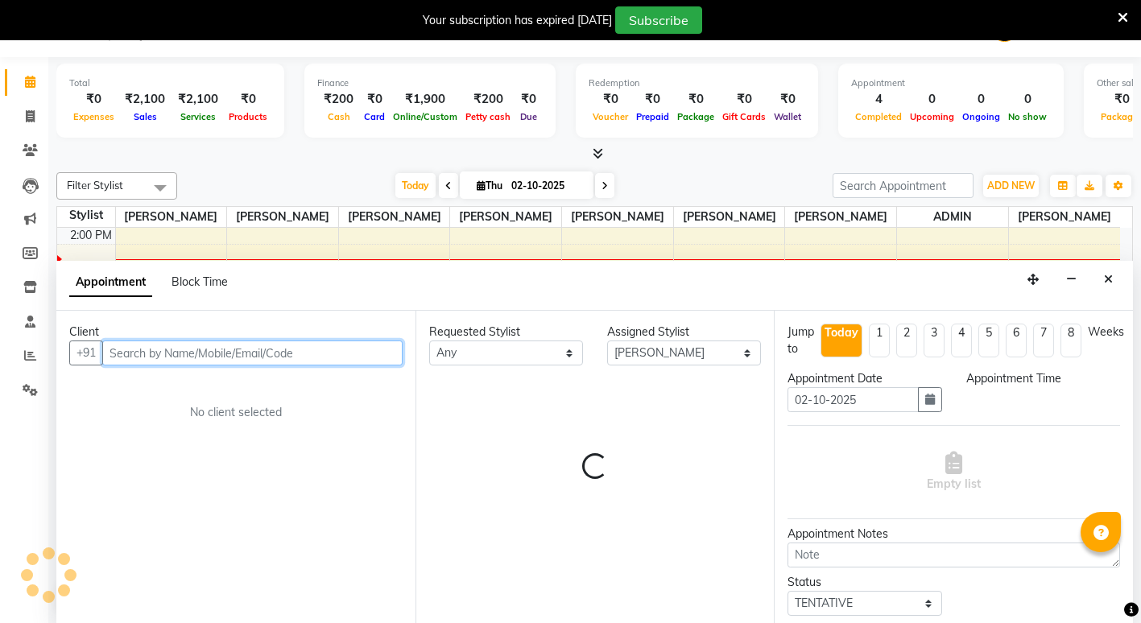
select select "900"
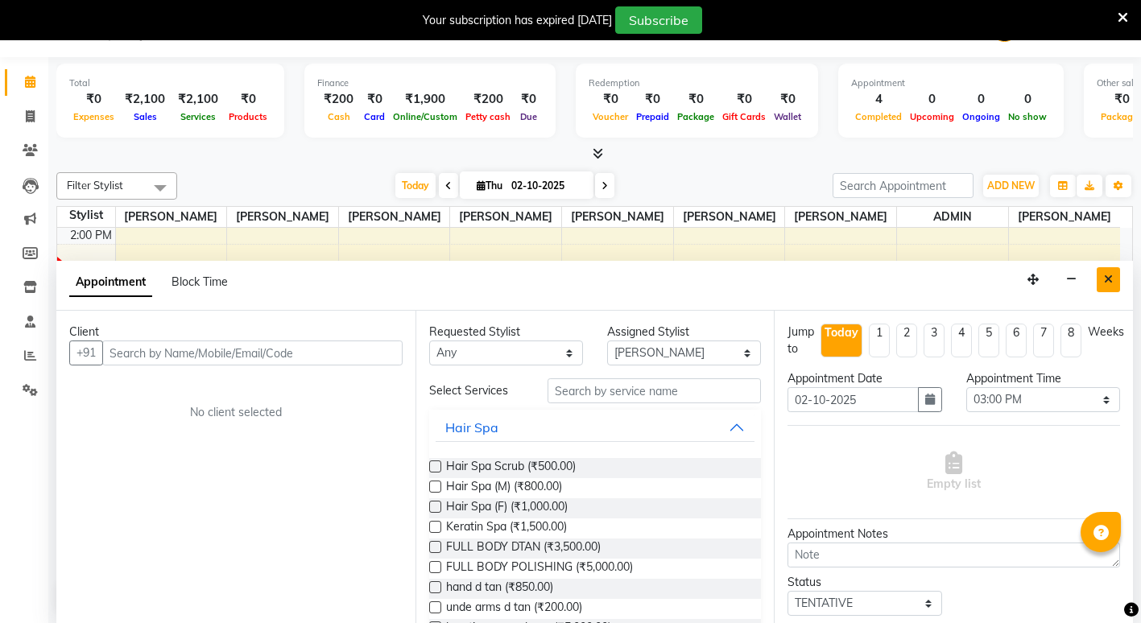
click at [1114, 283] on button "Close" at bounding box center [1108, 279] width 23 height 25
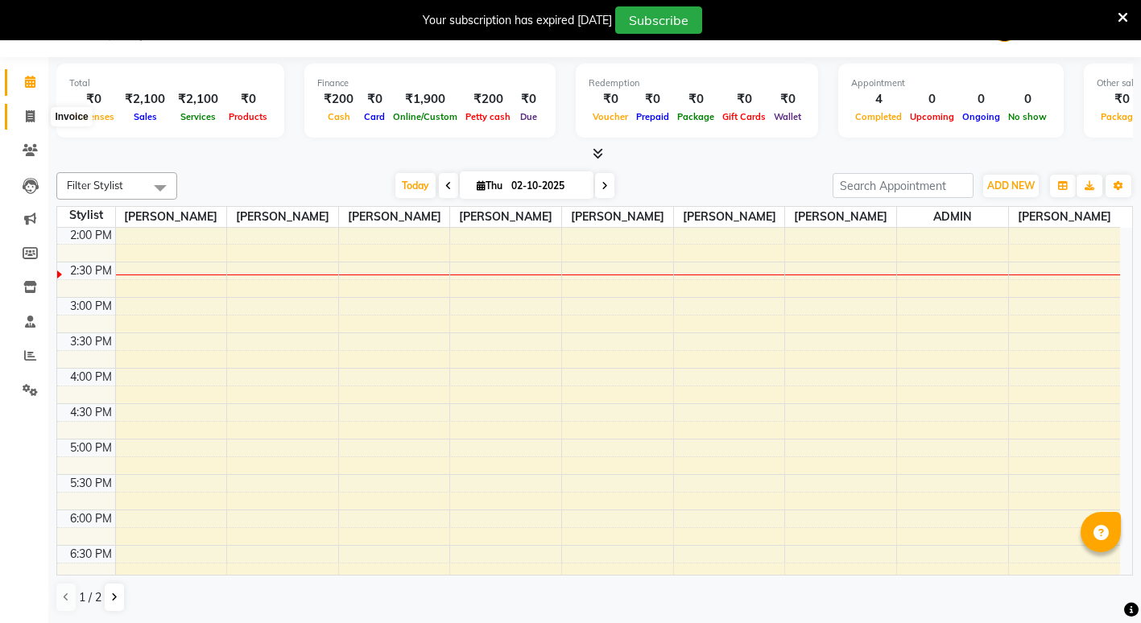
click at [38, 110] on span at bounding box center [30, 117] width 28 height 19
select select "service"
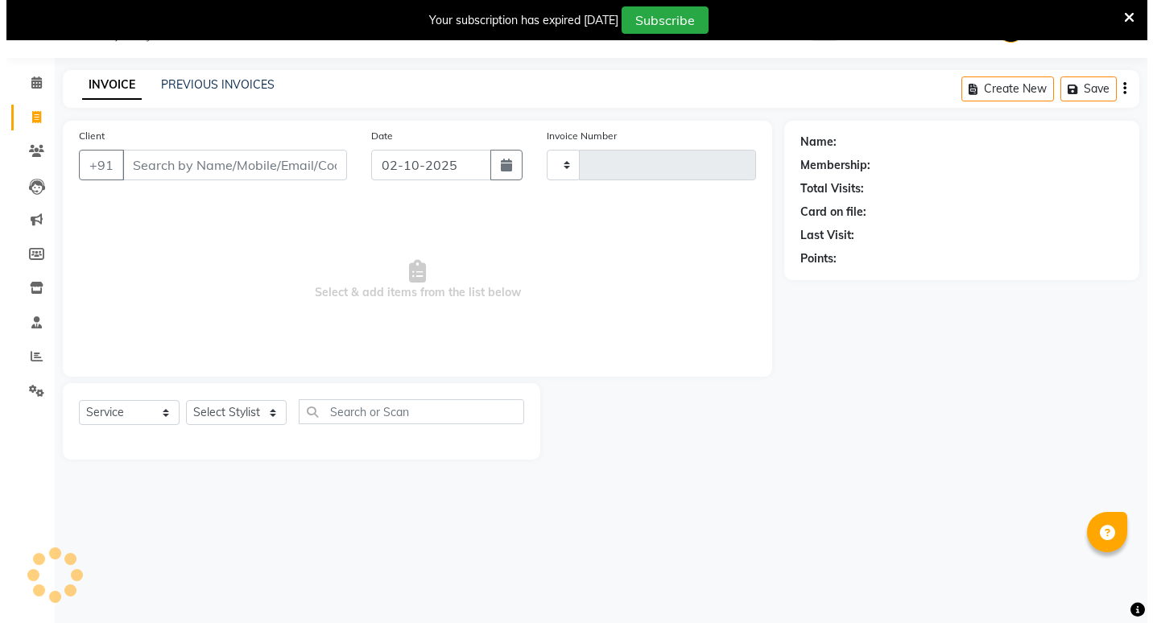
scroll to position [40, 0]
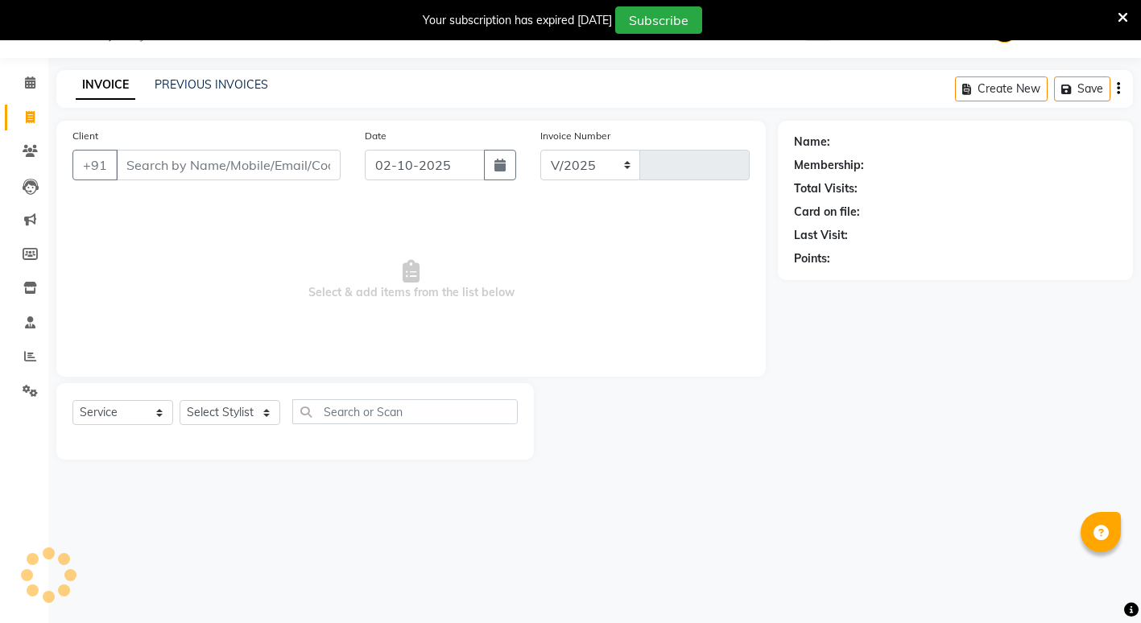
select select "853"
type input "2591"
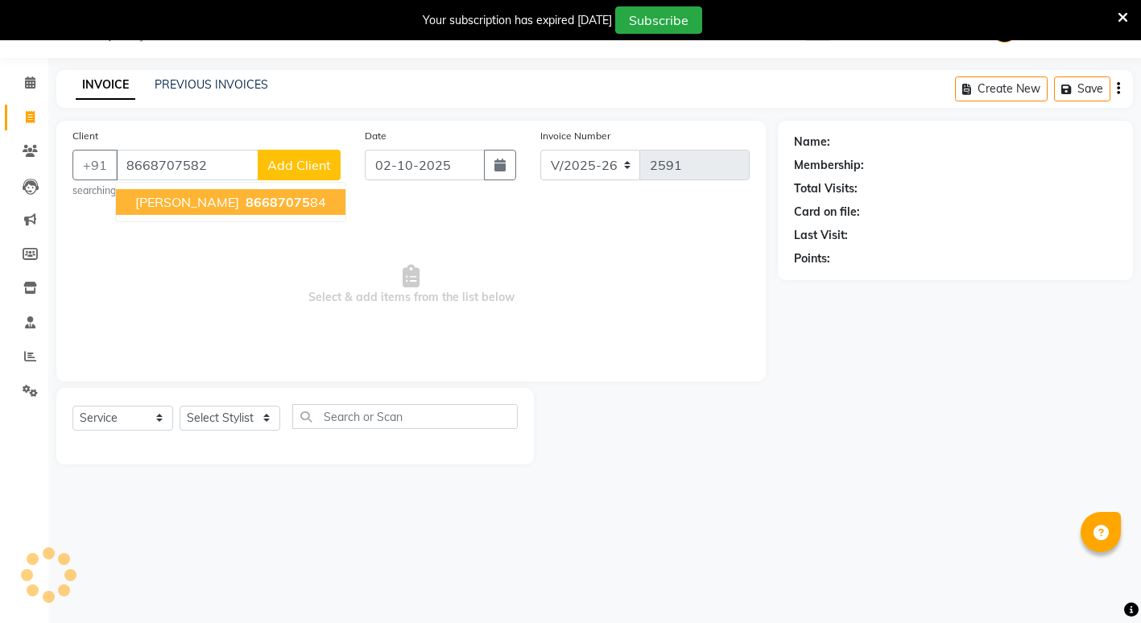
type input "8668707582"
click at [276, 160] on span "Add Client" at bounding box center [299, 165] width 64 height 16
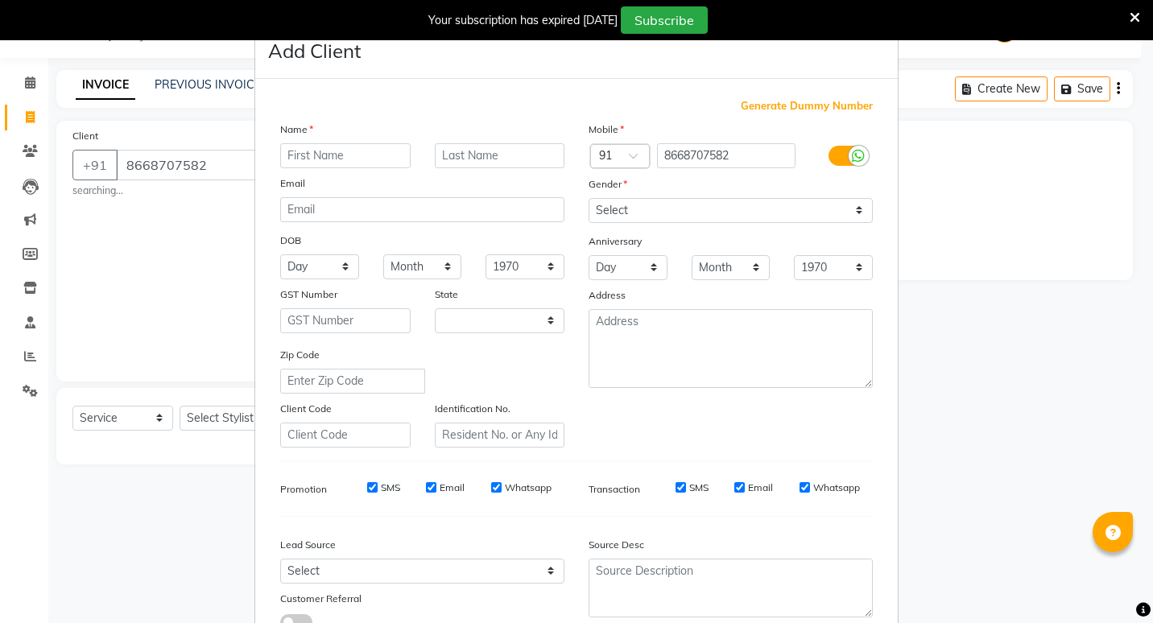
select select "22"
type input "vinay"
click at [854, 216] on select "Select [DEMOGRAPHIC_DATA] [DEMOGRAPHIC_DATA] Other Prefer Not To Say" at bounding box center [731, 210] width 284 height 25
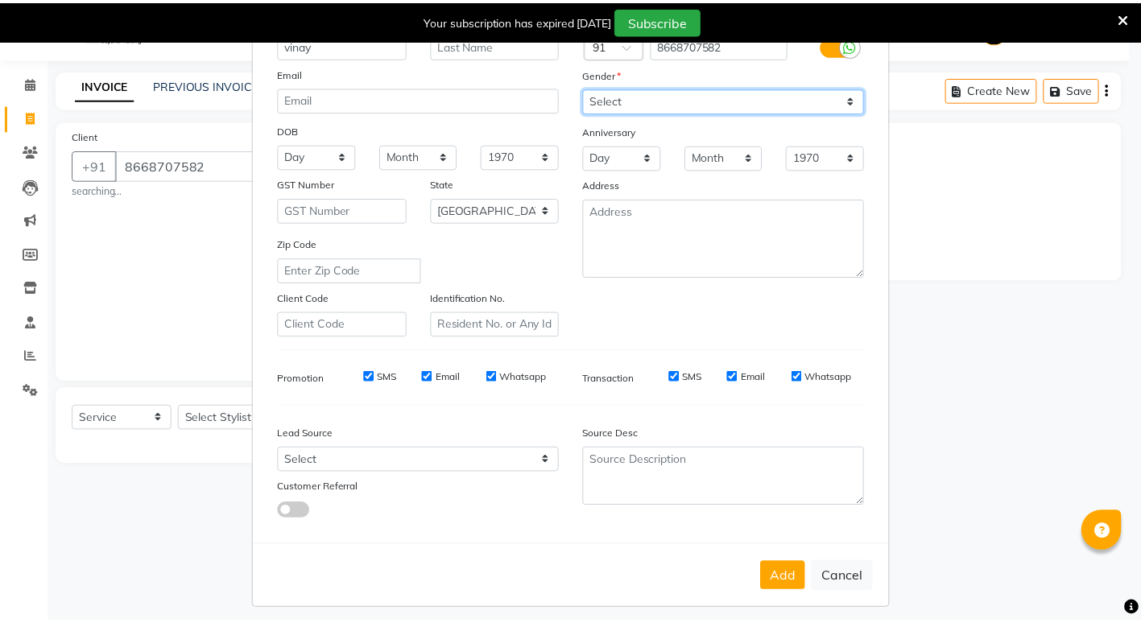
scroll to position [120, 0]
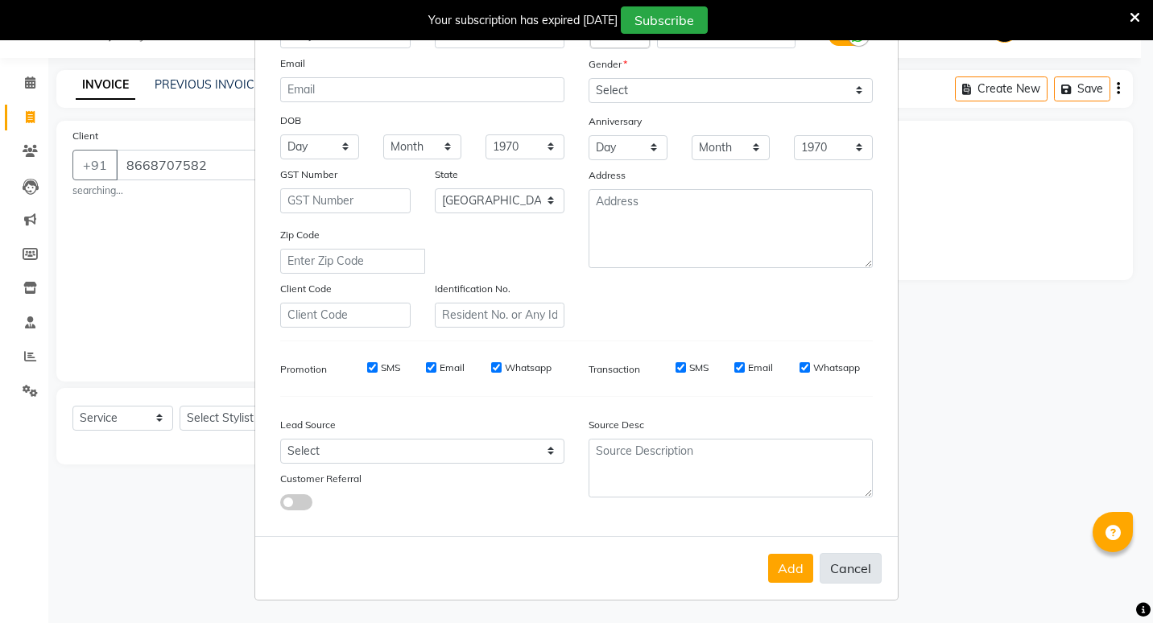
click at [834, 569] on button "Cancel" at bounding box center [851, 568] width 62 height 31
select select
select select "null"
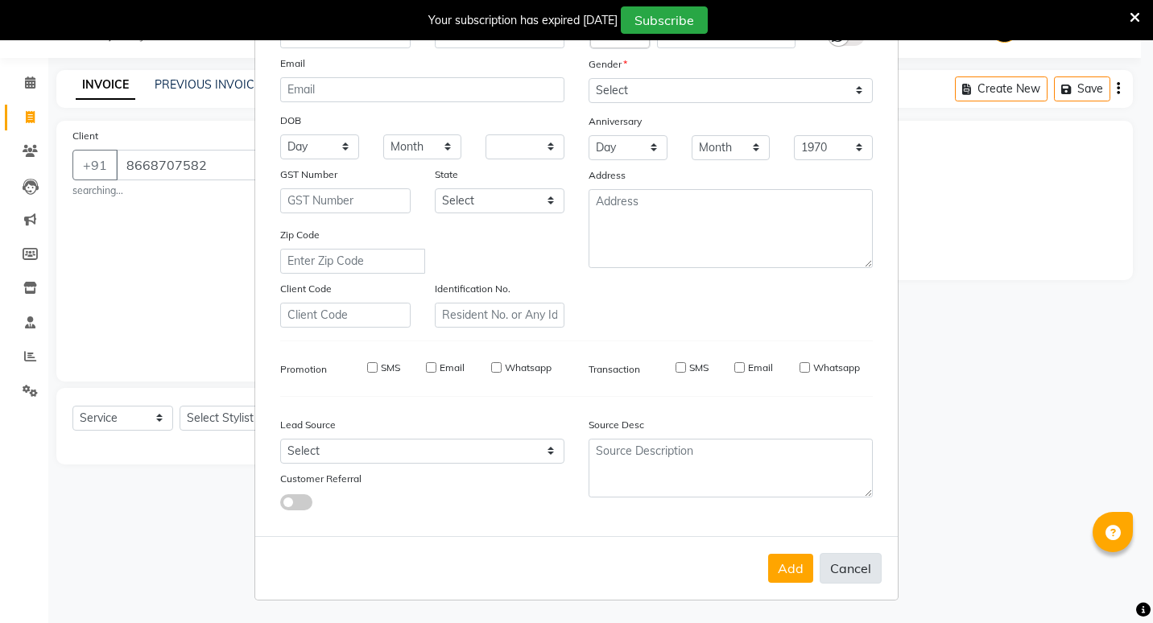
select select
checkbox input "false"
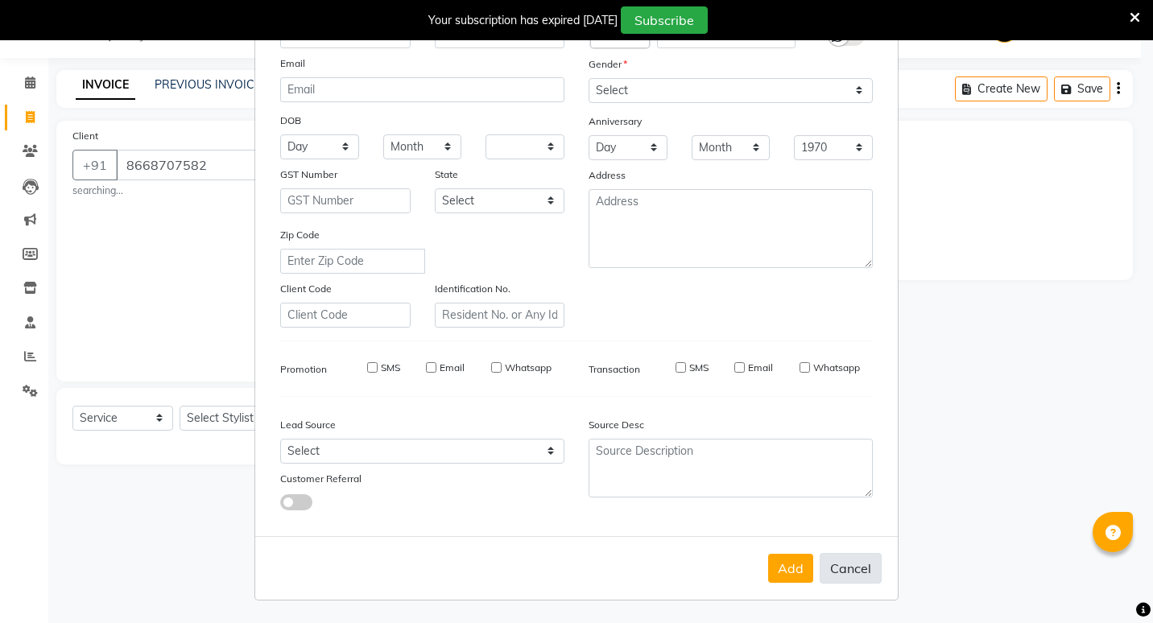
checkbox input "false"
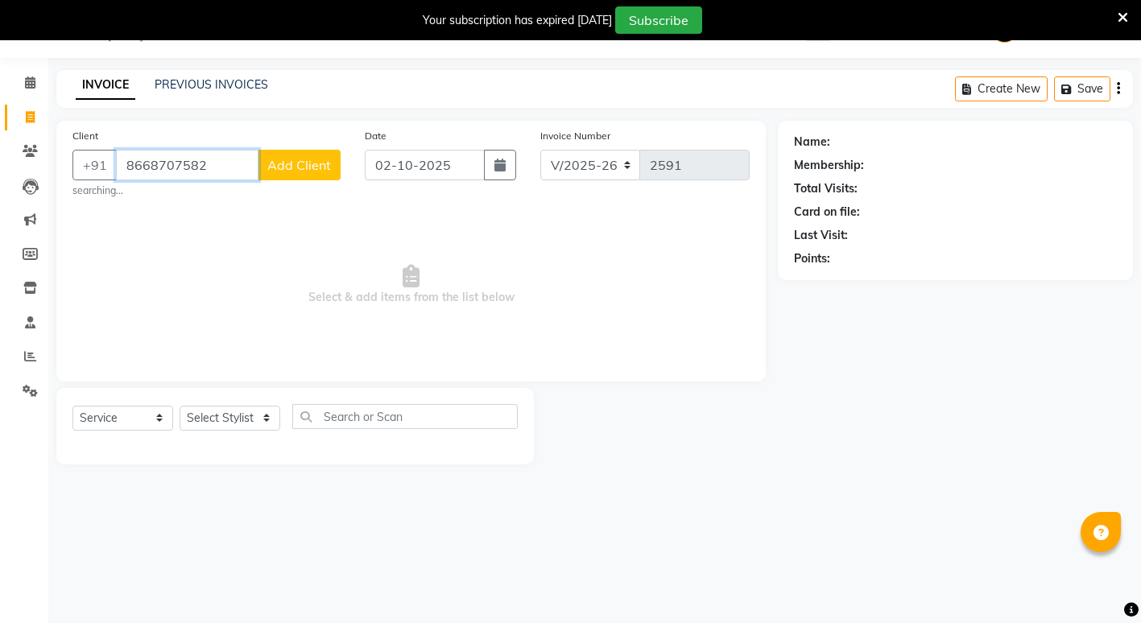
click at [226, 165] on input "8668707582" at bounding box center [187, 165] width 143 height 31
type input "8668707584"
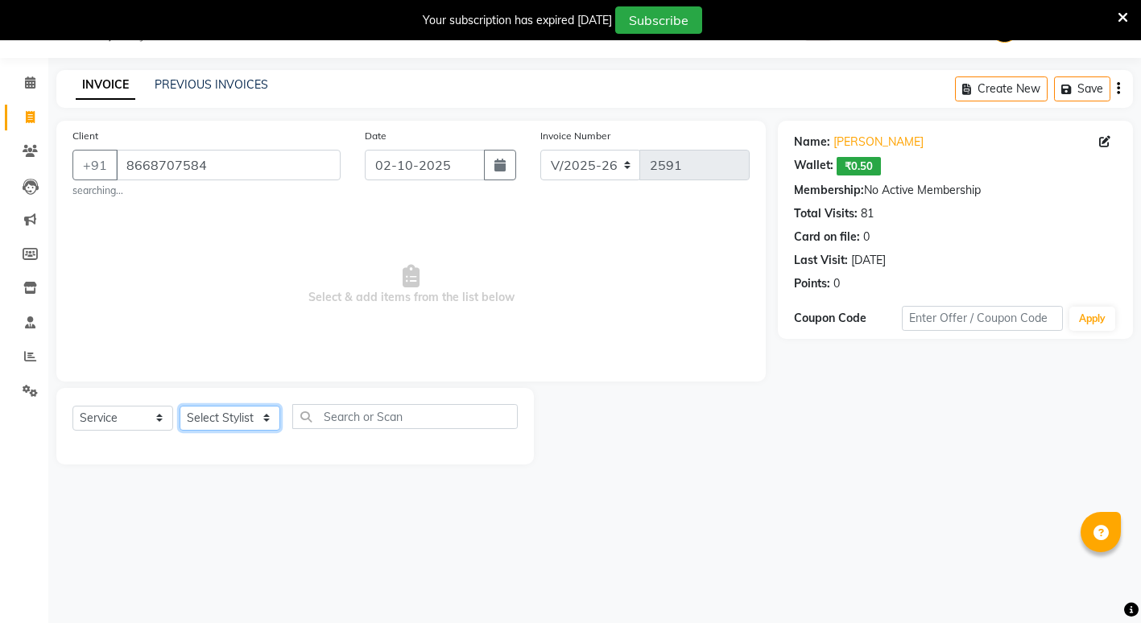
click at [262, 413] on select "Select Stylist ADMIN [PERSON_NAME] [PERSON_NAME] [PERSON_NAME] Gondia Capello […" at bounding box center [230, 418] width 101 height 25
select select "58211"
click at [180, 406] on select "Select Stylist ADMIN [PERSON_NAME] [PERSON_NAME] [PERSON_NAME] Gondia Capello […" at bounding box center [230, 418] width 101 height 25
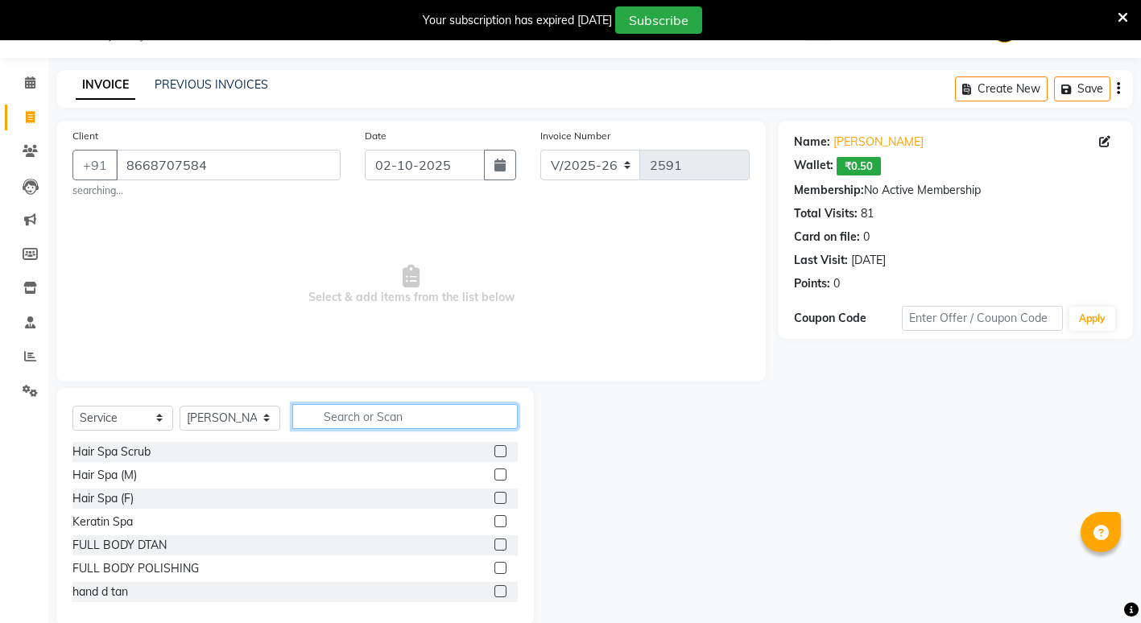
click at [357, 426] on input "text" at bounding box center [404, 416] width 225 height 25
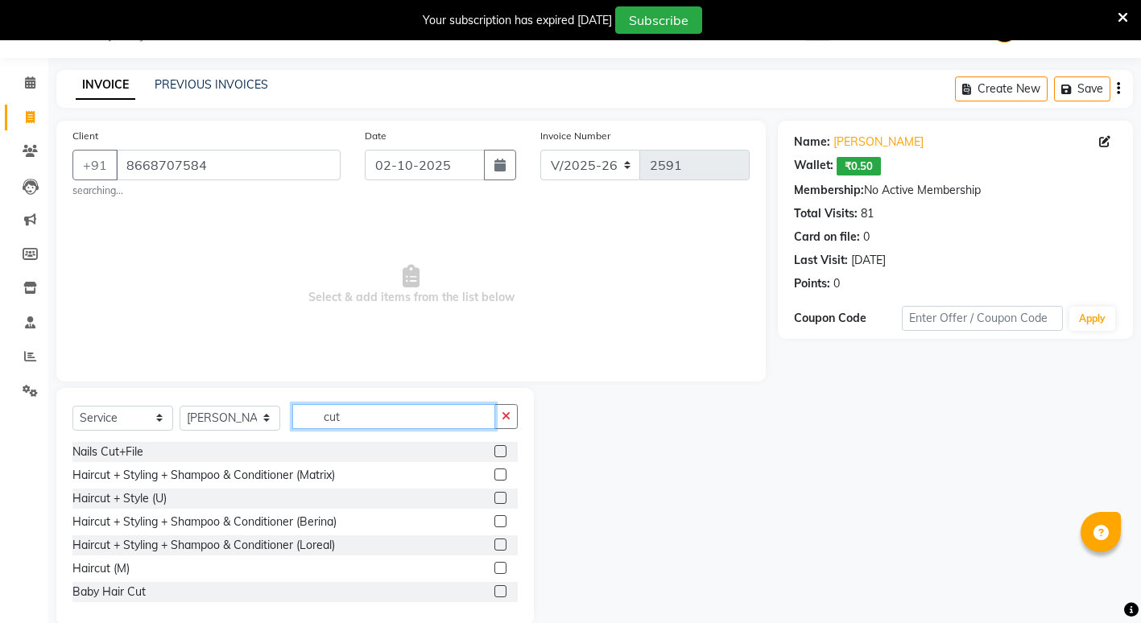
type input "cut"
click at [494, 564] on label at bounding box center [500, 568] width 12 height 12
click at [494, 564] on input "checkbox" at bounding box center [499, 569] width 10 height 10
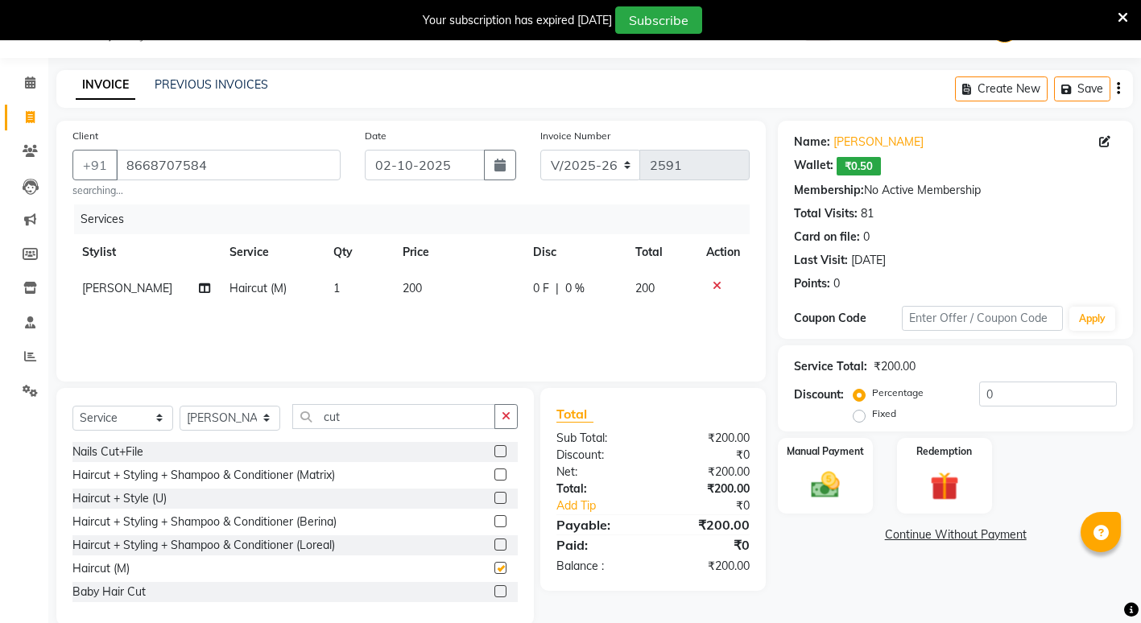
checkbox input "false"
click at [391, 423] on input "cut" at bounding box center [393, 416] width 203 height 25
type input "c"
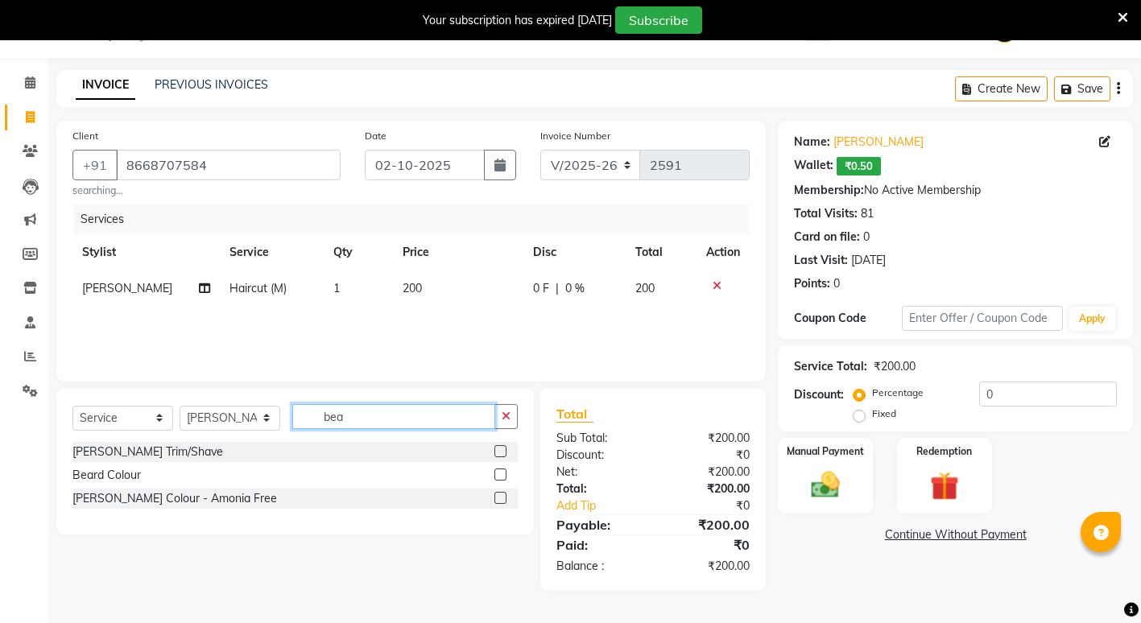
type input "bea"
click at [494, 453] on div "[PERSON_NAME] Trim/Shave" at bounding box center [294, 452] width 445 height 20
click at [499, 447] on label at bounding box center [500, 451] width 12 height 12
click at [499, 447] on input "checkbox" at bounding box center [499, 452] width 10 height 10
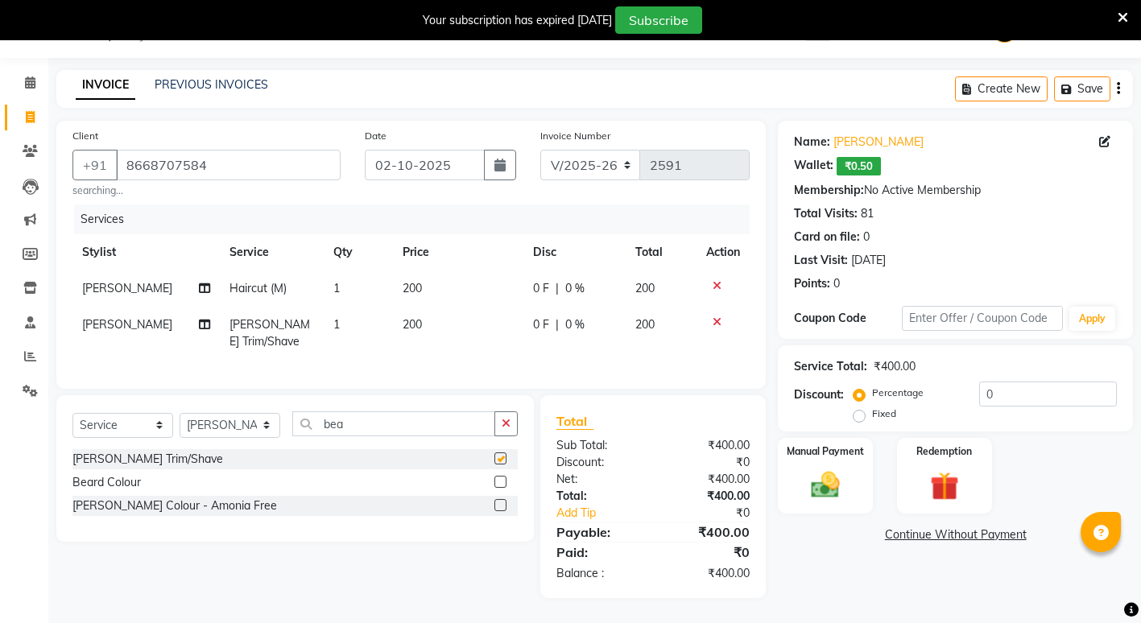
checkbox input "false"
click at [816, 475] on img at bounding box center [825, 485] width 49 height 35
click at [1048, 537] on span "CASH" at bounding box center [1037, 536] width 35 height 19
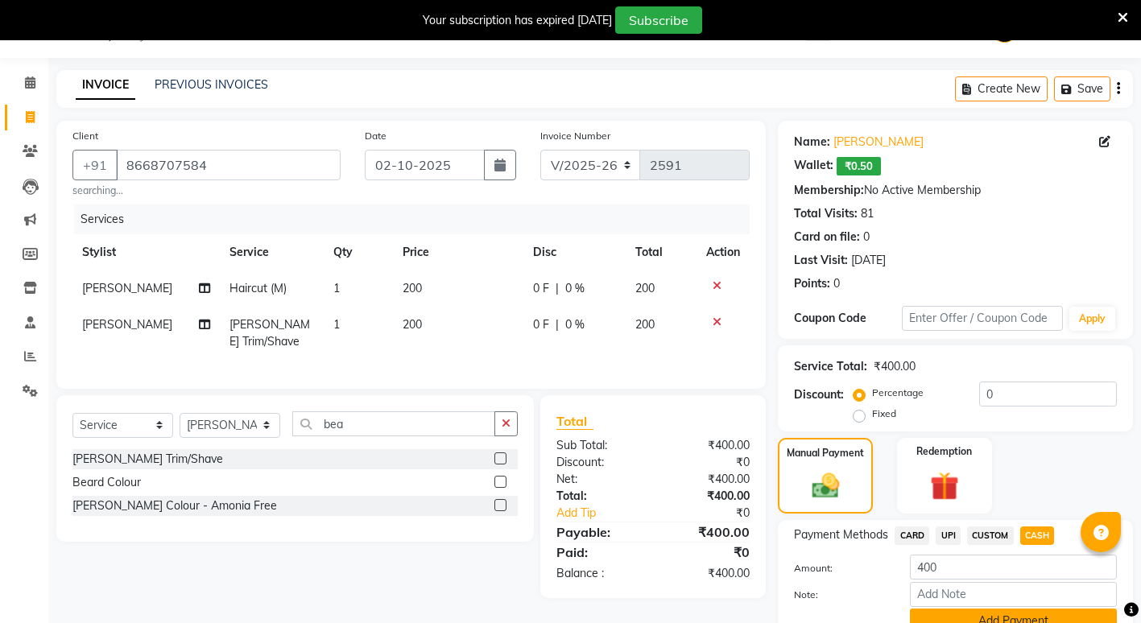
scroll to position [114, 0]
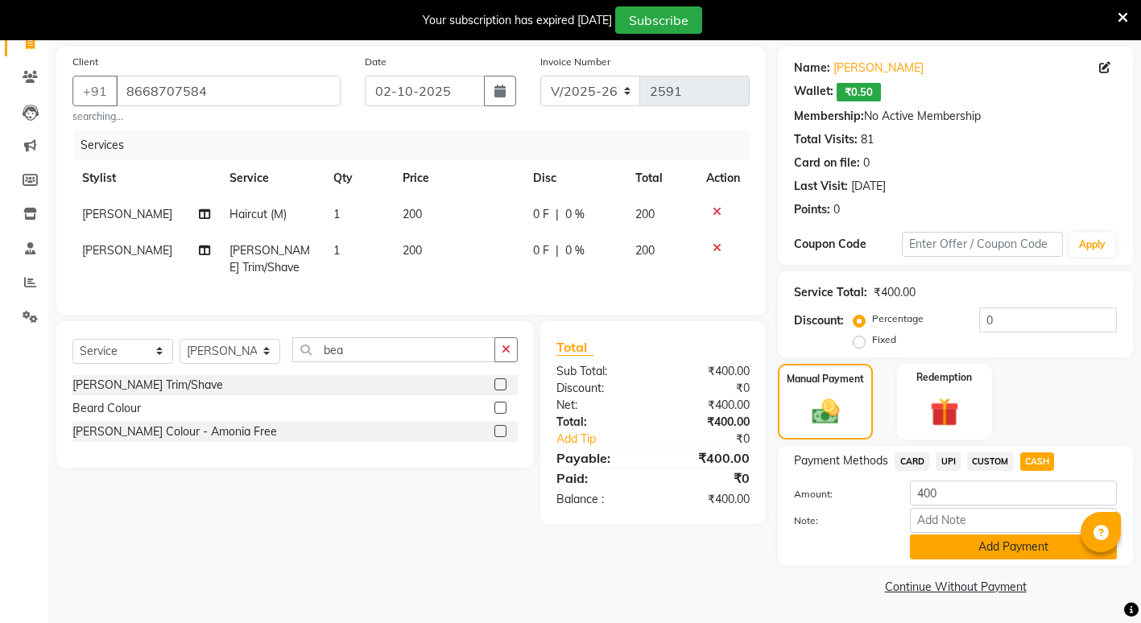
click at [1027, 549] on button "Add Payment" at bounding box center [1013, 547] width 207 height 25
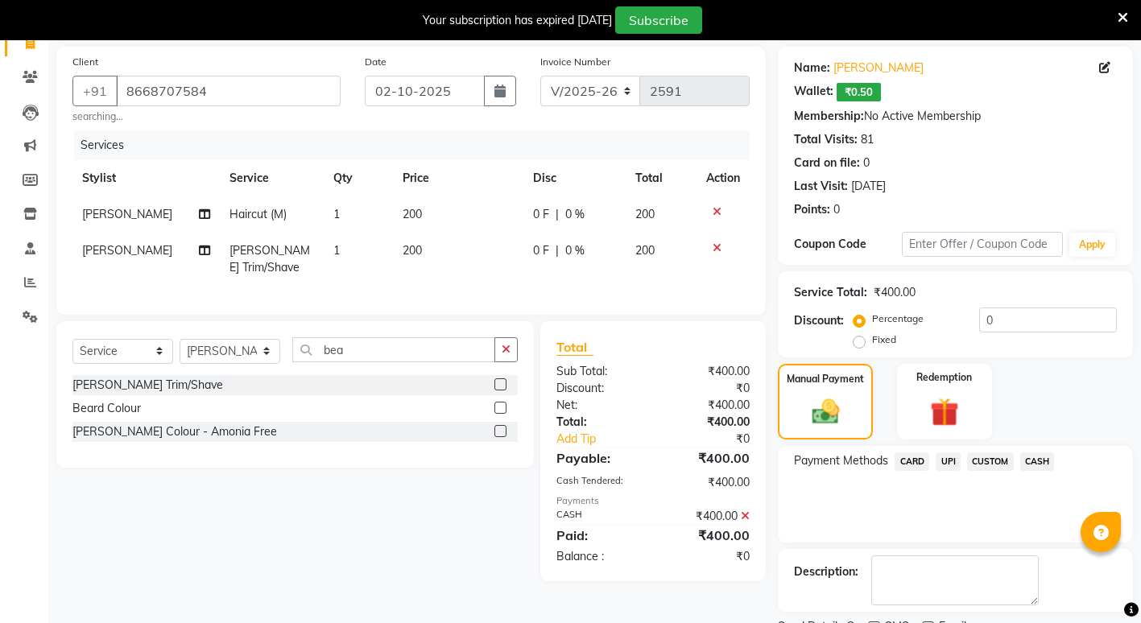
scroll to position [182, 0]
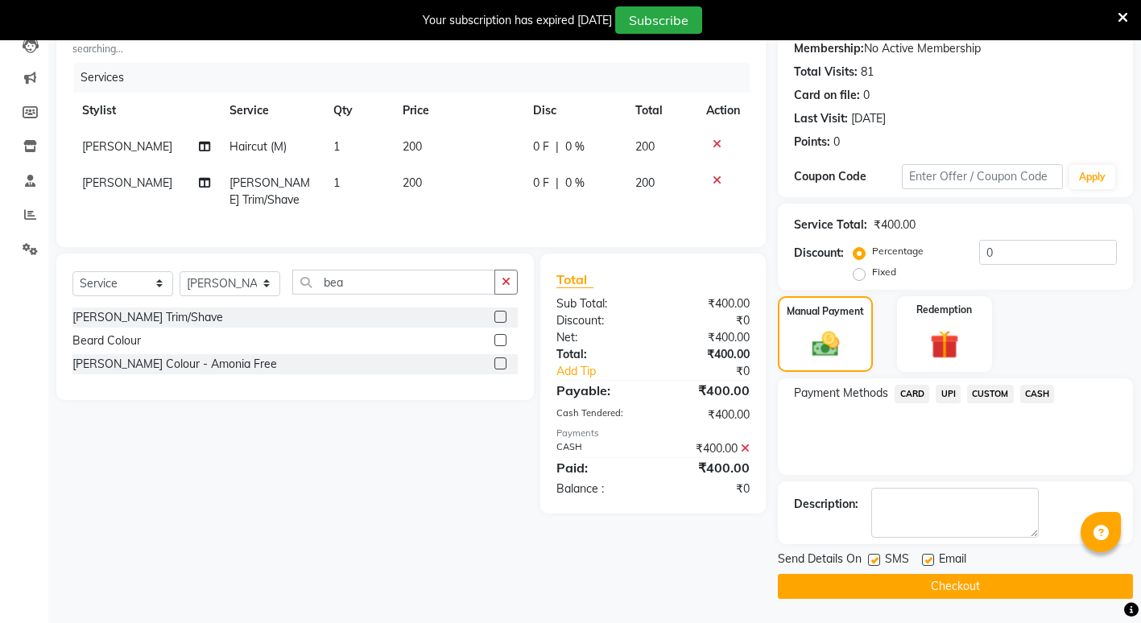
click at [940, 585] on button "Checkout" at bounding box center [955, 586] width 355 height 25
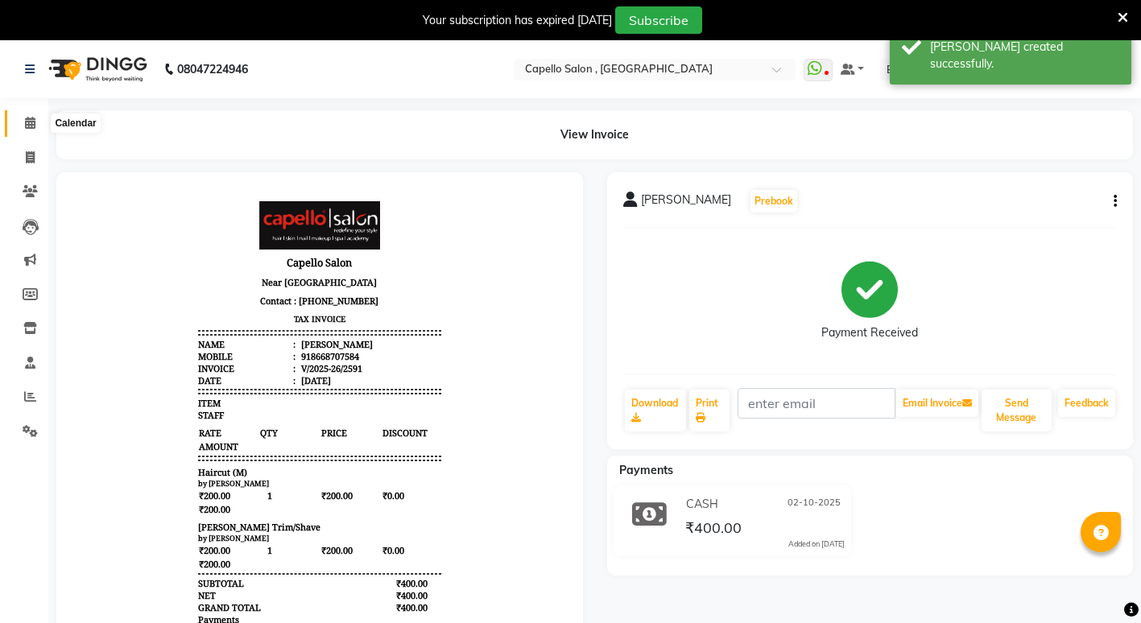
click at [25, 123] on icon at bounding box center [30, 123] width 10 height 12
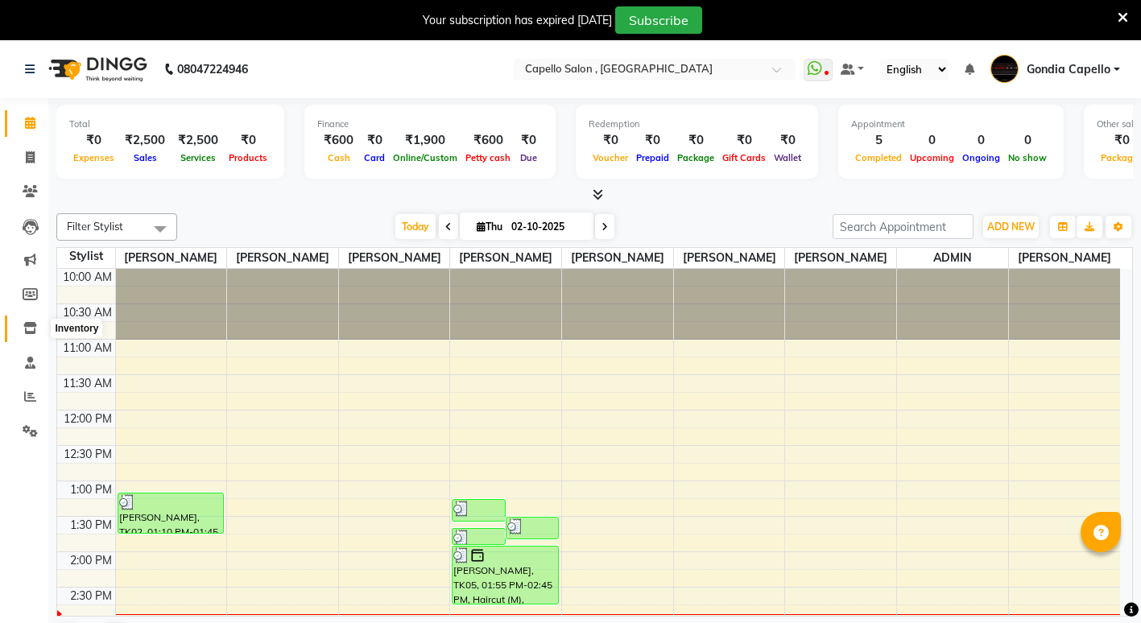
click at [31, 330] on icon at bounding box center [30, 328] width 14 height 12
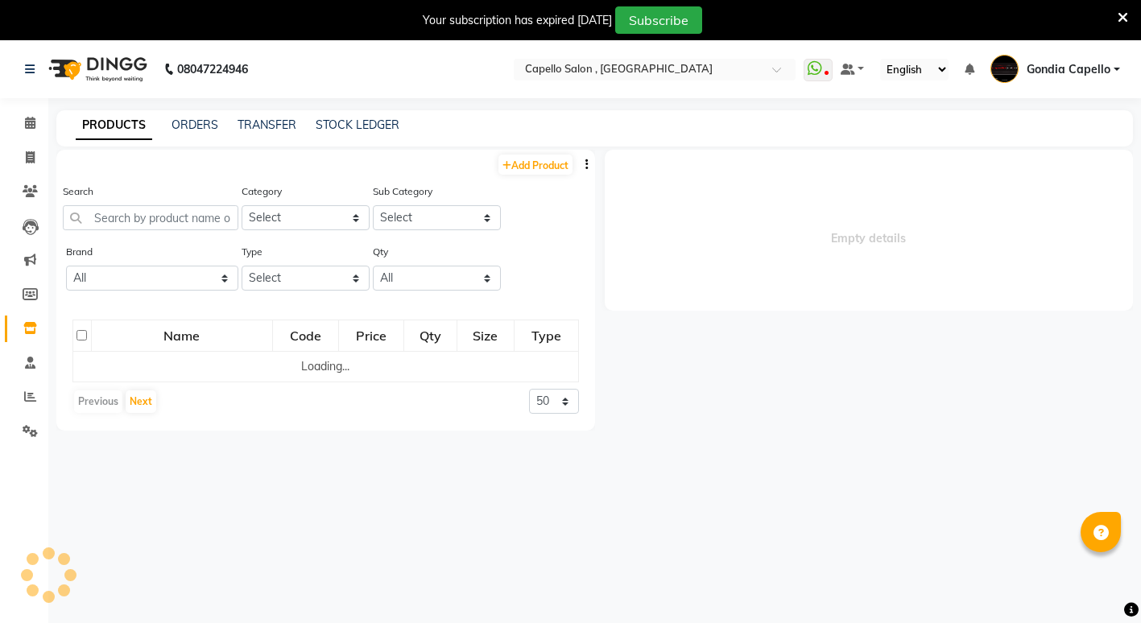
select select
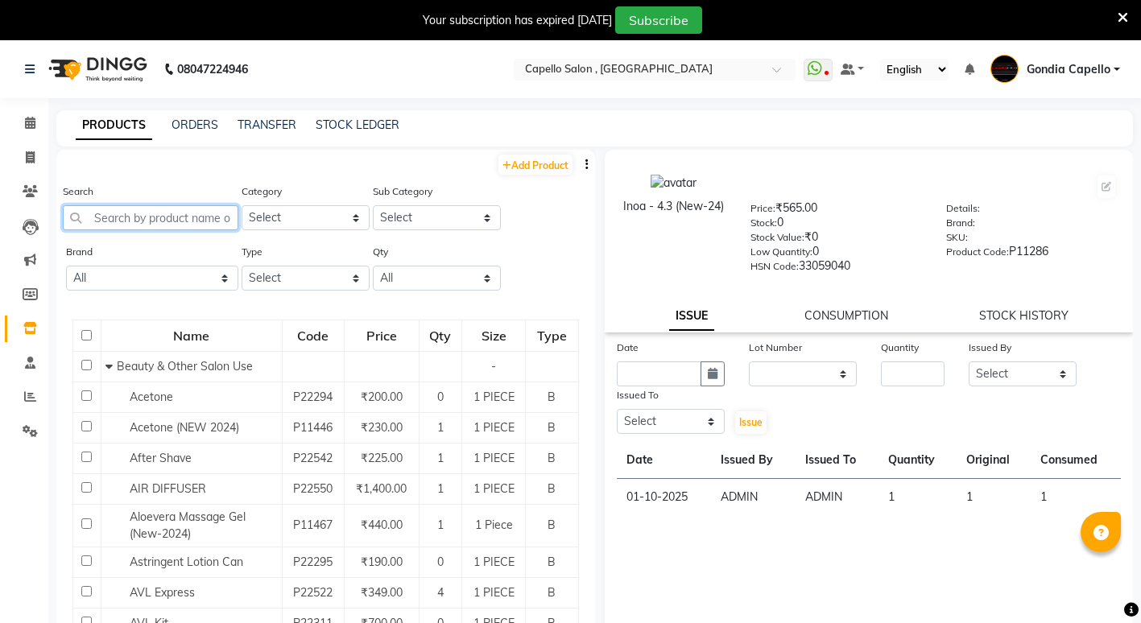
click at [167, 221] on input "text" at bounding box center [151, 217] width 176 height 25
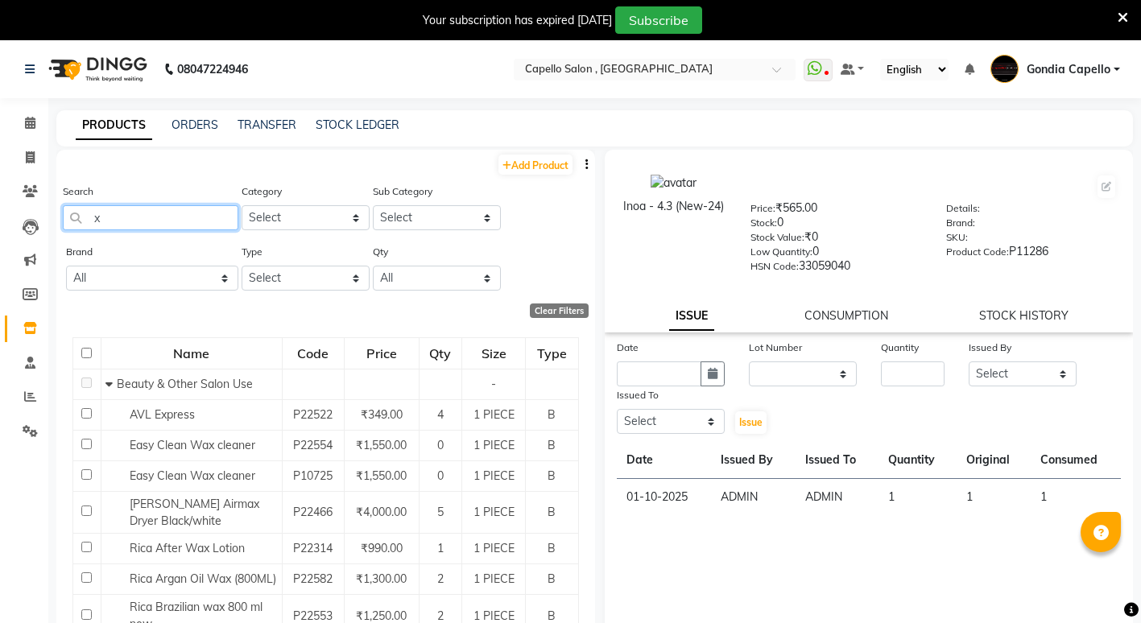
type input "x"
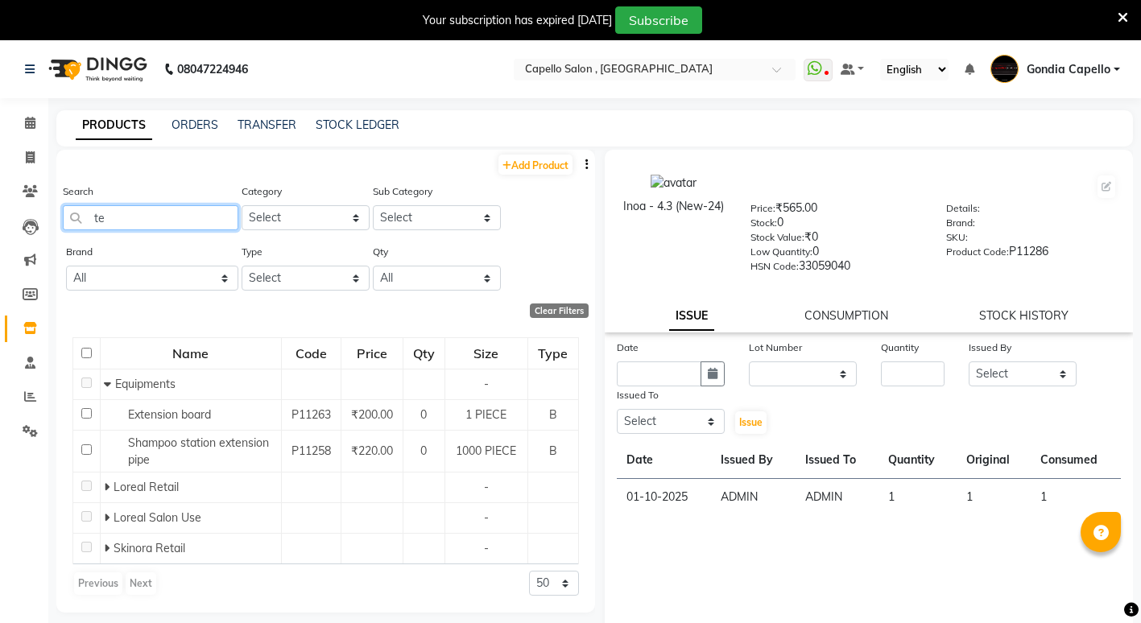
type input "t"
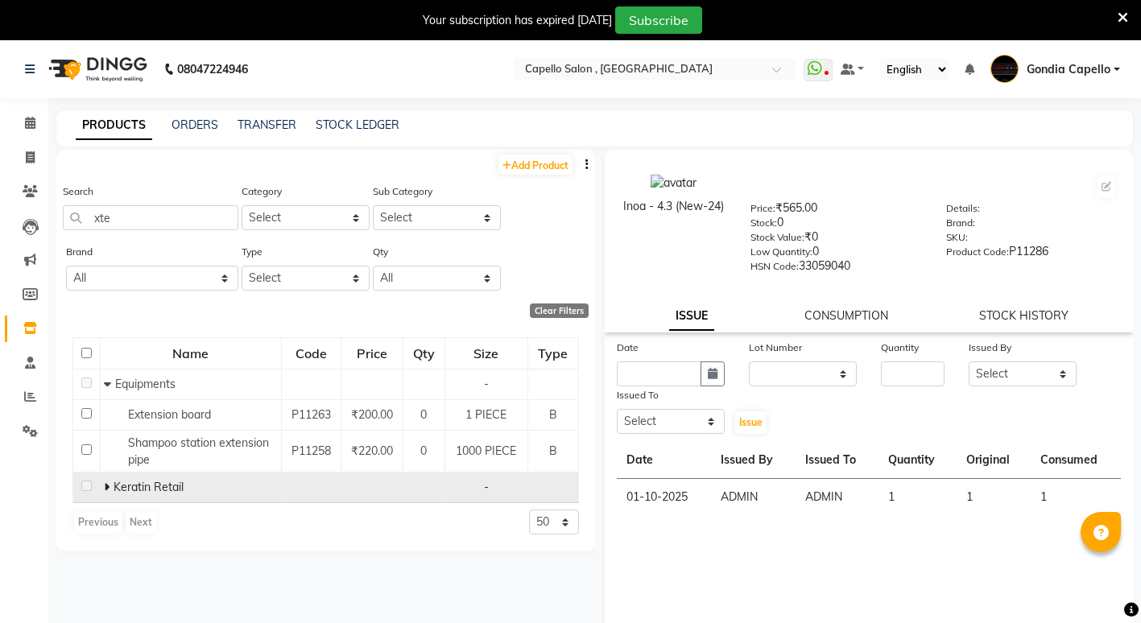
click at [106, 490] on icon at bounding box center [107, 486] width 6 height 11
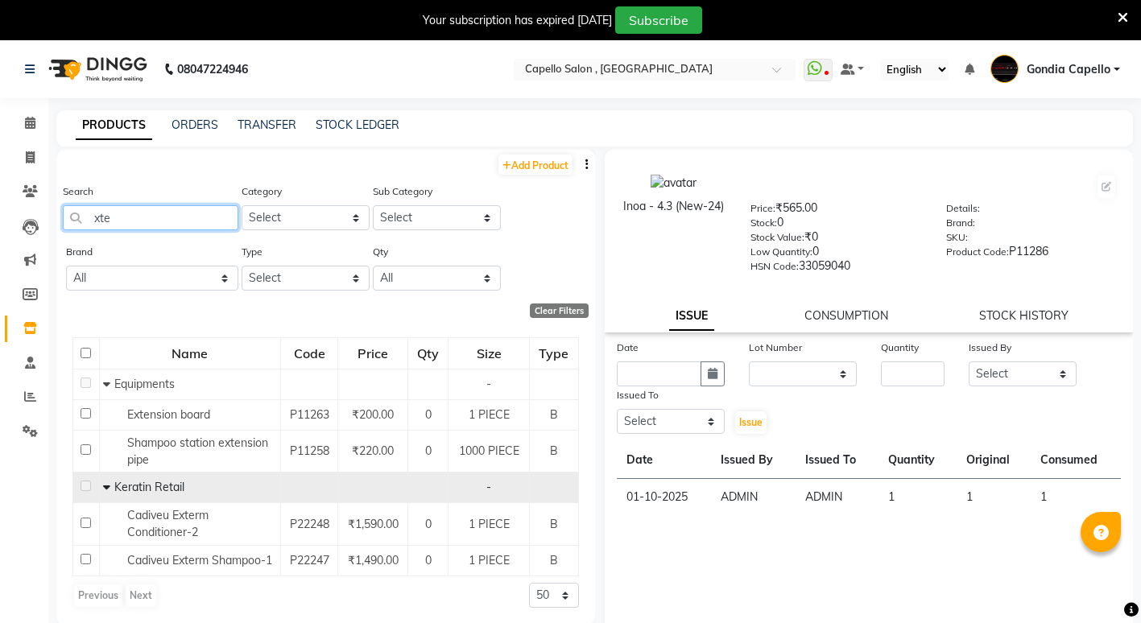
click at [175, 206] on input "xte" at bounding box center [151, 217] width 176 height 25
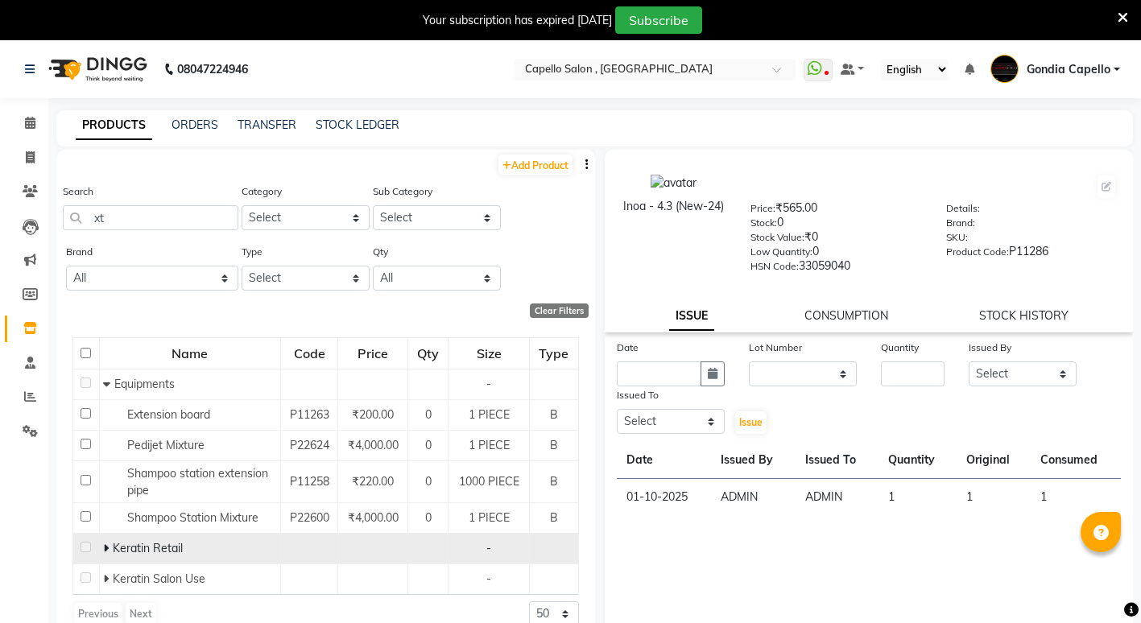
click at [105, 547] on icon at bounding box center [106, 548] width 6 height 11
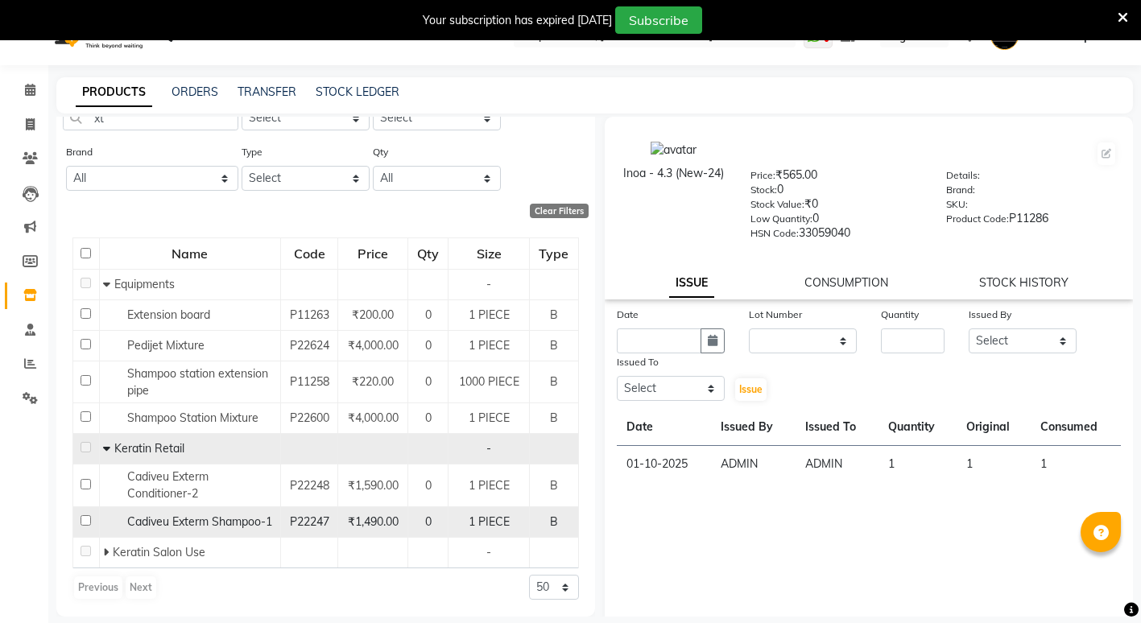
scroll to position [51, 0]
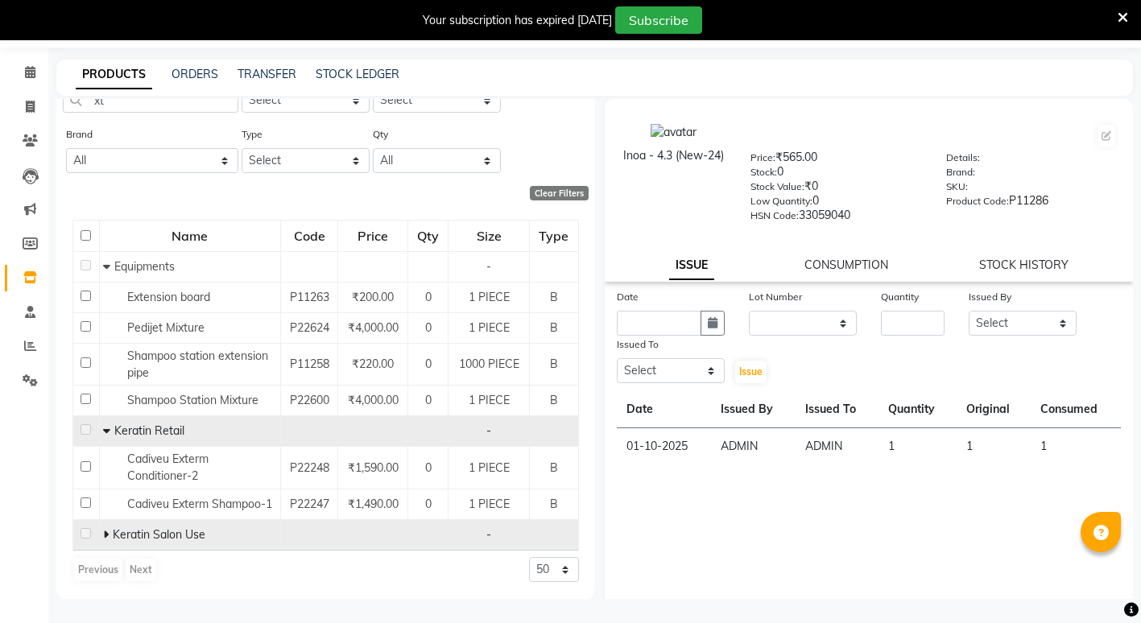
click at [103, 529] on icon at bounding box center [106, 534] width 6 height 11
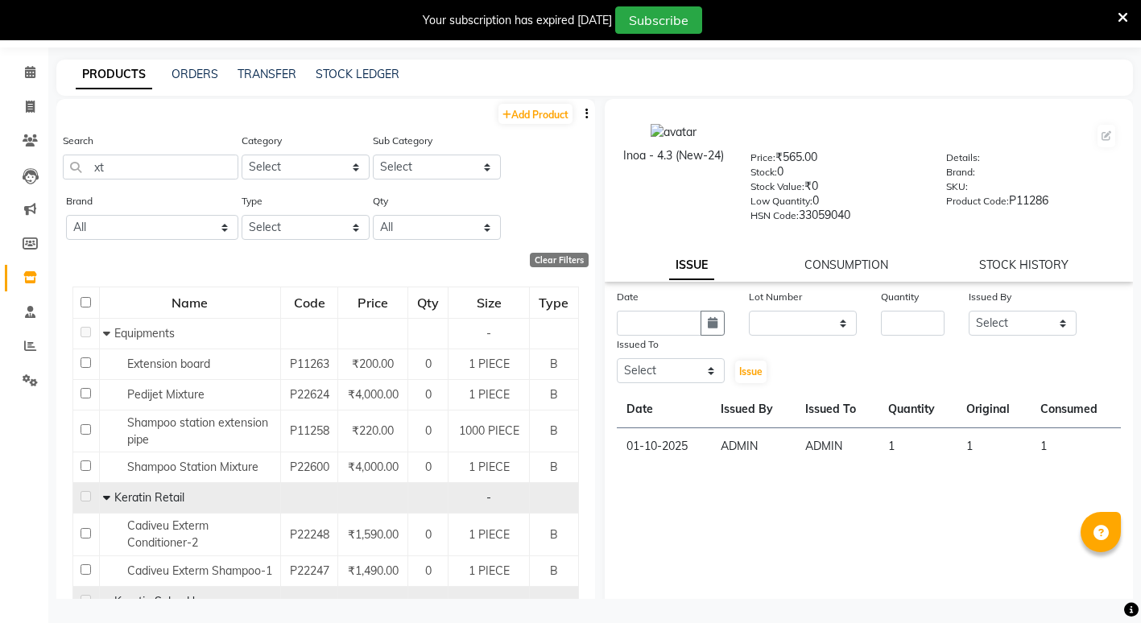
scroll to position [0, 0]
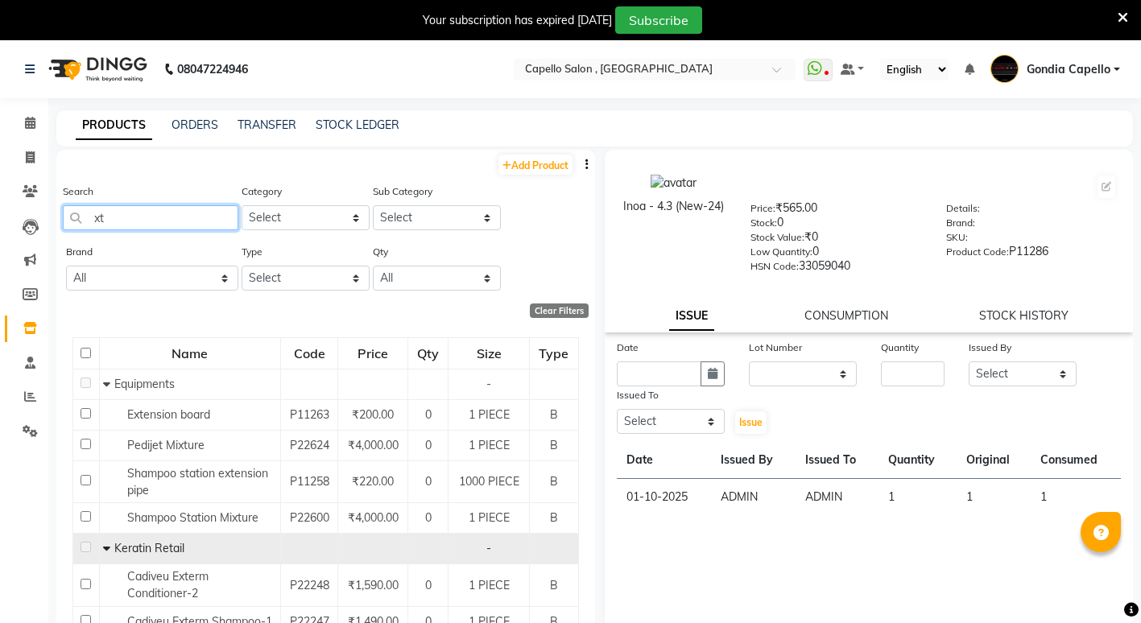
drag, startPoint x: 151, startPoint y: 216, endPoint x: 614, endPoint y: 363, distance: 486.6
click at [153, 215] on input "xt" at bounding box center [151, 217] width 176 height 25
type input "x"
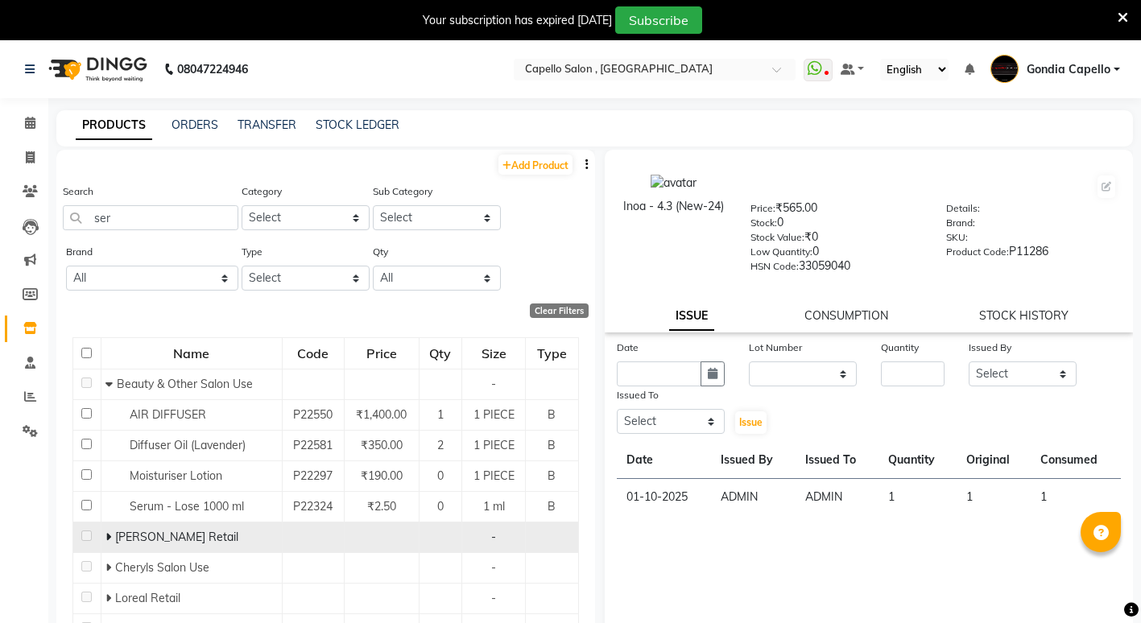
click at [105, 531] on icon at bounding box center [108, 536] width 6 height 11
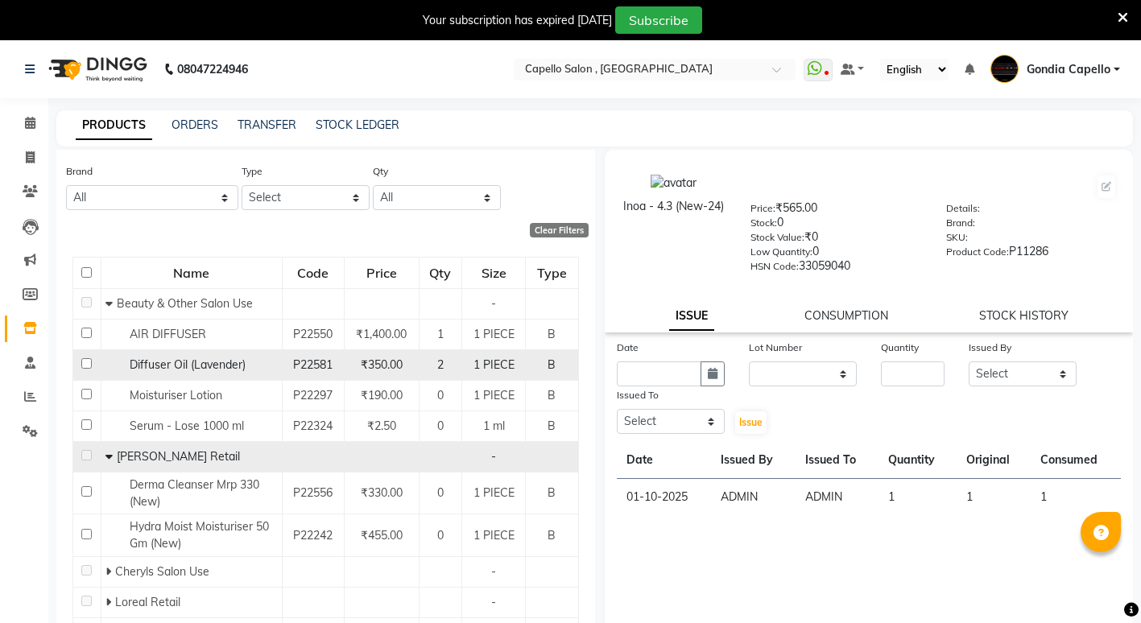
scroll to position [128, 0]
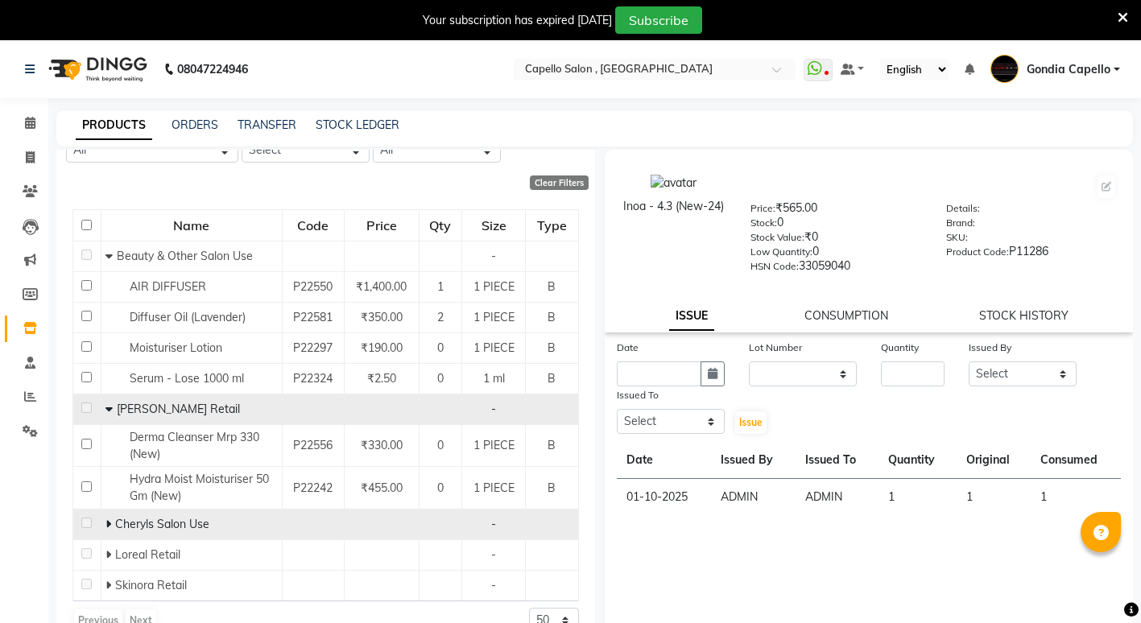
click at [109, 517] on span at bounding box center [108, 524] width 6 height 14
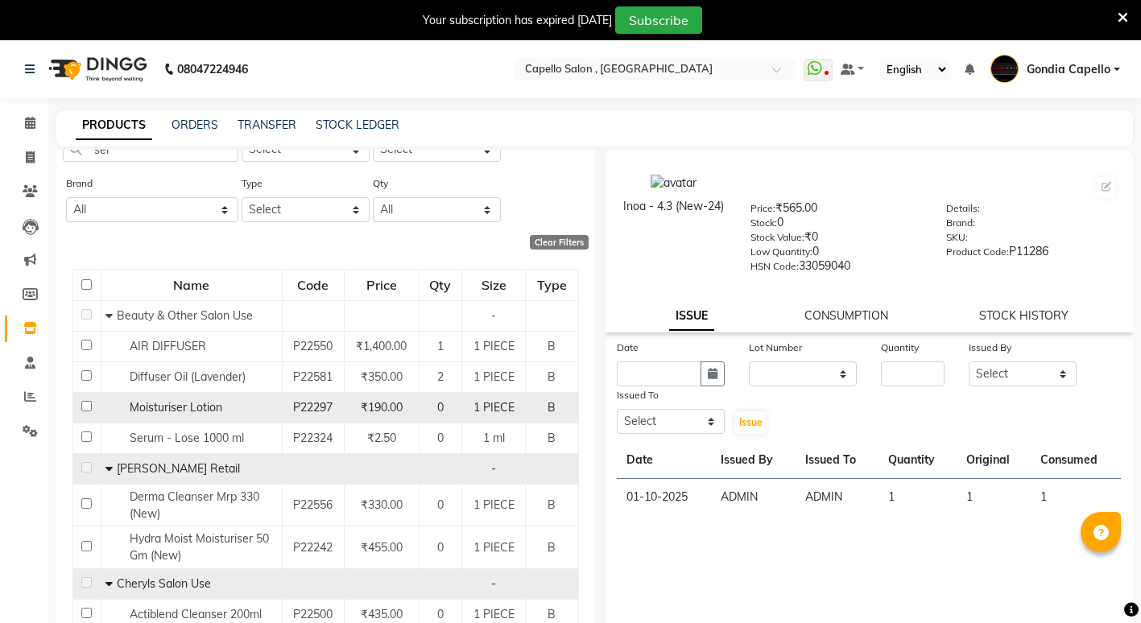
scroll to position [0, 0]
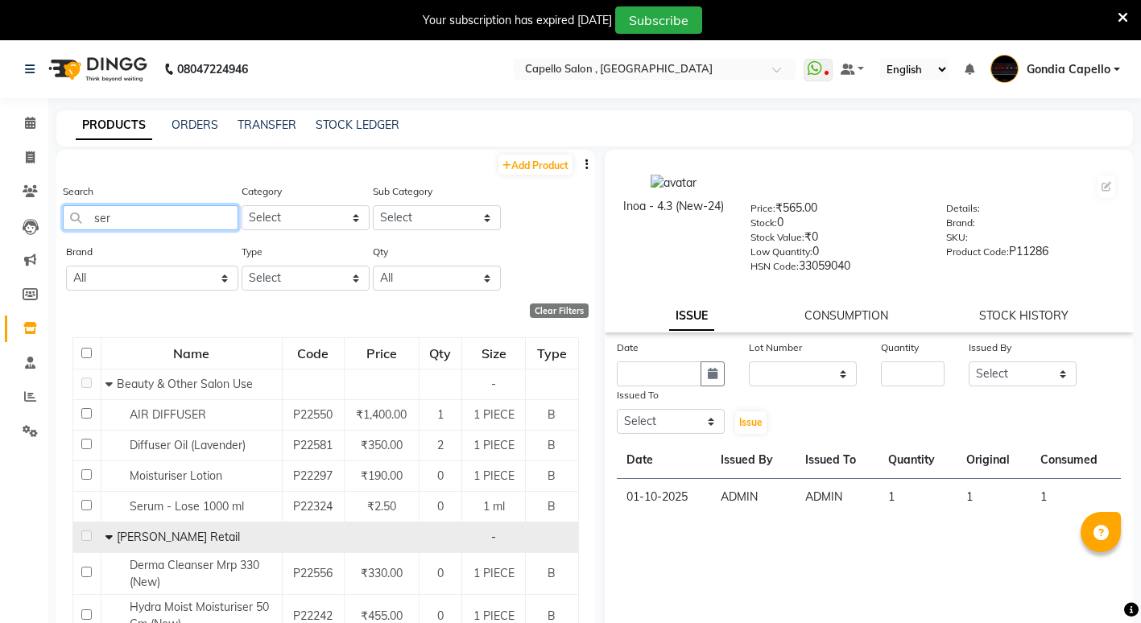
click at [168, 209] on input "ser" at bounding box center [151, 217] width 176 height 25
type input "s"
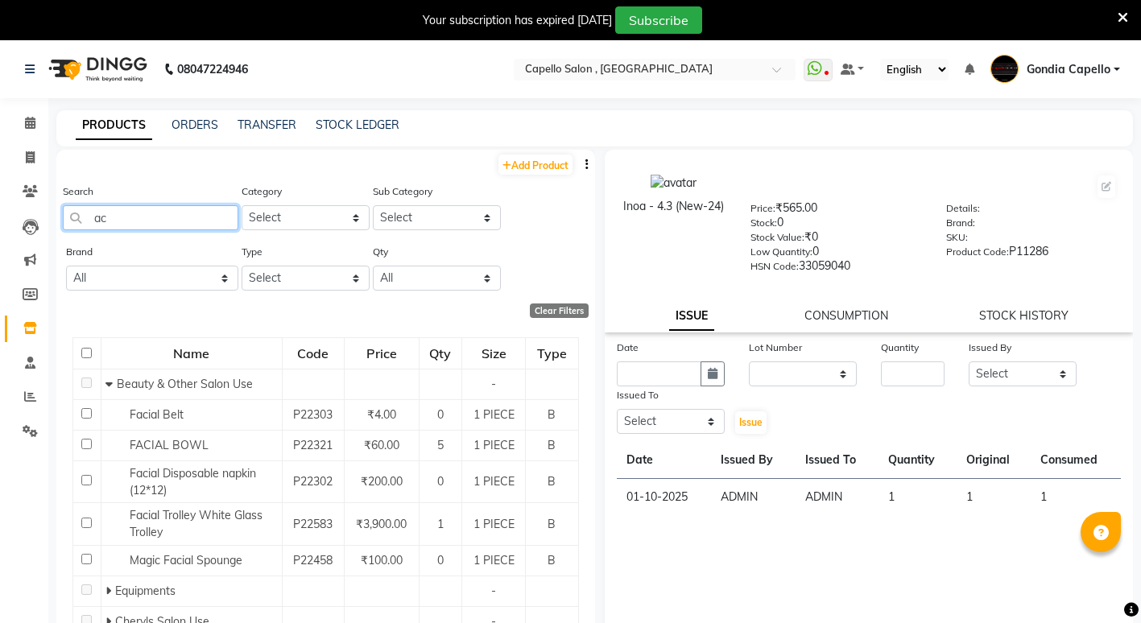
type input "a"
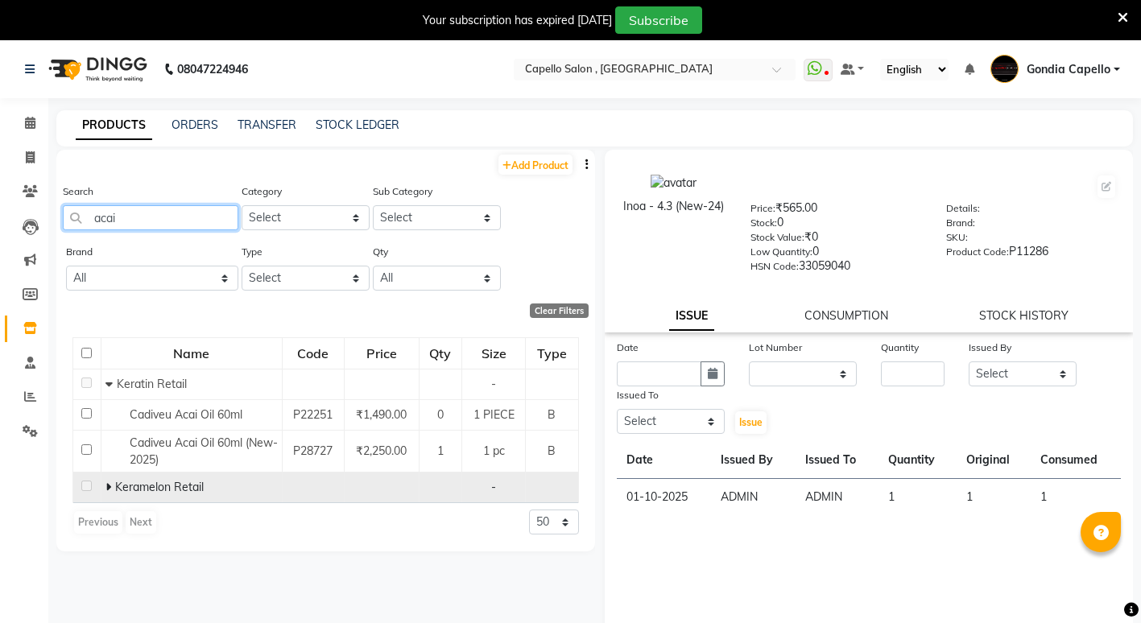
type input "acai"
click at [110, 484] on icon at bounding box center [108, 486] width 6 height 11
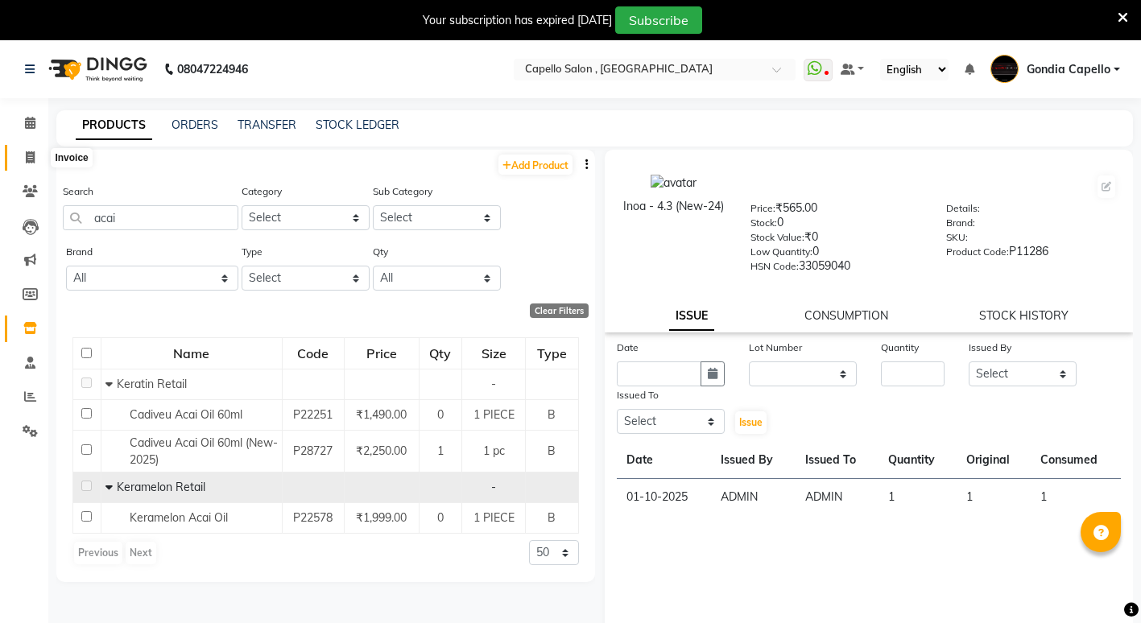
click at [35, 156] on icon at bounding box center [30, 157] width 9 height 12
select select "service"
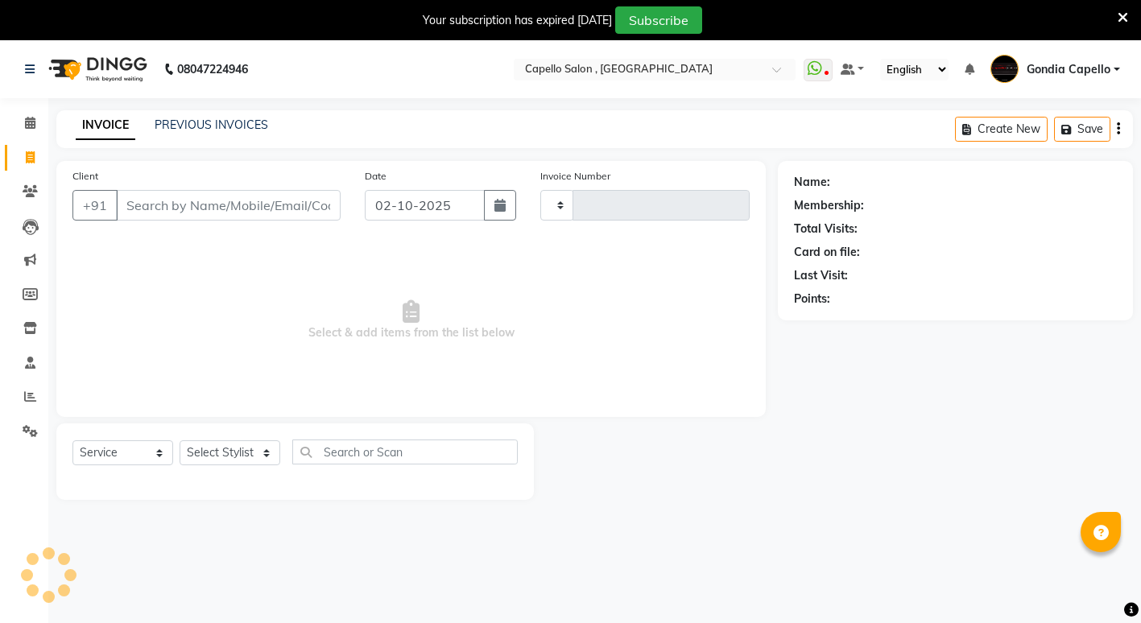
scroll to position [40, 0]
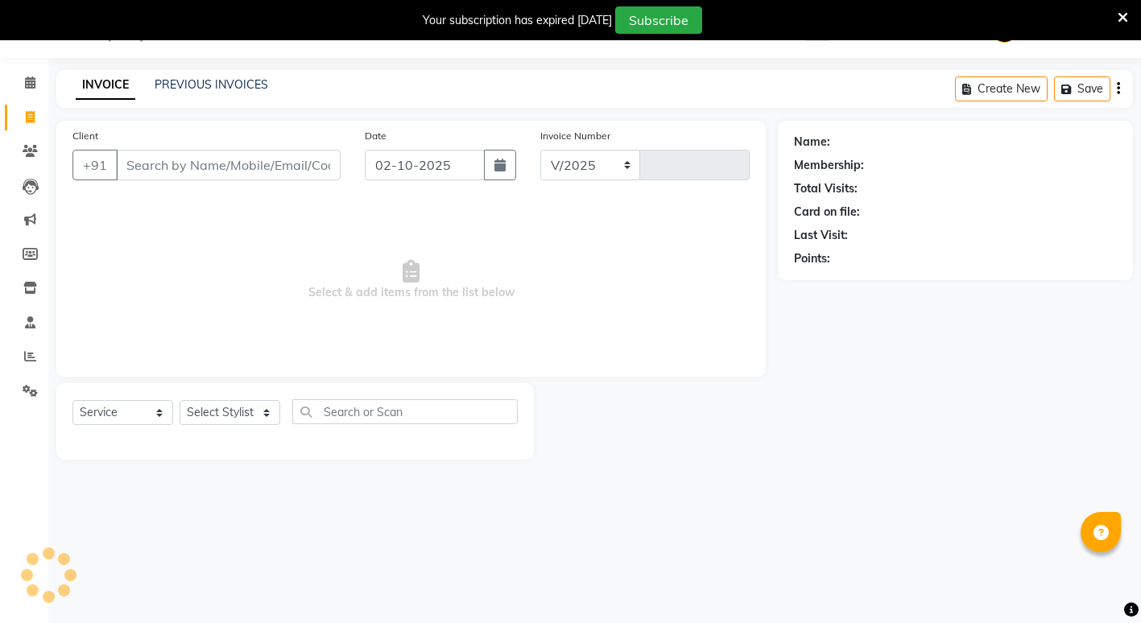
select select "853"
type input "2592"
click at [231, 407] on select "Select Stylist ADMIN [PERSON_NAME] [PERSON_NAME] [PERSON_NAME] Gondia Capello […" at bounding box center [230, 412] width 101 height 25
select select "58211"
click at [180, 400] on select "Select Stylist ADMIN [PERSON_NAME] [PERSON_NAME] [PERSON_NAME] Gondia Capello […" at bounding box center [230, 412] width 101 height 25
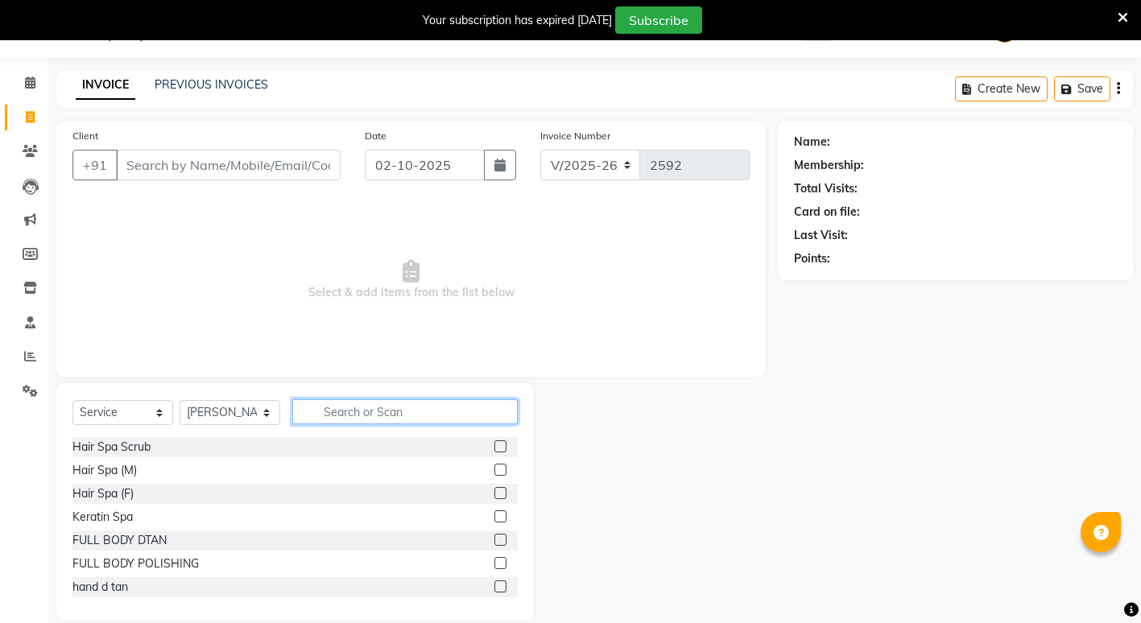
click at [402, 411] on input "text" at bounding box center [404, 411] width 225 height 25
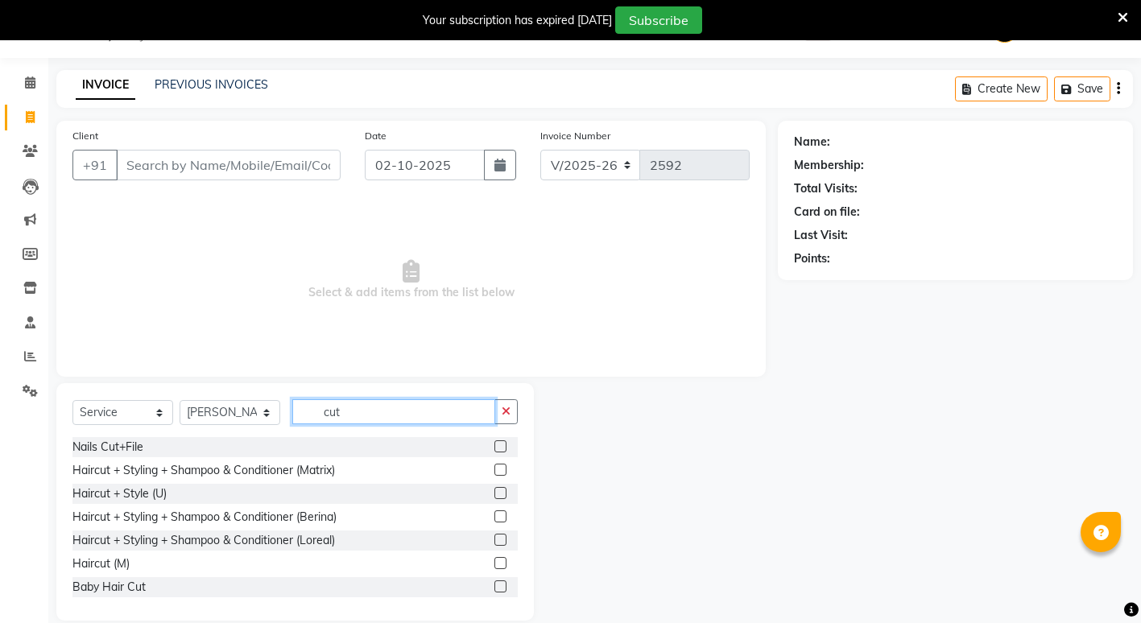
type input "cut"
click at [494, 562] on label at bounding box center [500, 563] width 12 height 12
click at [494, 562] on input "checkbox" at bounding box center [499, 564] width 10 height 10
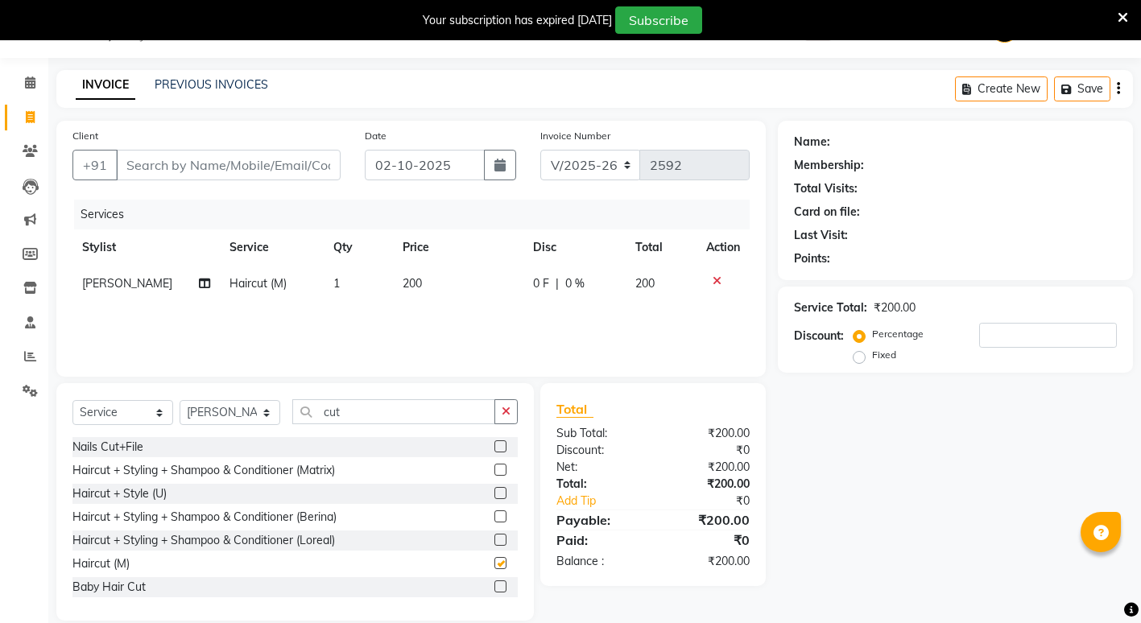
checkbox input "false"
click at [188, 163] on input "Client" at bounding box center [228, 165] width 225 height 31
type input "9"
type input "0"
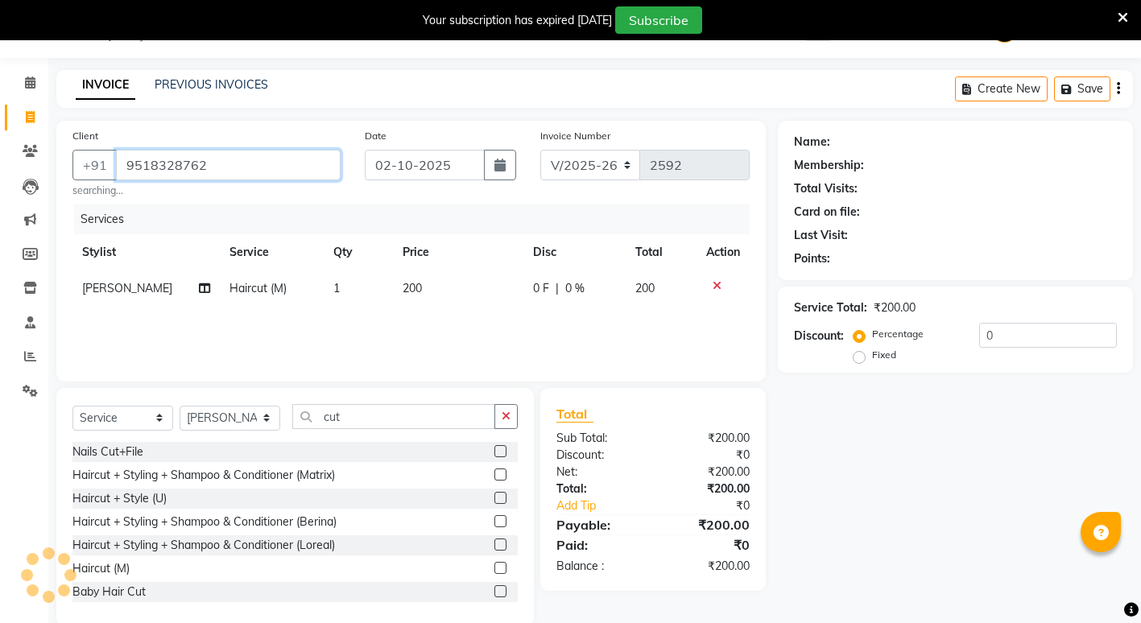
type input "9518328762"
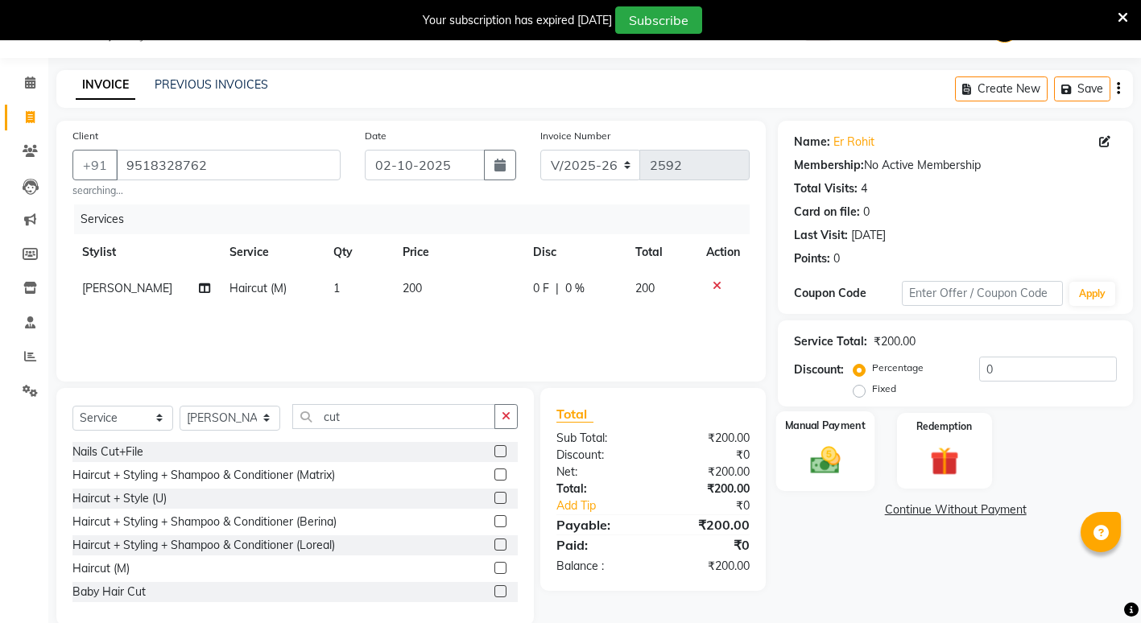
click at [804, 471] on img at bounding box center [825, 460] width 49 height 35
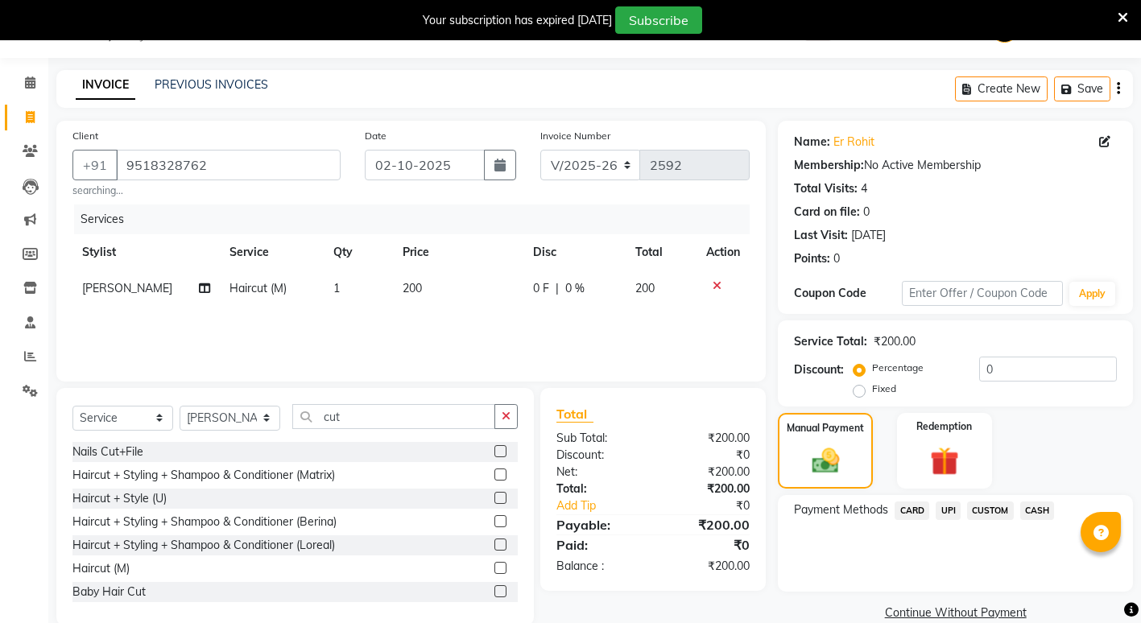
click at [1050, 508] on span "CASH" at bounding box center [1037, 511] width 35 height 19
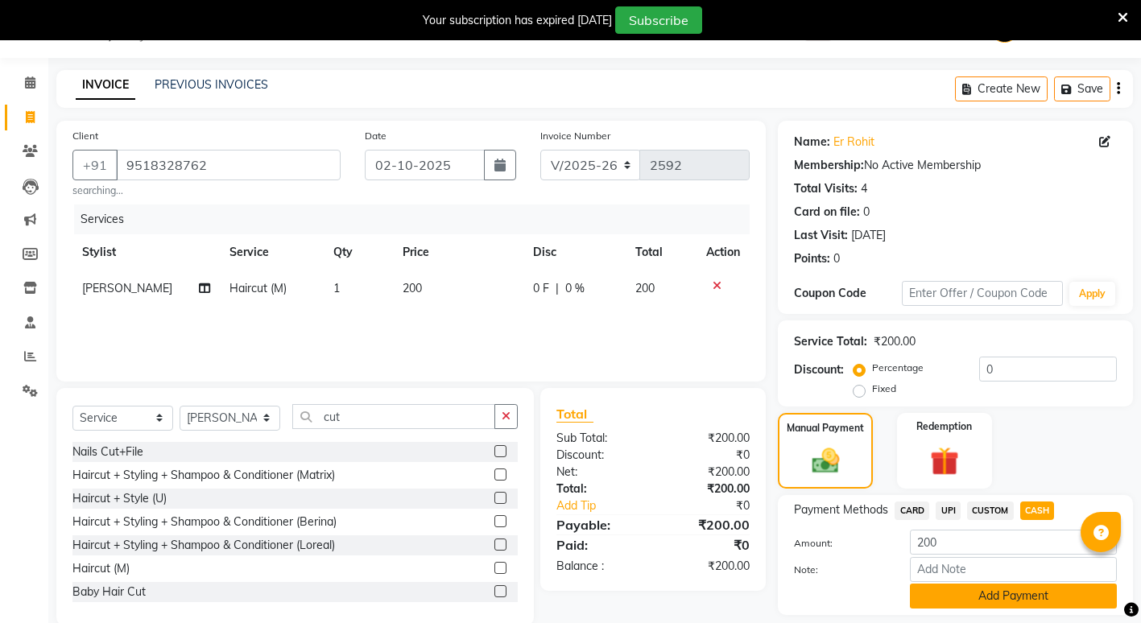
click at [1014, 609] on button "Add Payment" at bounding box center [1013, 596] width 207 height 25
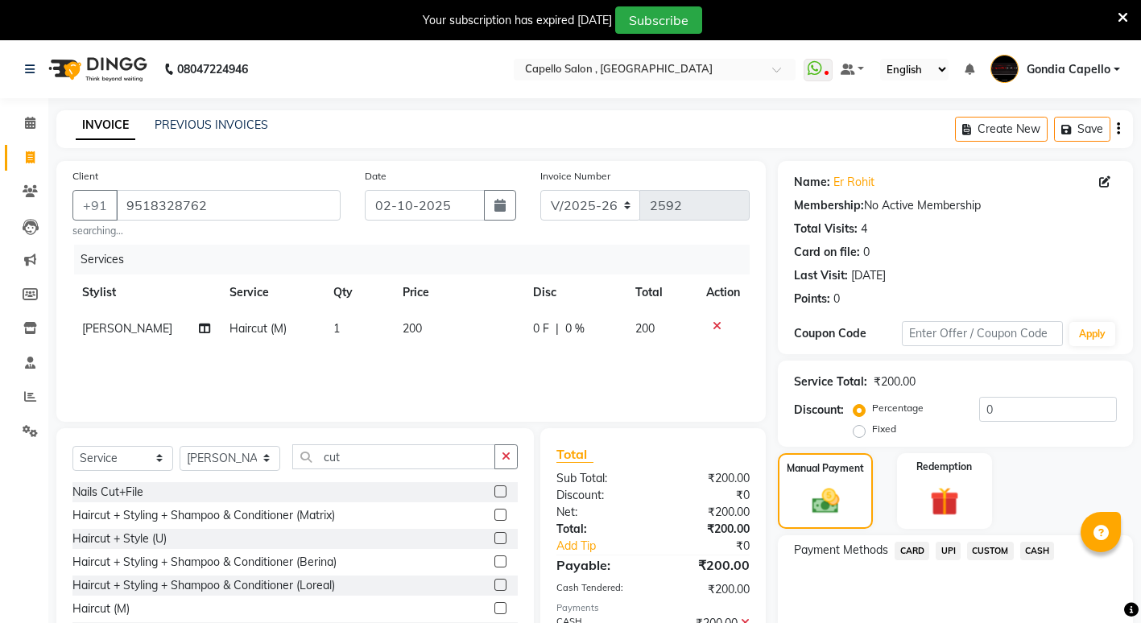
scroll to position [157, 0]
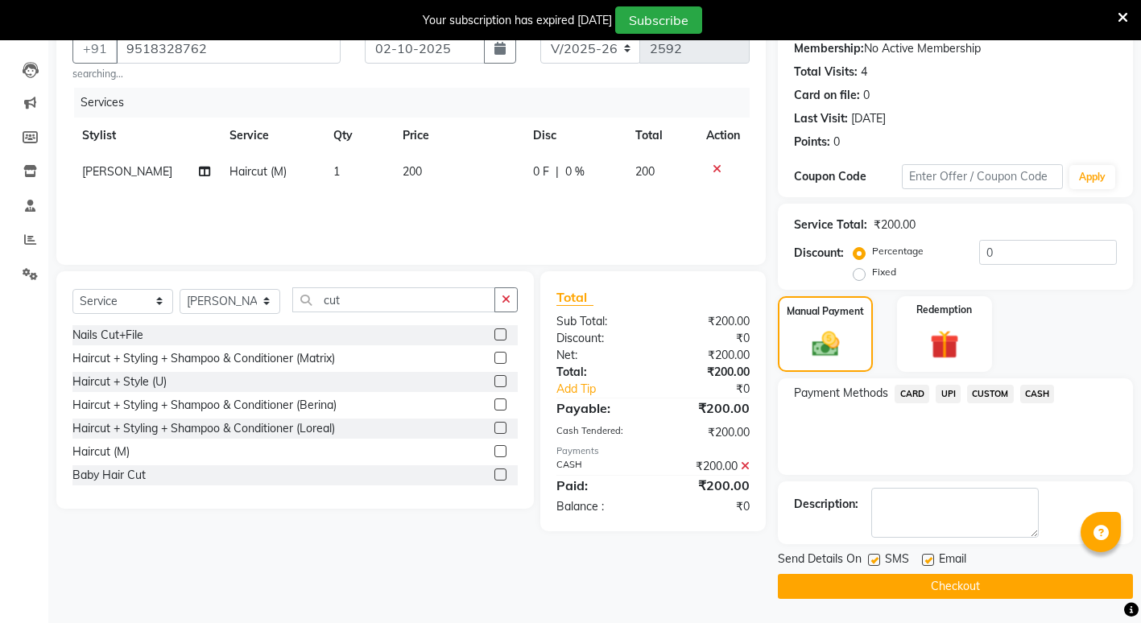
click at [966, 581] on button "Checkout" at bounding box center [955, 586] width 355 height 25
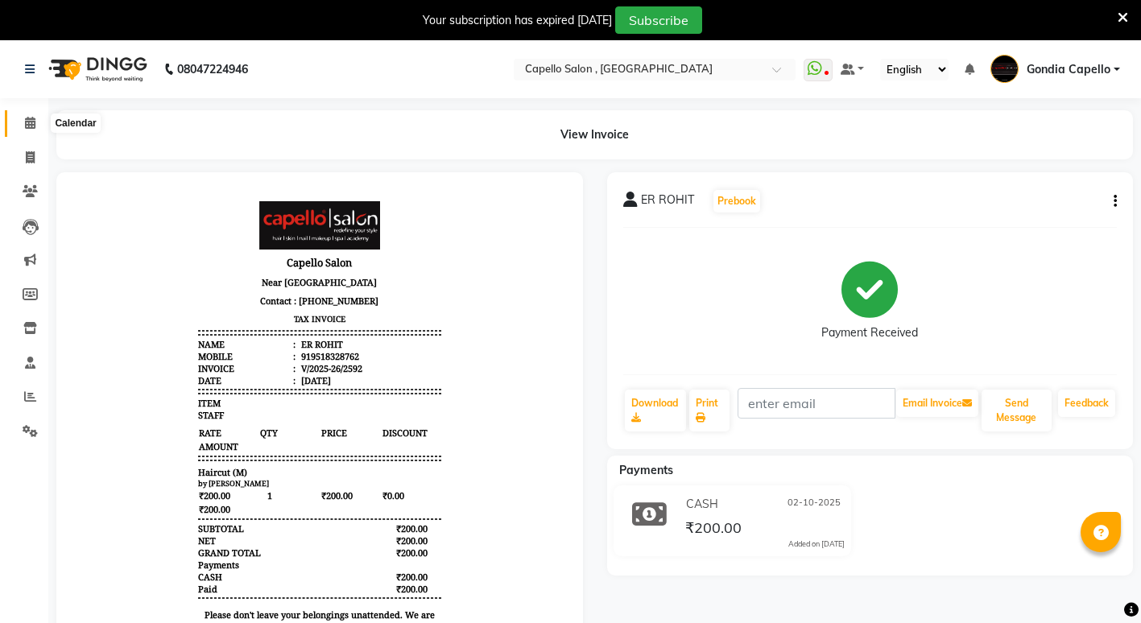
click at [34, 122] on icon at bounding box center [30, 123] width 10 height 12
